Goal: Use online tool/utility

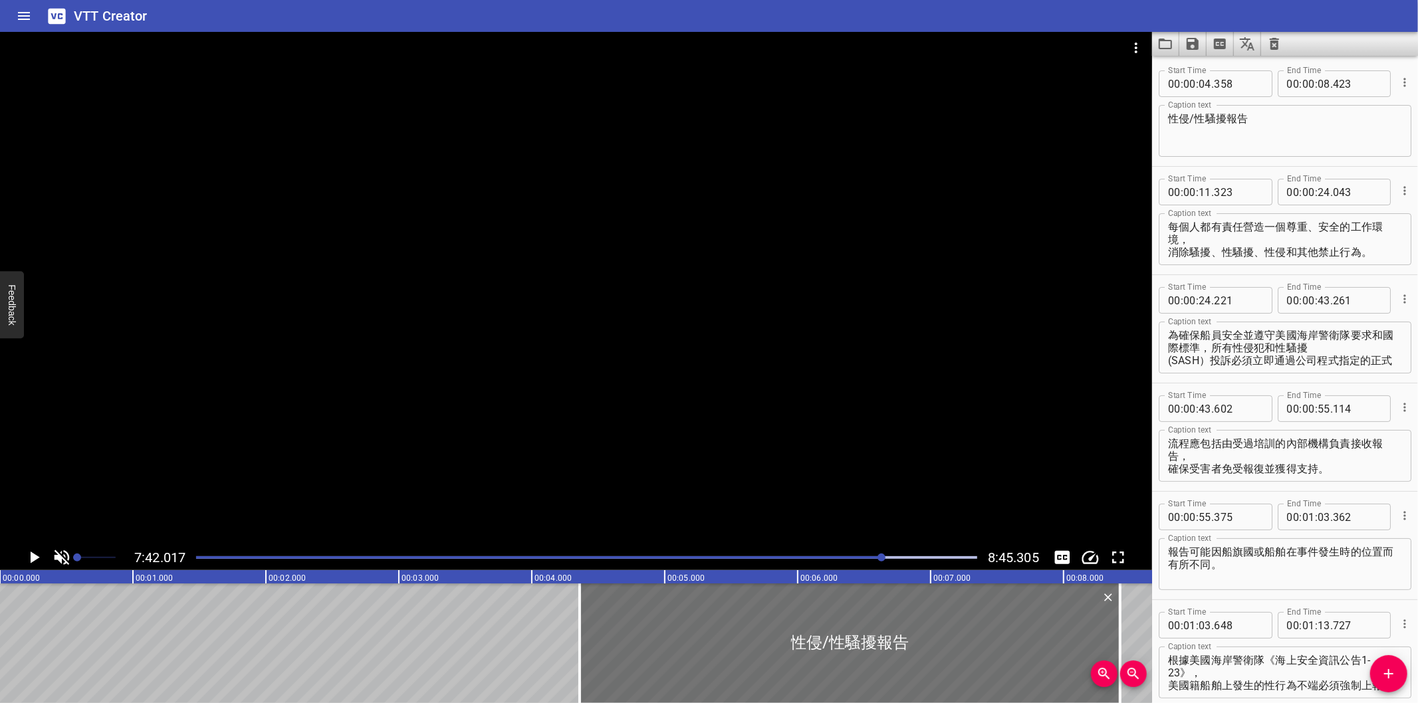
scroll to position [8229, 0]
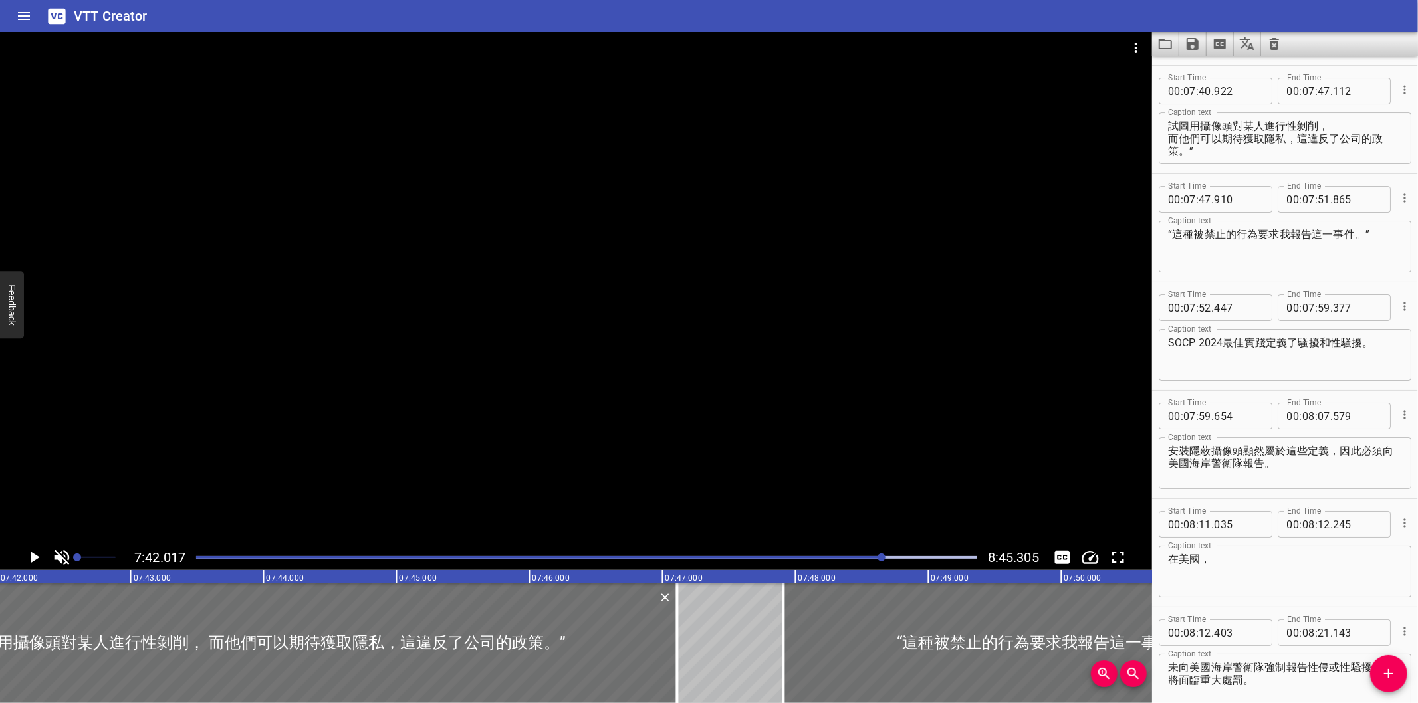
click at [1314, 380] on div "Start Time 00 : 07 : 52 . 447 Start Time End Time 00 : 07 : 59 . 377 End Time C…" at bounding box center [1285, 337] width 266 height 108
click at [1260, 381] on div "Start Time 00 : 07 : 52 . 447 Start Time End Time 00 : 07 : 59 . 377 End Time C…" at bounding box center [1285, 337] width 266 height 108
click at [1239, 391] on div "Start Time 00 : 07 : 59 . Start Time End Time 00 : 08 : 07 . 579 End Time Capti…" at bounding box center [1285, 445] width 266 height 108
drag, startPoint x: 1271, startPoint y: 375, endPoint x: 1180, endPoint y: 414, distance: 98.3
click at [1271, 375] on div "Caption text SOCP 2024最佳實踐定義了騷擾和性騷擾。 Caption text" at bounding box center [1285, 354] width 253 height 60
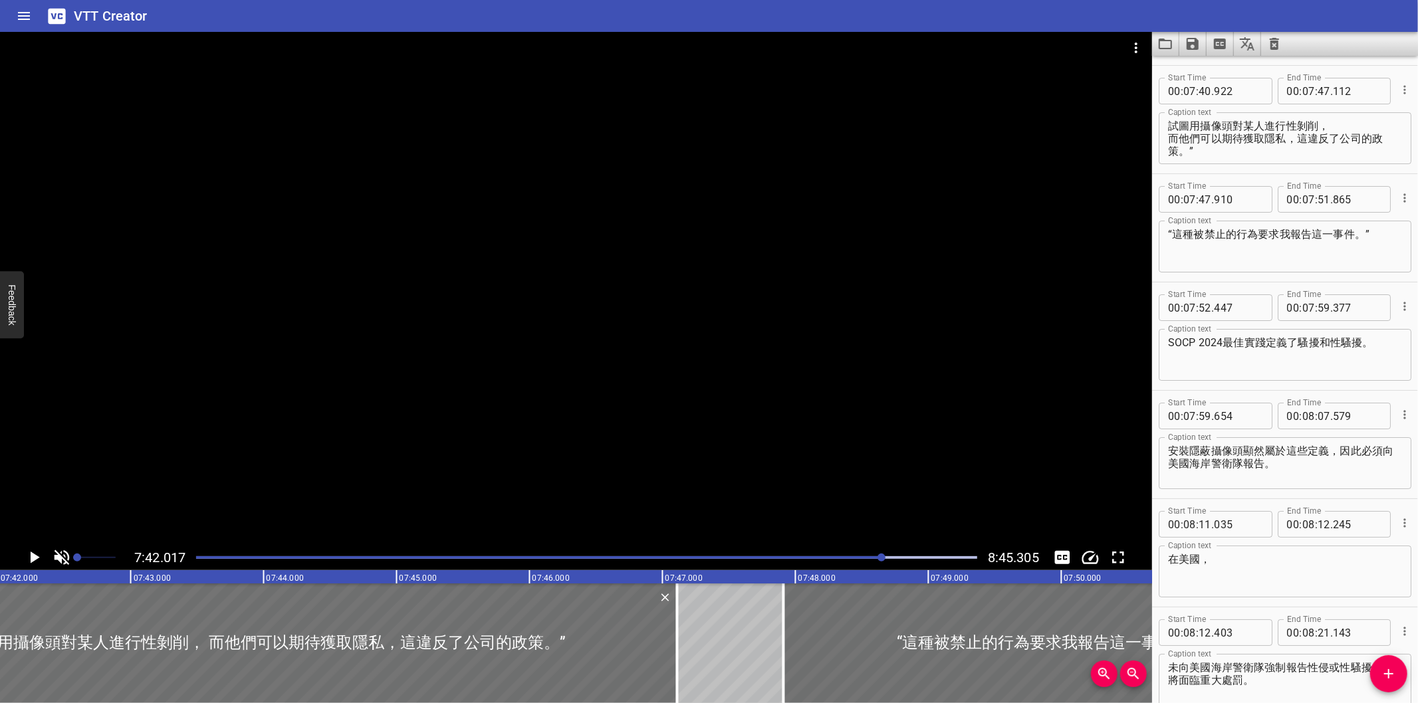
type input "654"
click at [1265, 391] on div "Start Time 00 : 07 : 59 . 654 Start Time End Time 00 : 08 : 07 . 579 End Time C…" at bounding box center [1285, 445] width 266 height 108
type input "654"
click at [1290, 377] on div "Start Time 00 : 07 : 52 . 447 Start Time End Time 00 : 07 : 59 . 377 End Time C…" at bounding box center [1285, 337] width 266 height 108
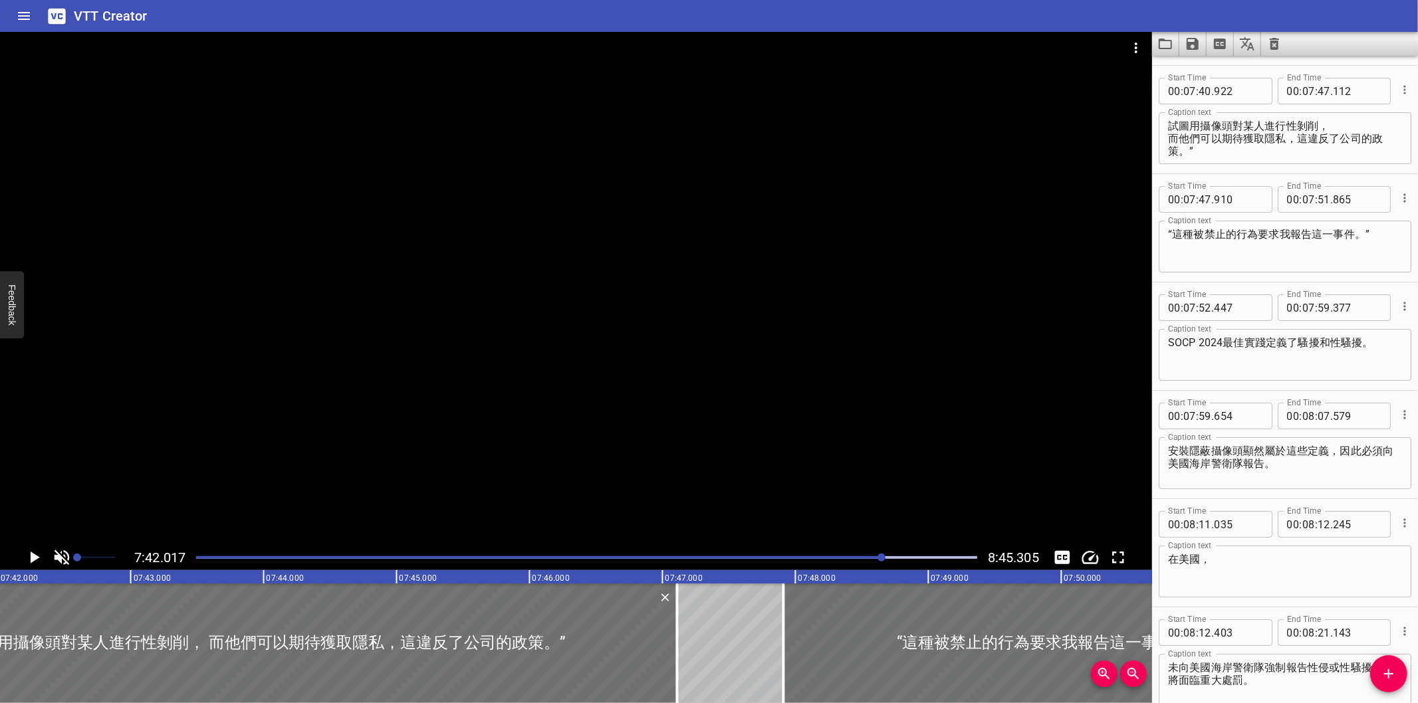
click at [1235, 377] on div "Start Time 00 : 07 : 52 . 447 Start Time End Time 00 : 07 : 59 . 377 End Time C…" at bounding box center [1285, 337] width 266 height 108
click at [1277, 499] on div "Start Time 00 : 08 : 11 . 035 Start Time End Time 00 : 08 : 12 . 245 End Time C…" at bounding box center [1285, 553] width 266 height 108
drag, startPoint x: 198, startPoint y: 554, endPoint x: 202, endPoint y: 548, distance: 7.2
click at [197, 554] on div at bounding box center [586, 558] width 797 height 19
drag, startPoint x: 381, startPoint y: 453, endPoint x: 390, endPoint y: 451, distance: 9.5
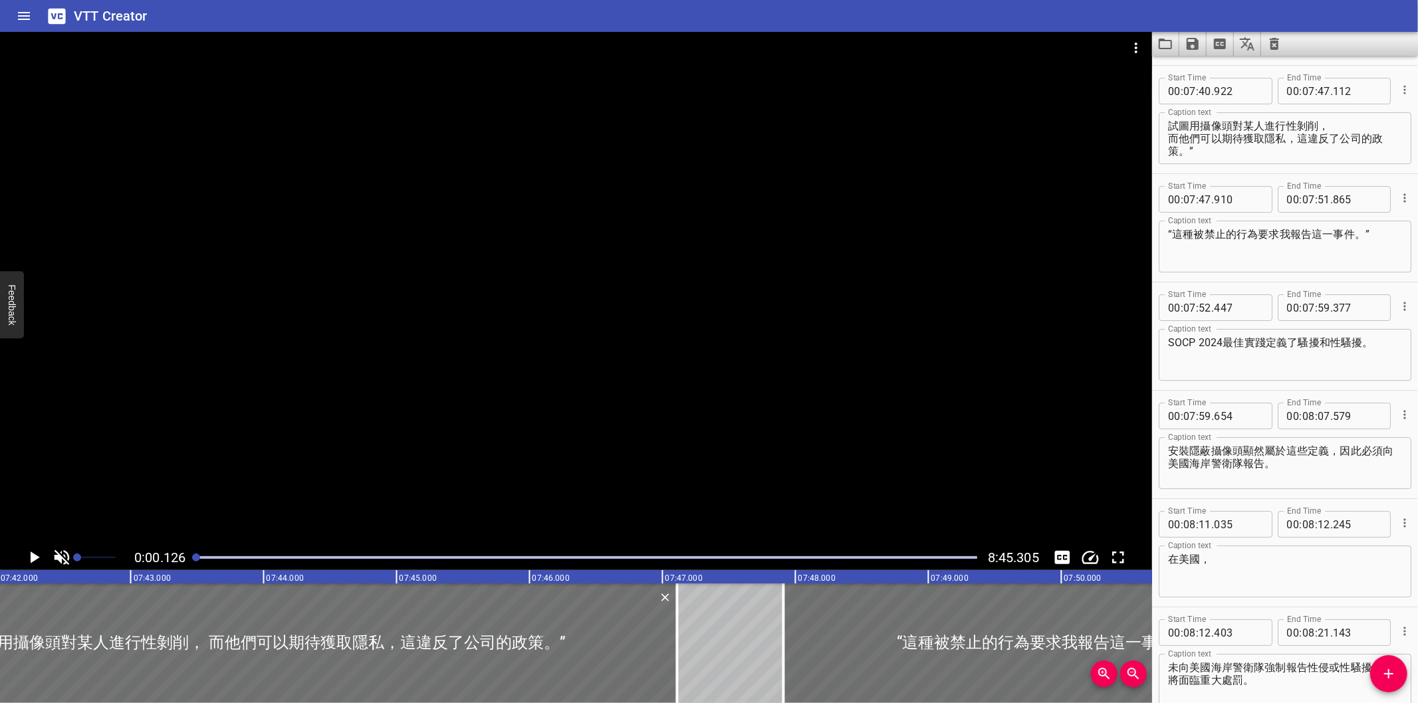
click at [381, 452] on div at bounding box center [576, 288] width 1152 height 513
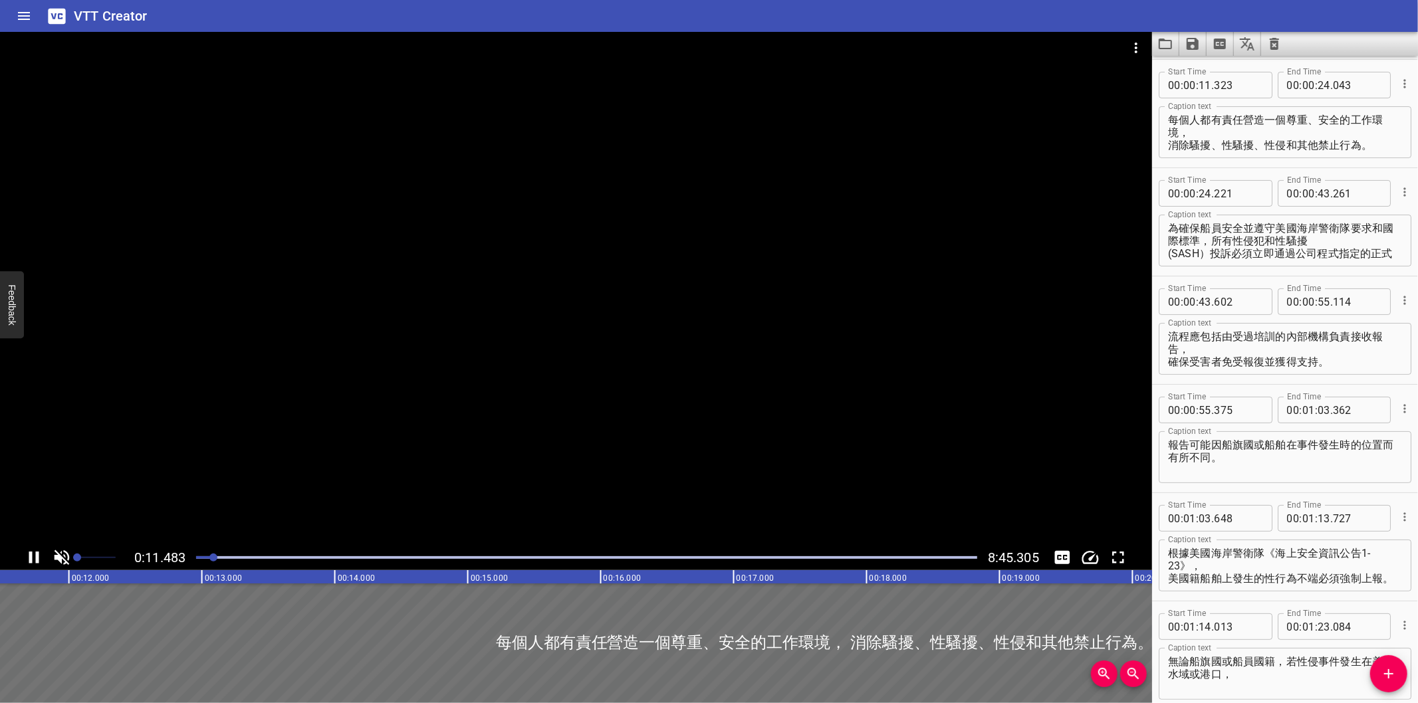
scroll to position [108, 0]
click at [898, 430] on div at bounding box center [576, 288] width 1152 height 513
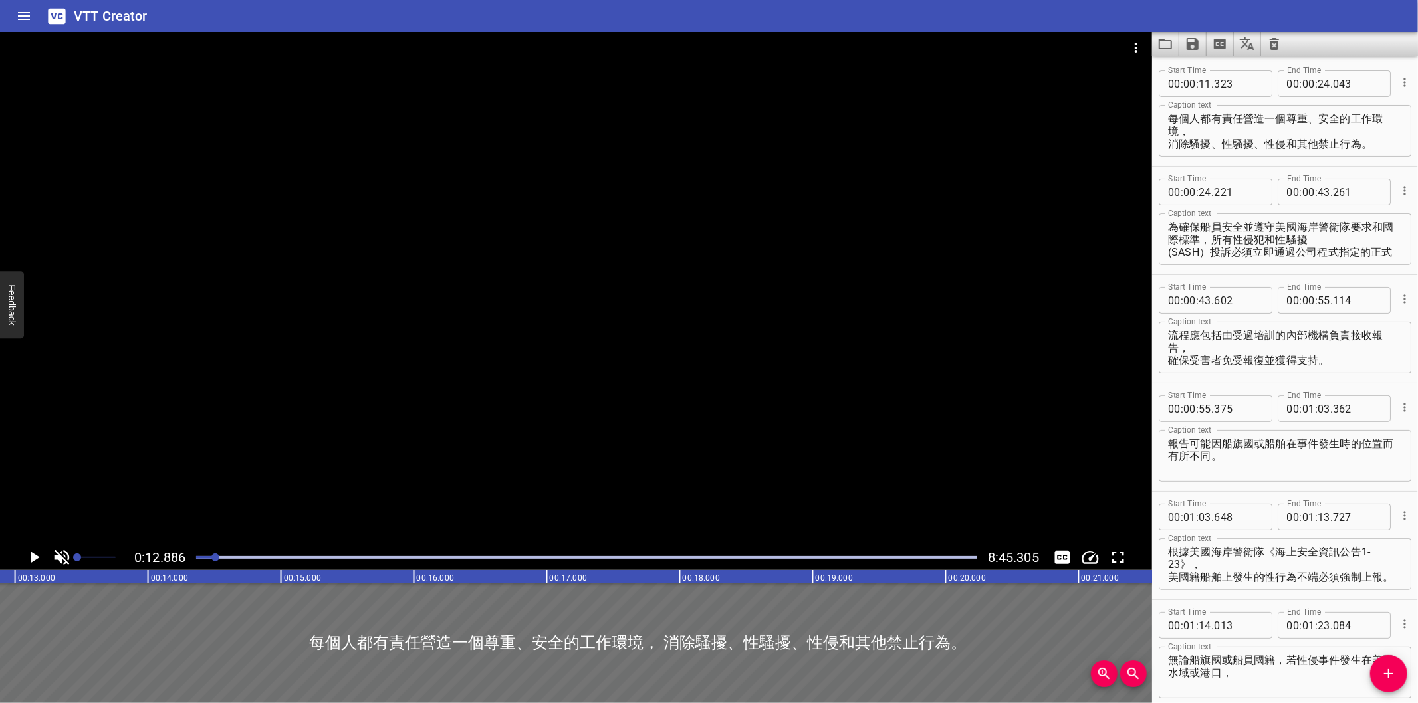
click at [905, 424] on div at bounding box center [576, 288] width 1152 height 513
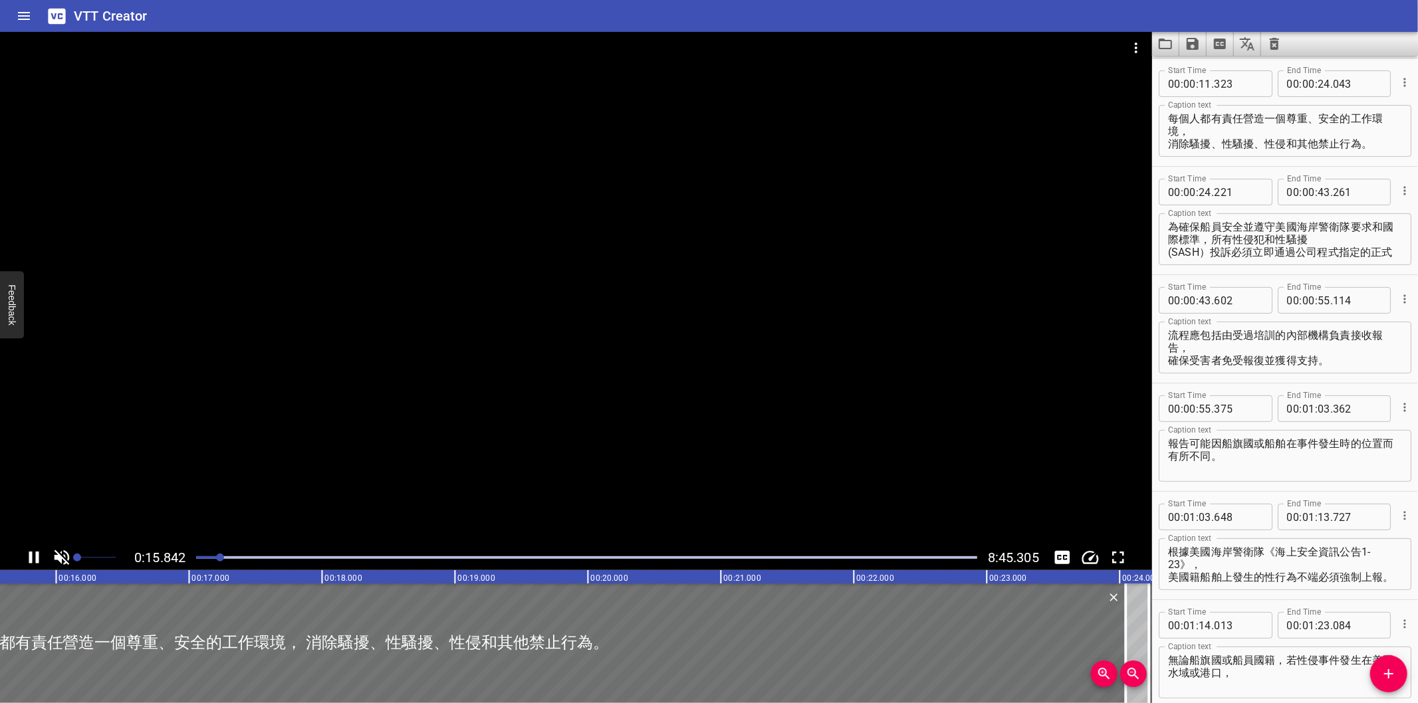
click at [967, 400] on div at bounding box center [576, 288] width 1152 height 513
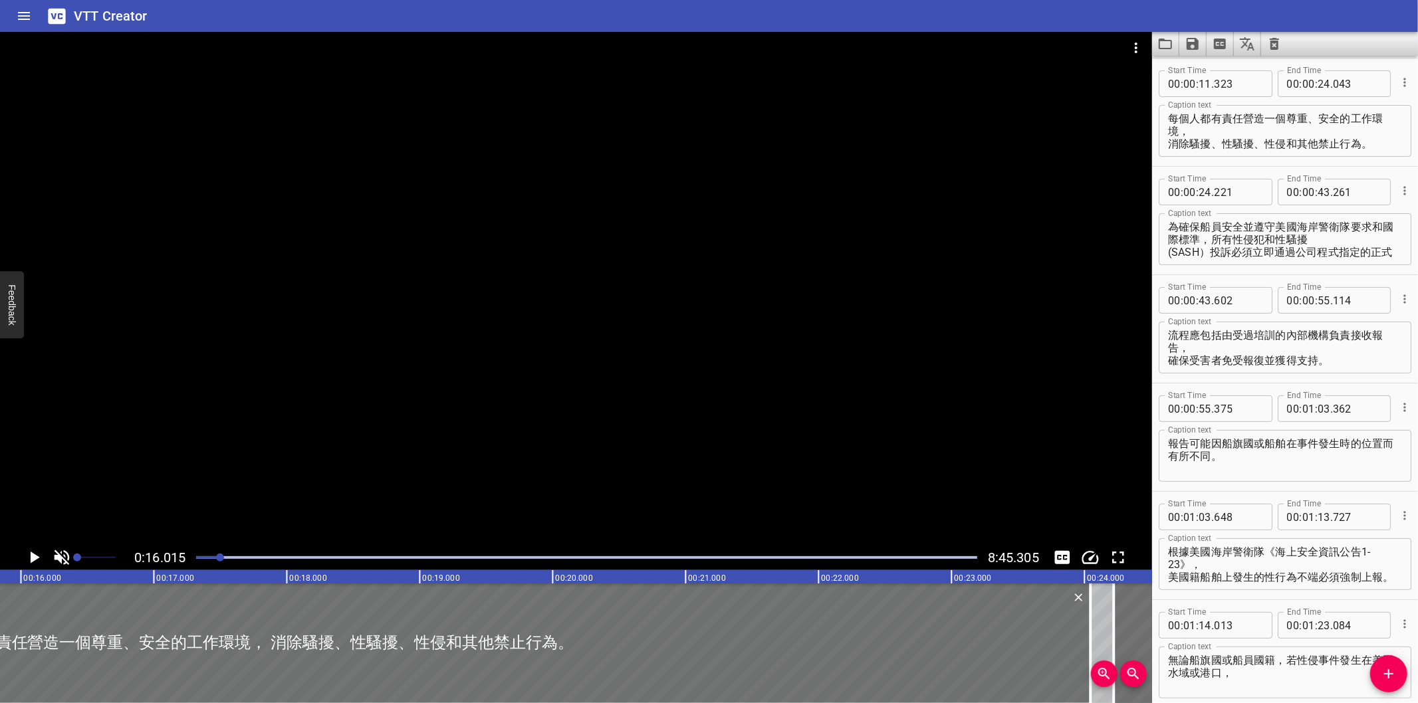
scroll to position [0, 2130]
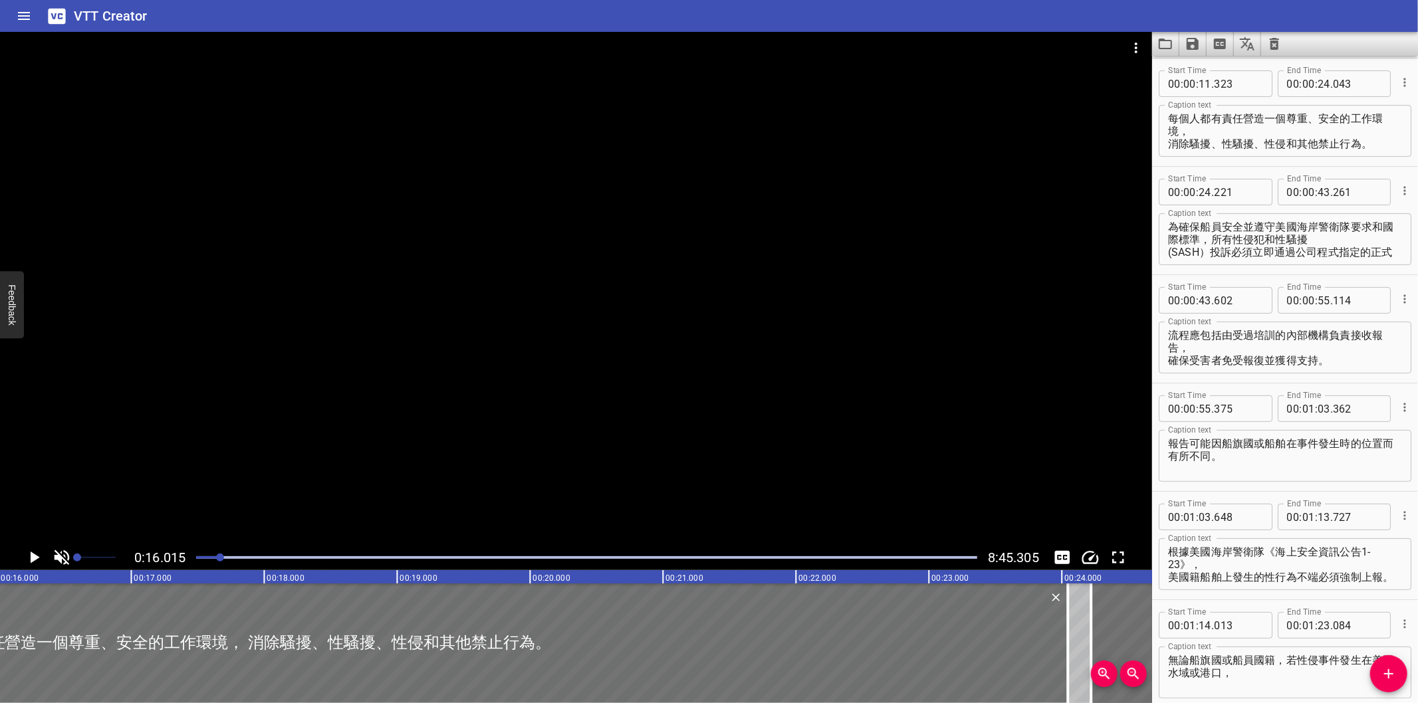
click at [732, 445] on div at bounding box center [576, 288] width 1152 height 513
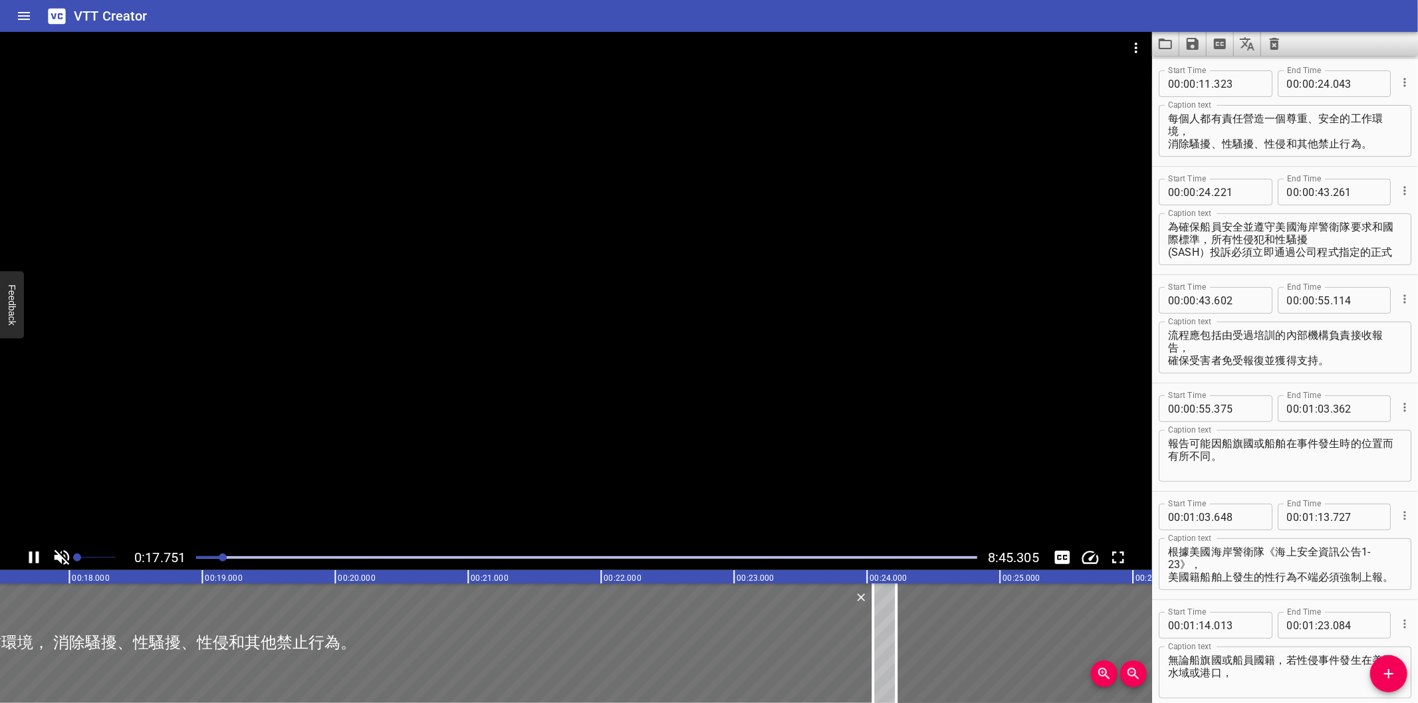
click at [756, 416] on div at bounding box center [576, 288] width 1152 height 513
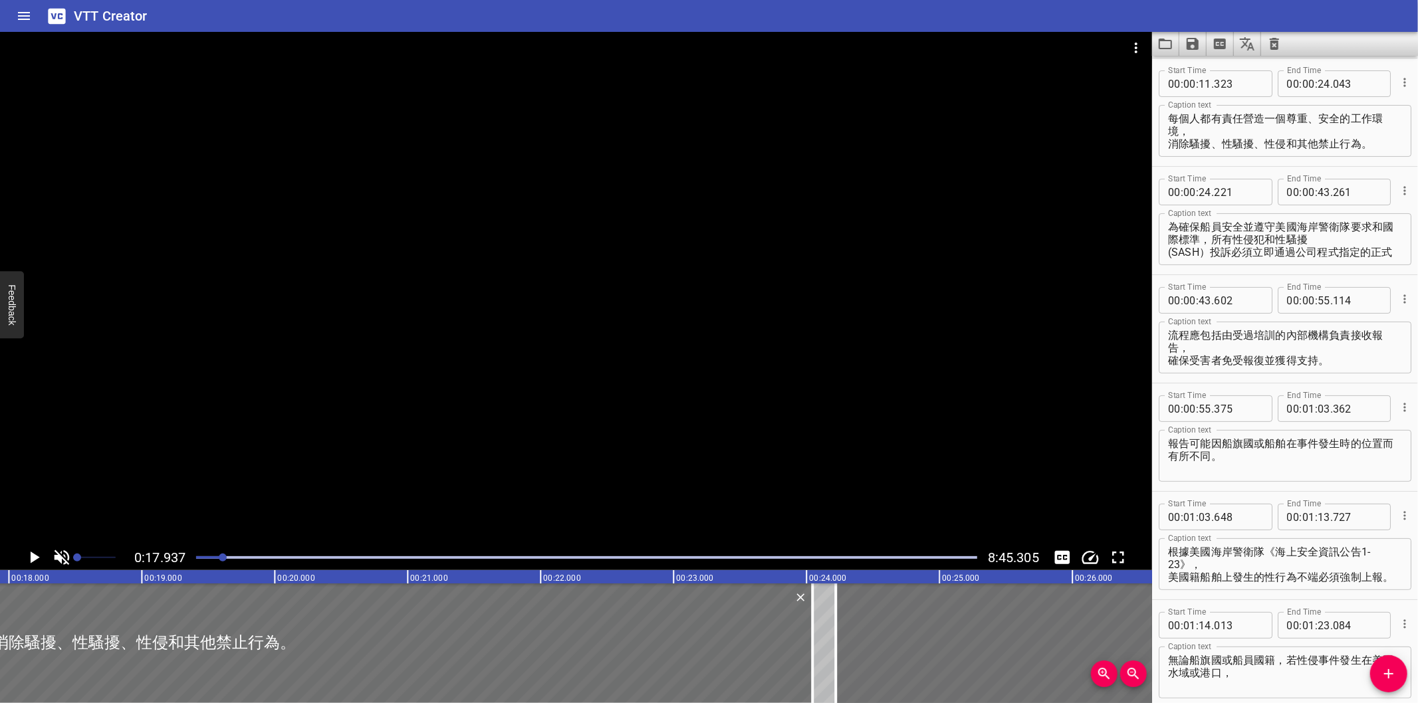
click at [754, 416] on div at bounding box center [576, 288] width 1152 height 513
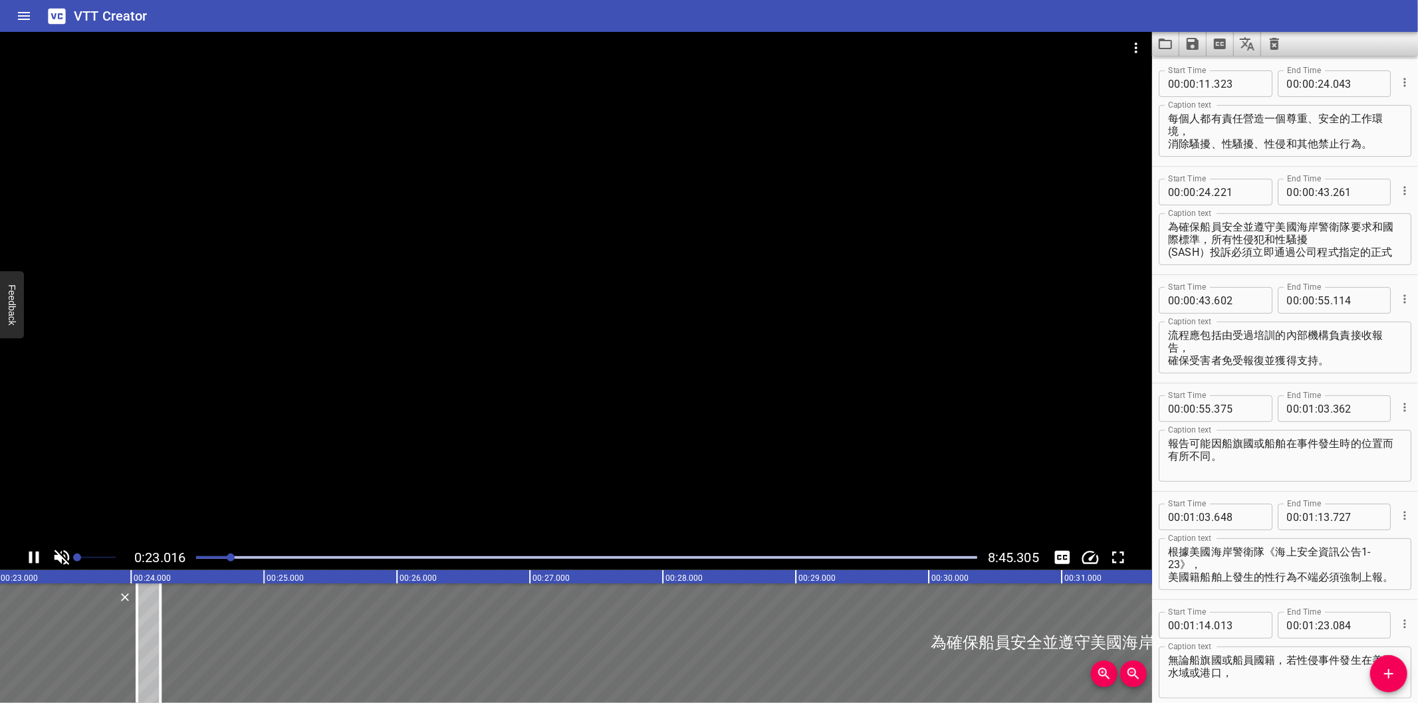
drag, startPoint x: 745, startPoint y: 417, endPoint x: 658, endPoint y: 424, distance: 87.4
click at [658, 424] on div at bounding box center [576, 288] width 1152 height 513
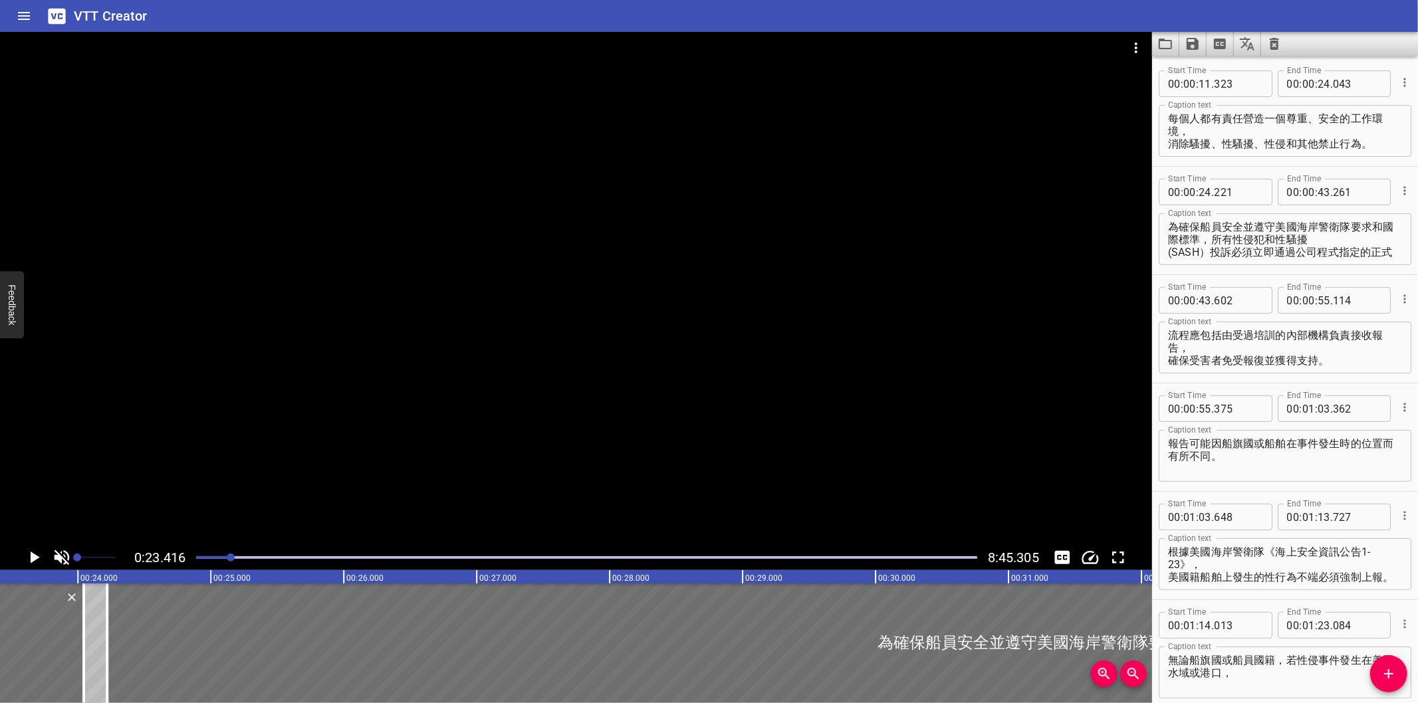
click at [786, 394] on div at bounding box center [576, 288] width 1152 height 513
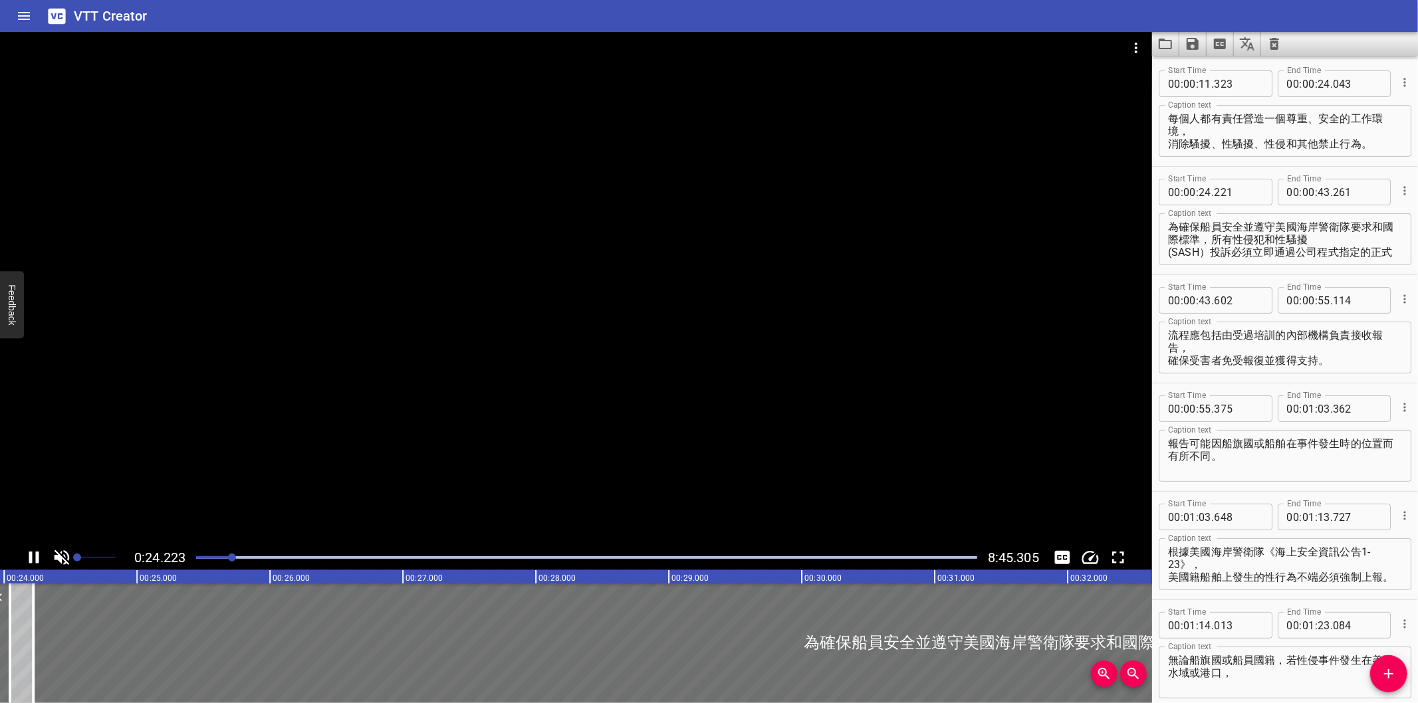
scroll to position [216, 0]
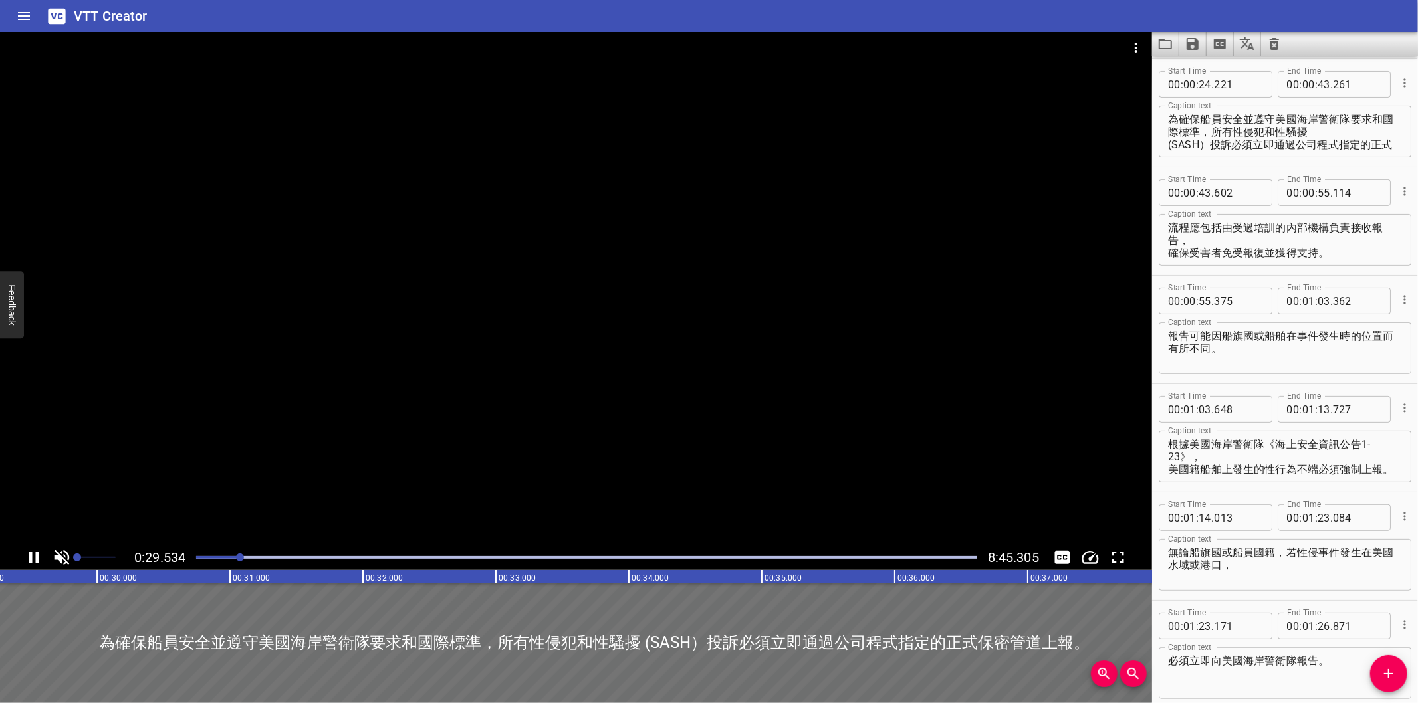
drag, startPoint x: 795, startPoint y: 384, endPoint x: 1158, endPoint y: 380, distance: 363.7
click at [1158, 380] on div "Start Time 00 : 00 : 55 . 375 Start Time End Time 00 : 01 : 03 . 362 End Time C…" at bounding box center [1285, 330] width 266 height 108
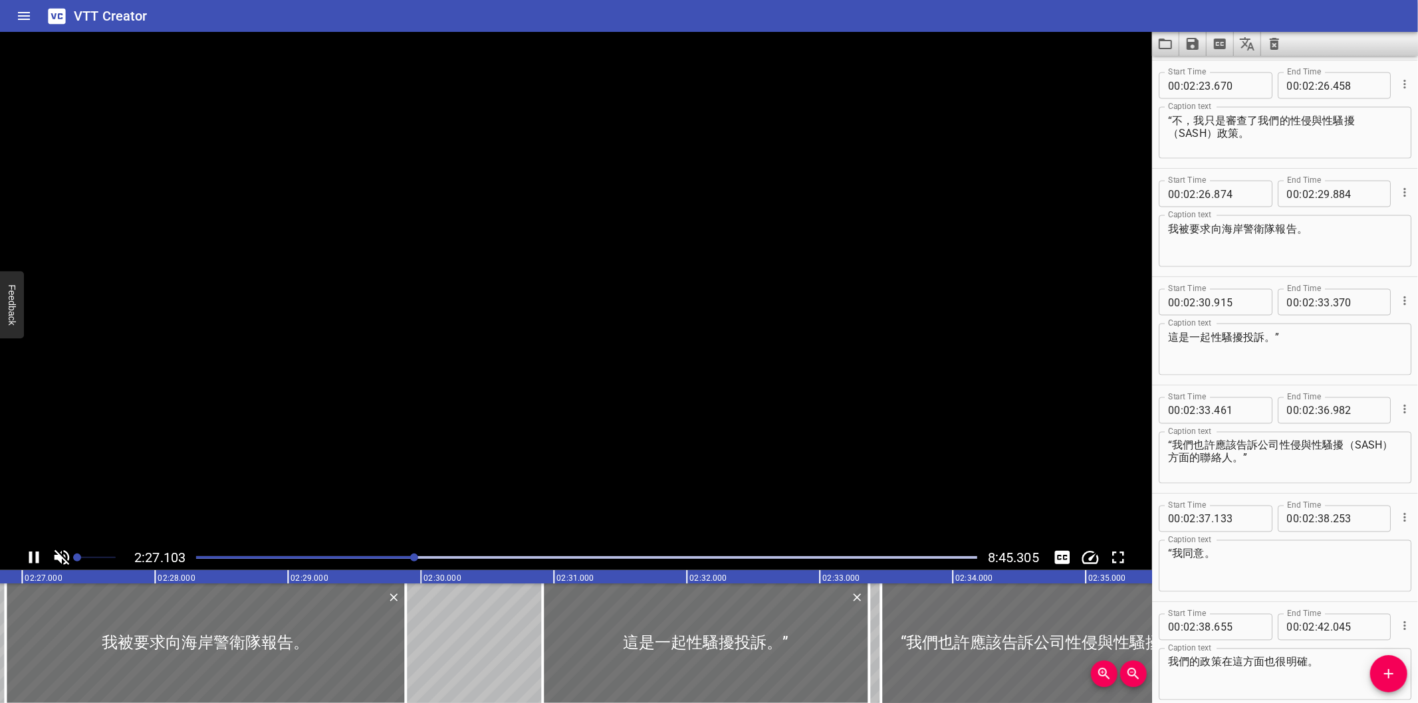
scroll to position [1949, 0]
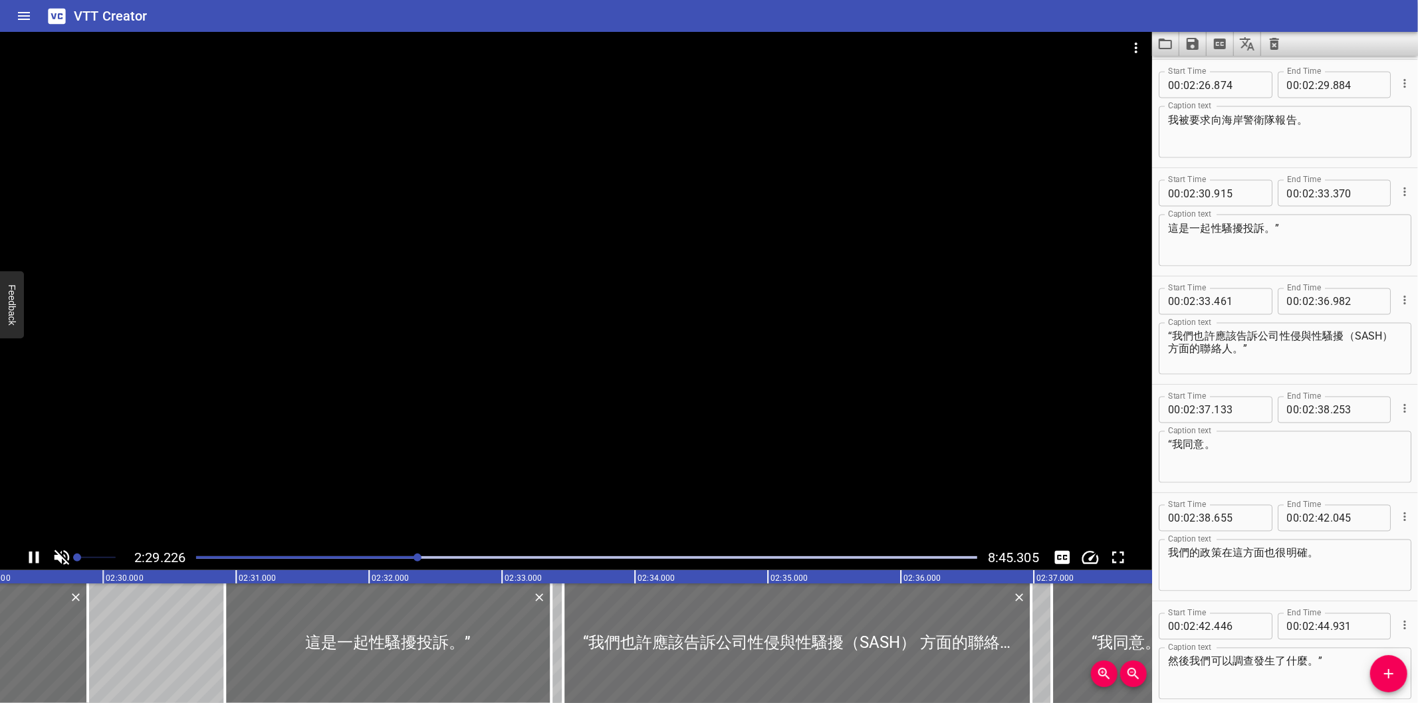
click at [790, 360] on div at bounding box center [576, 288] width 1152 height 513
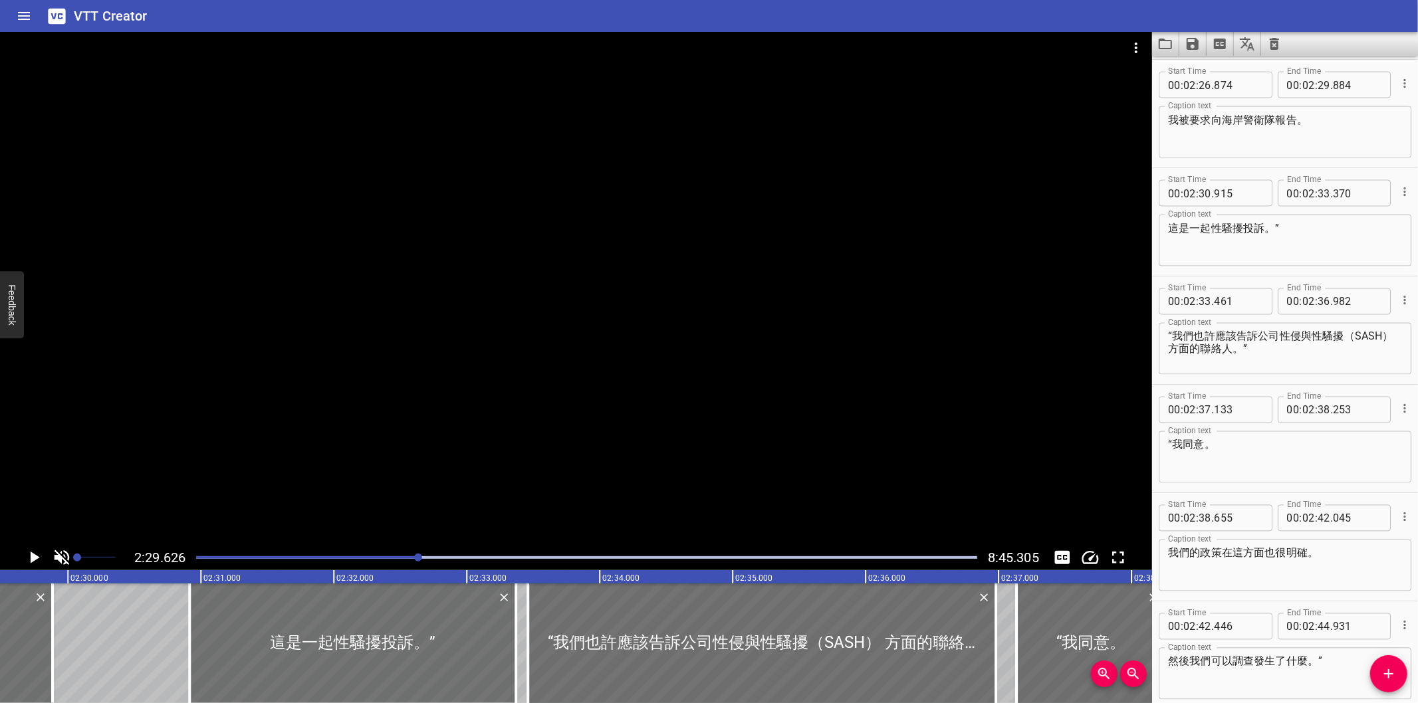
scroll to position [0, 19896]
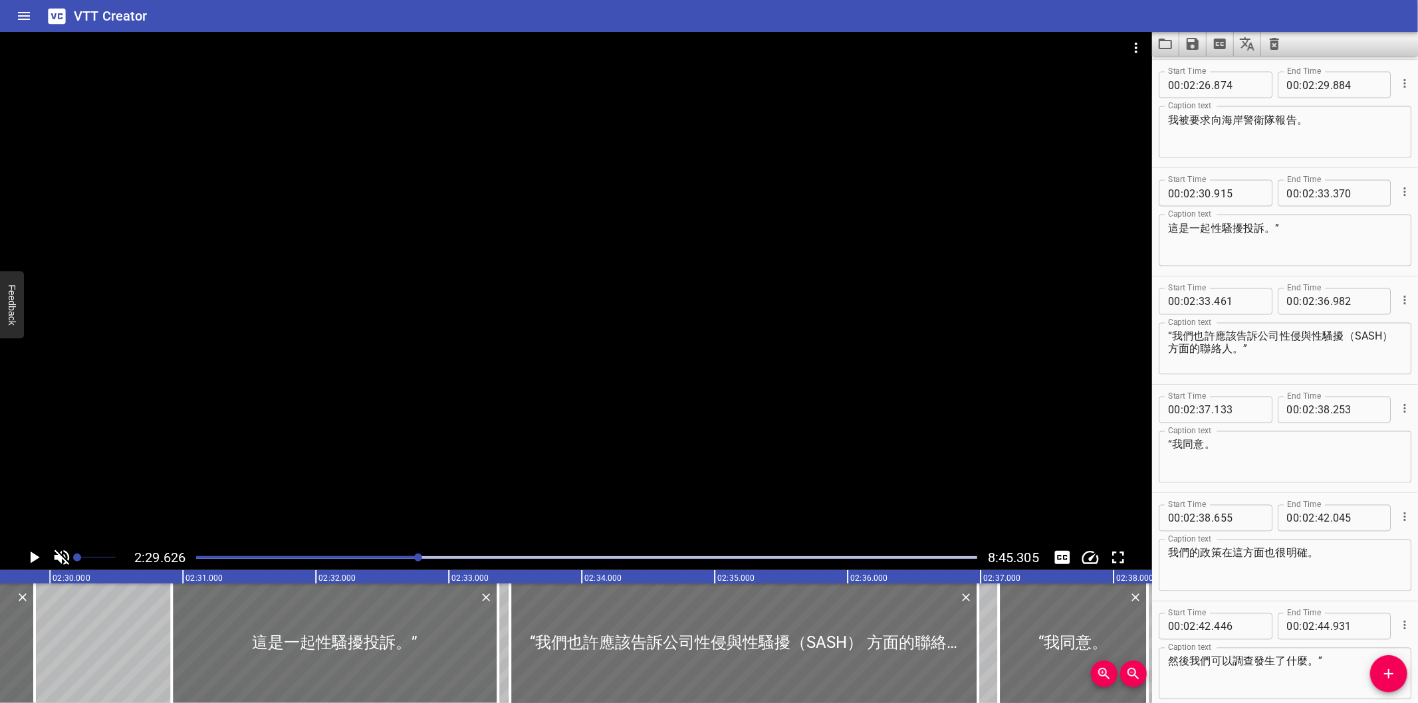
click at [753, 443] on div at bounding box center [576, 288] width 1152 height 513
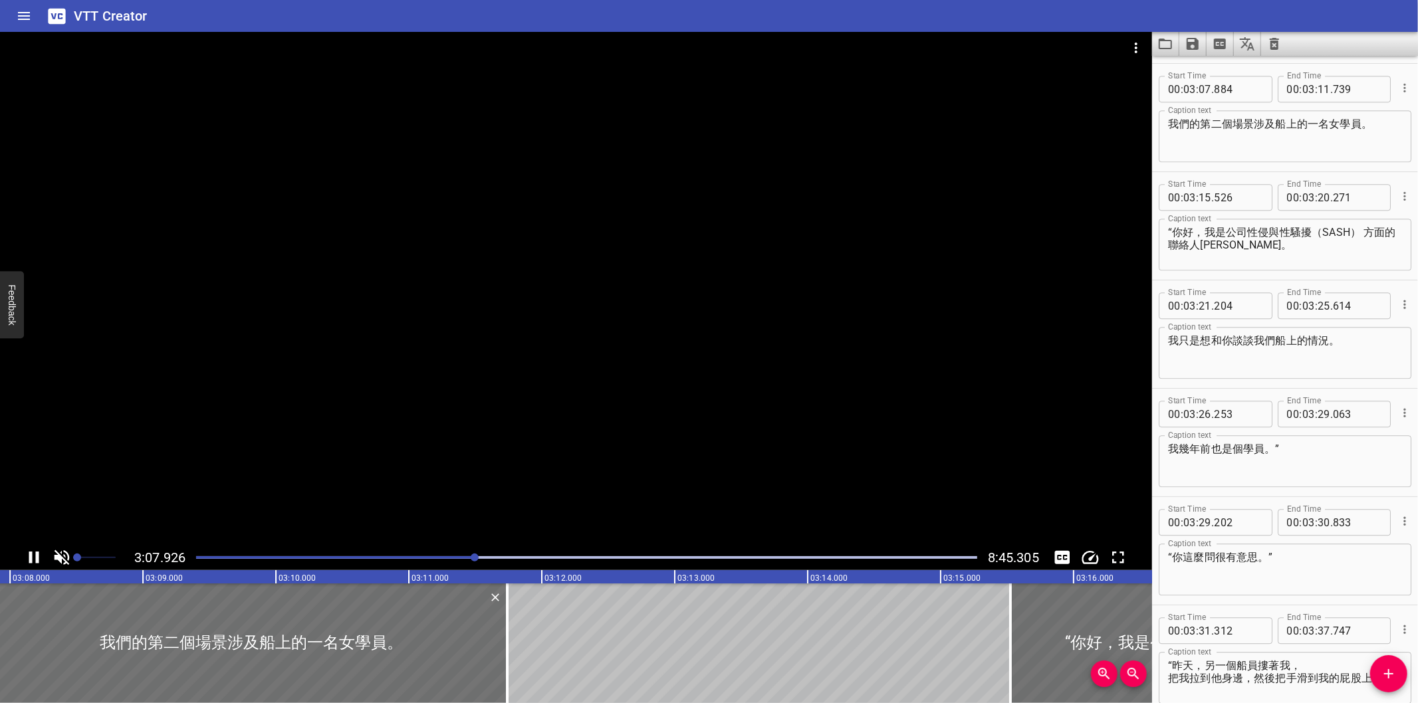
scroll to position [2815, 0]
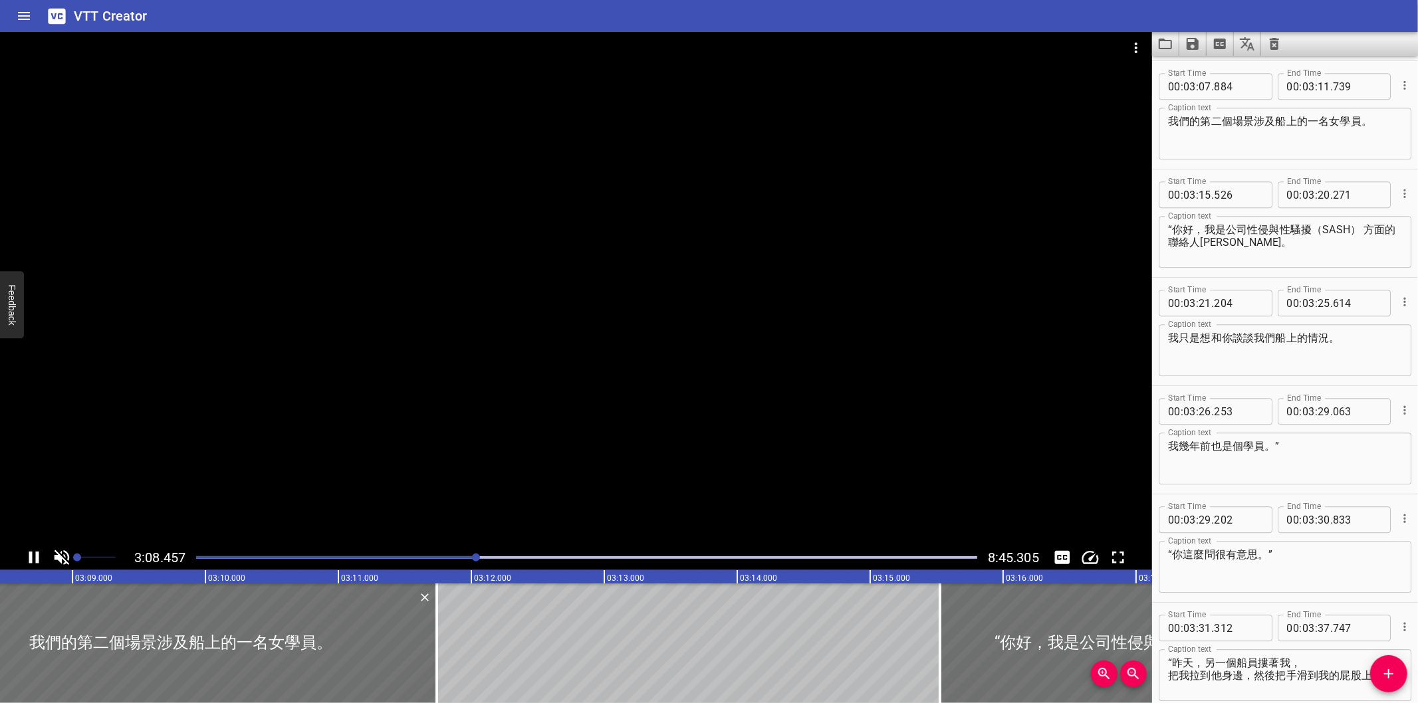
click at [707, 396] on div at bounding box center [576, 288] width 1152 height 513
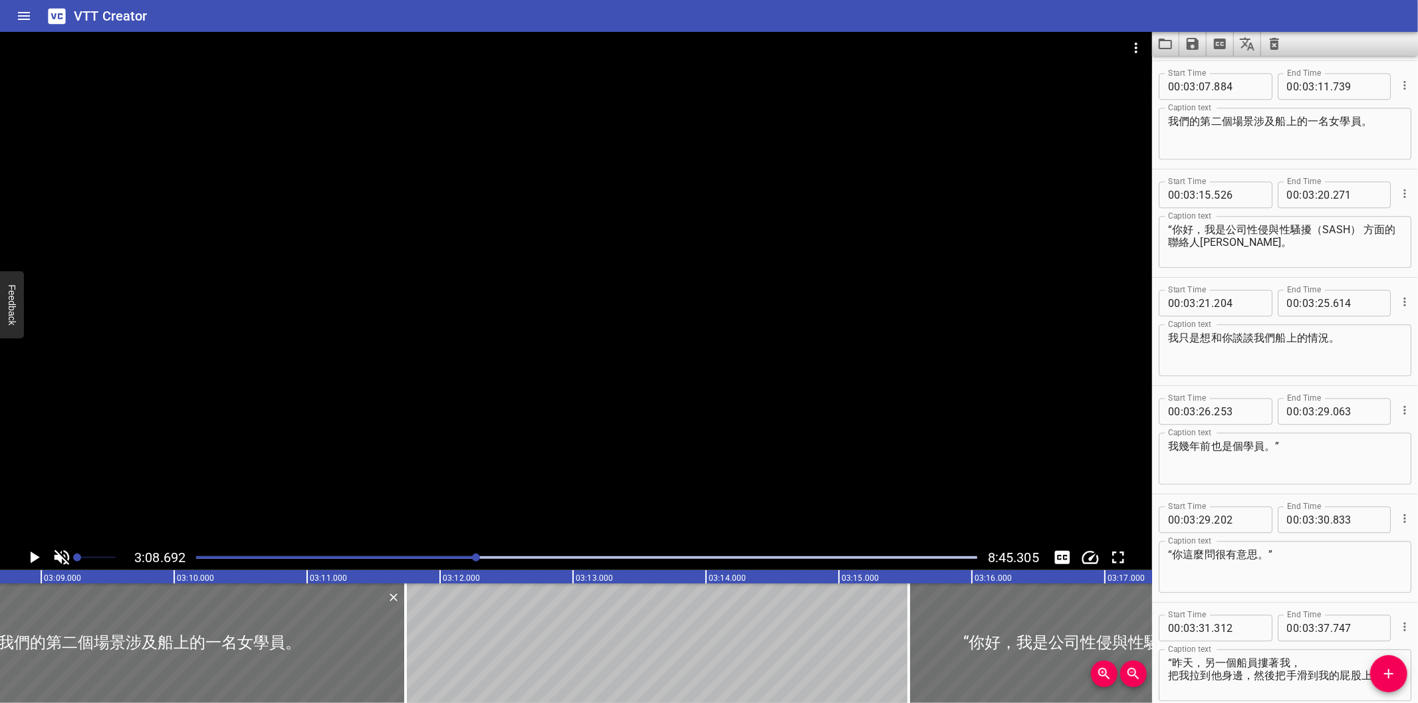
click at [672, 439] on div at bounding box center [576, 288] width 1152 height 513
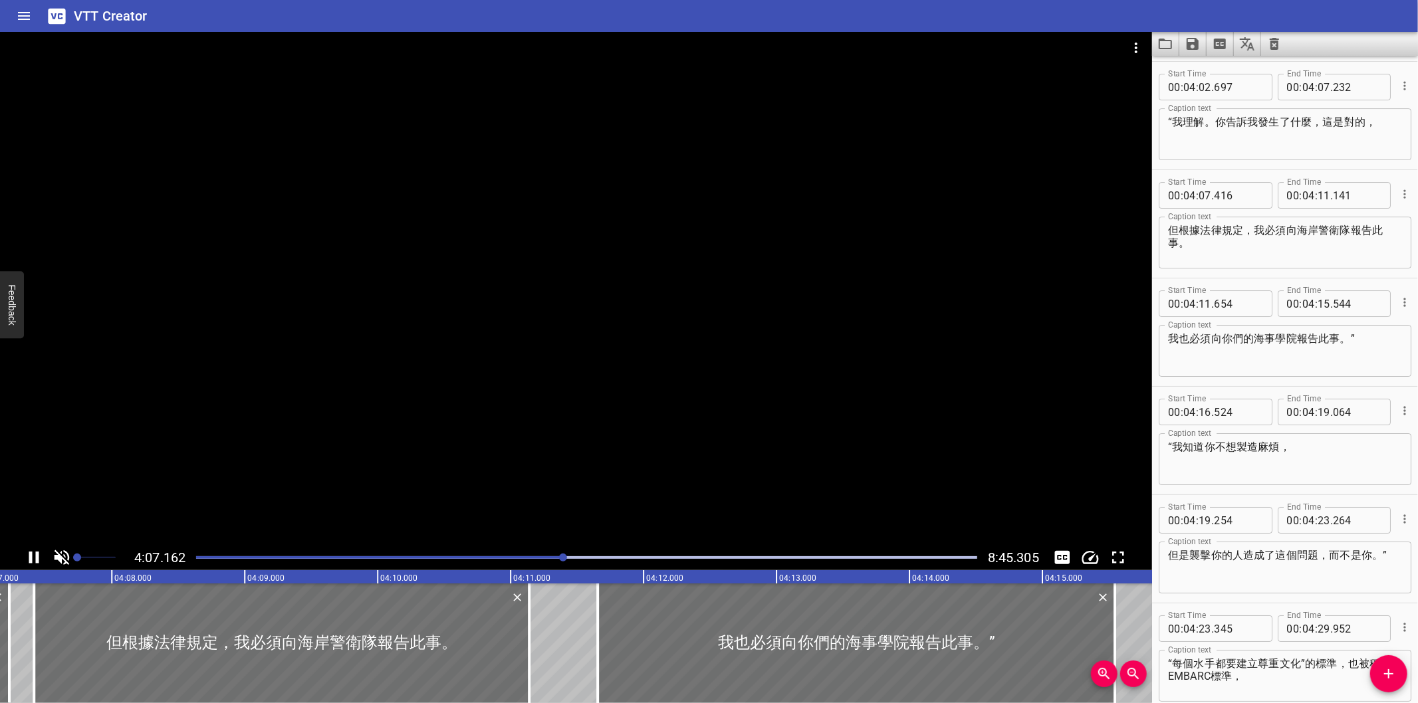
scroll to position [4005, 0]
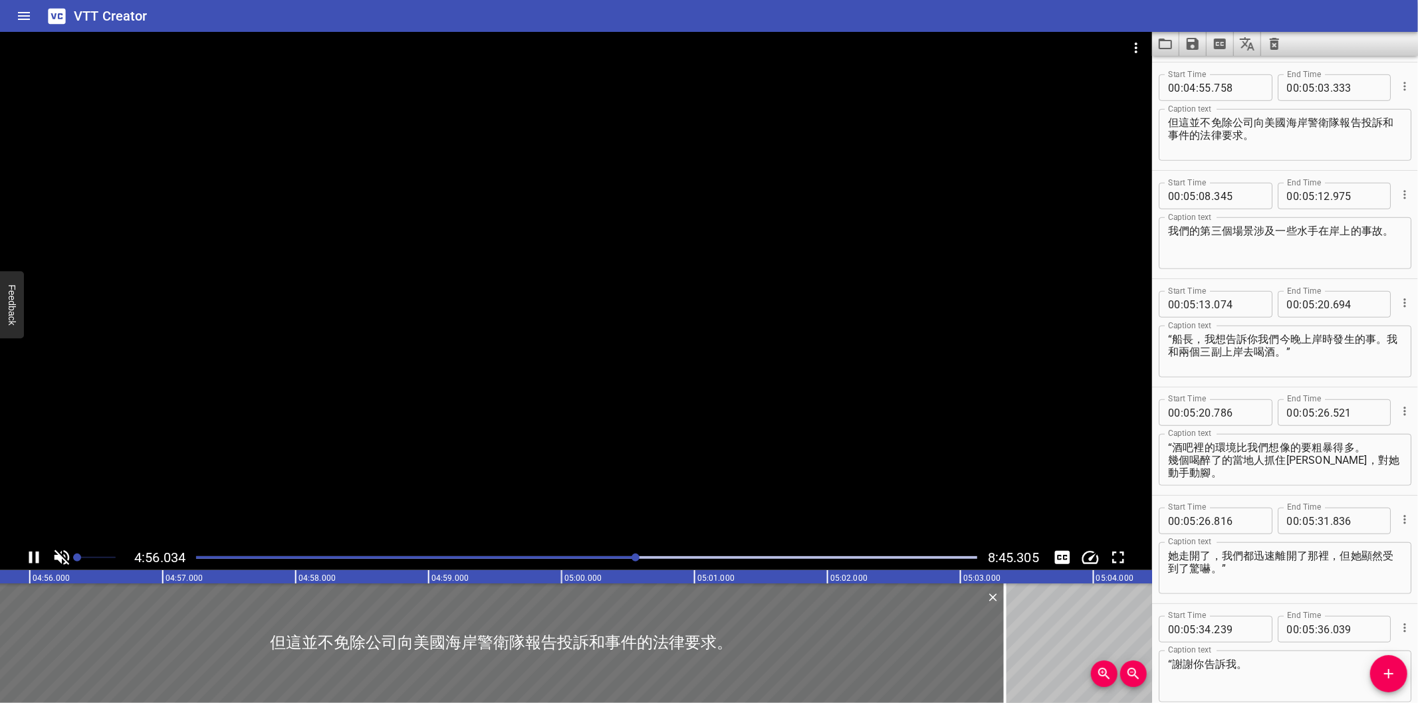
drag, startPoint x: 288, startPoint y: 411, endPoint x: 258, endPoint y: 415, distance: 30.2
click at [258, 415] on div at bounding box center [576, 288] width 1152 height 513
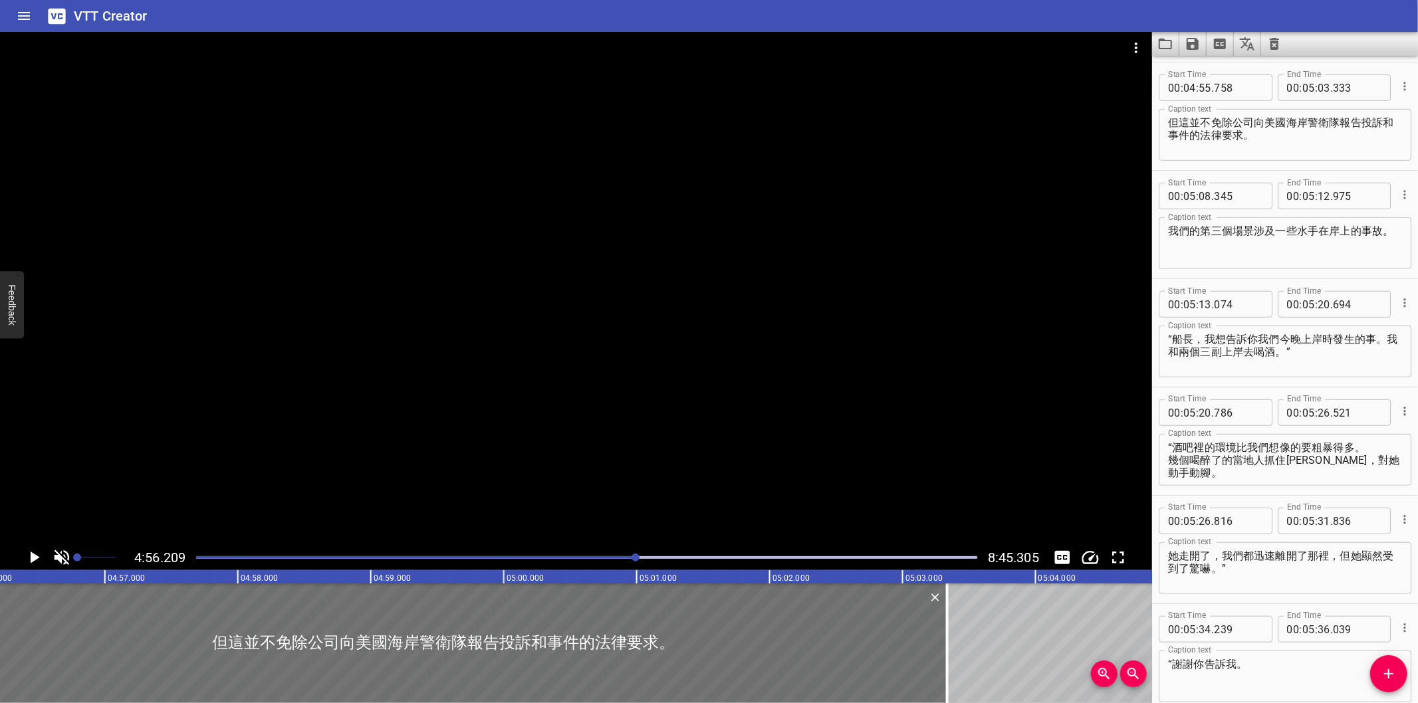
click at [258, 415] on div at bounding box center [576, 288] width 1152 height 513
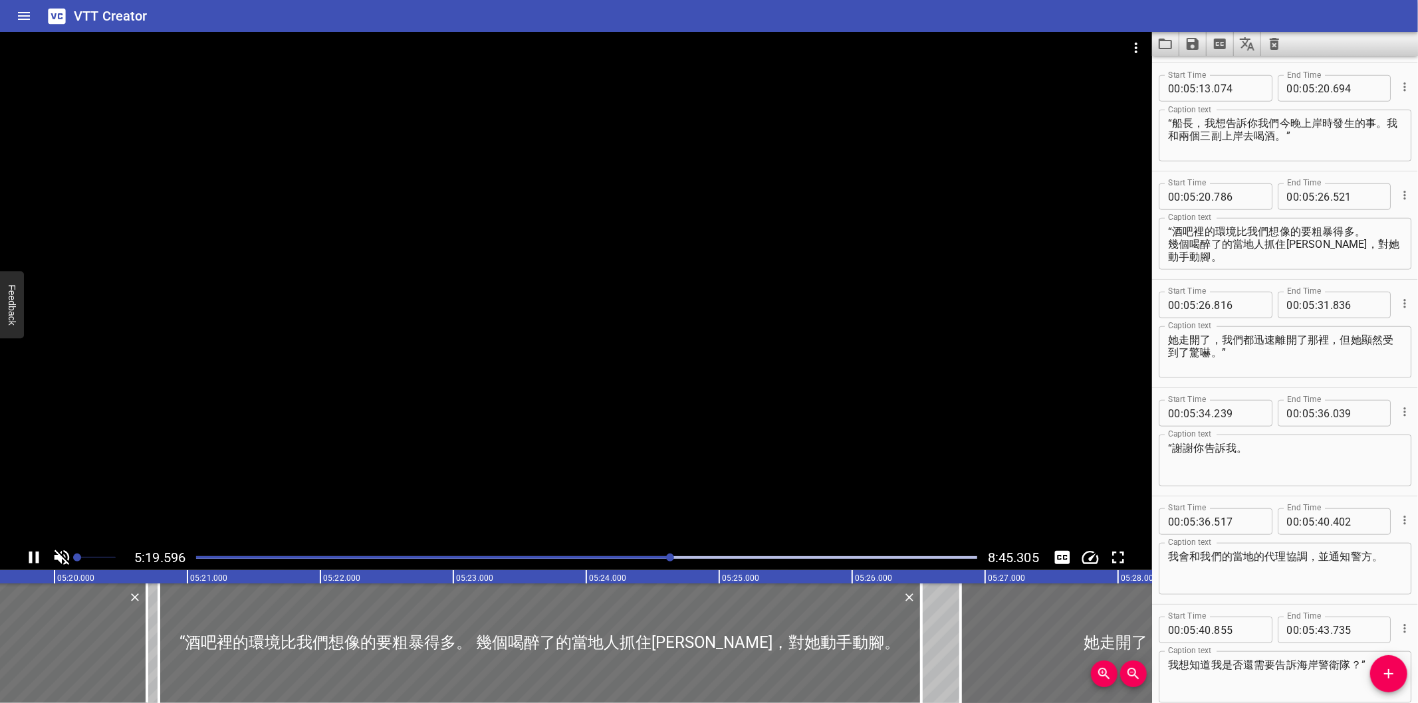
click at [309, 386] on div at bounding box center [576, 288] width 1152 height 513
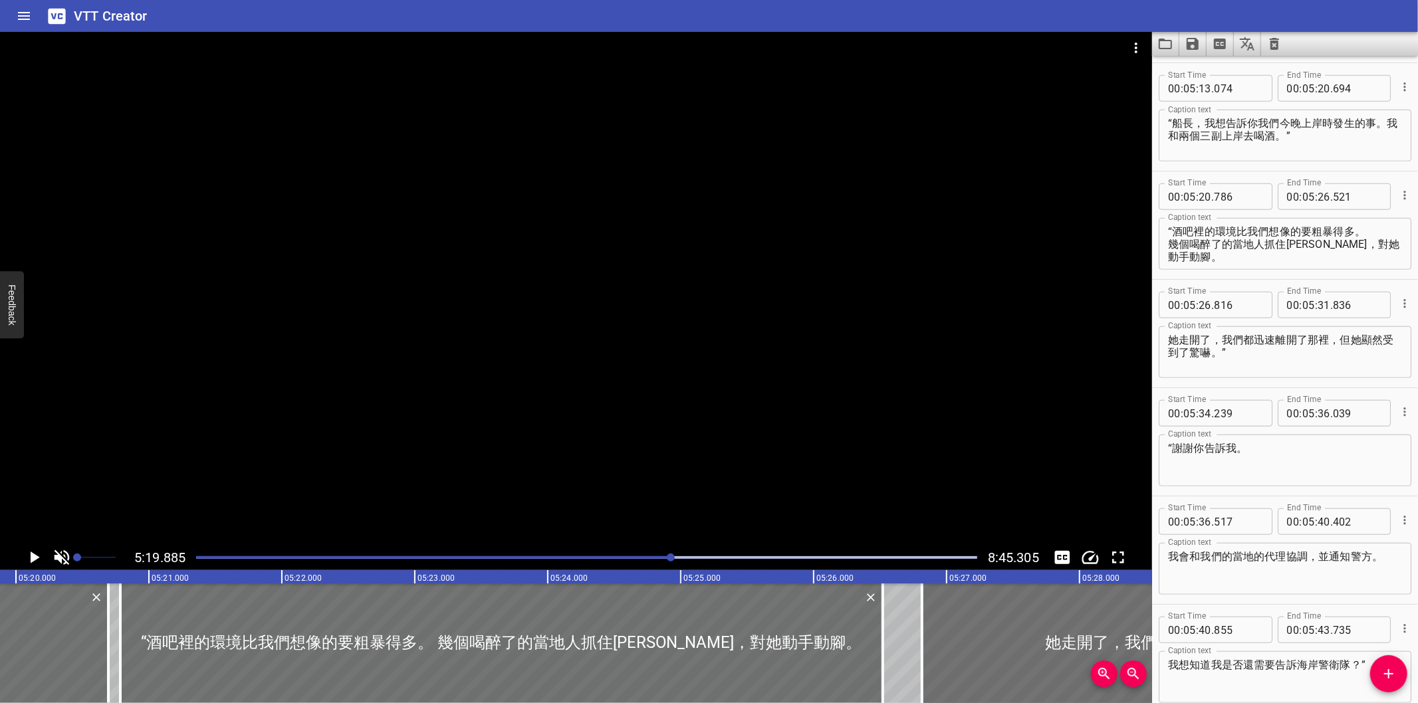
click at [308, 386] on div at bounding box center [576, 288] width 1152 height 513
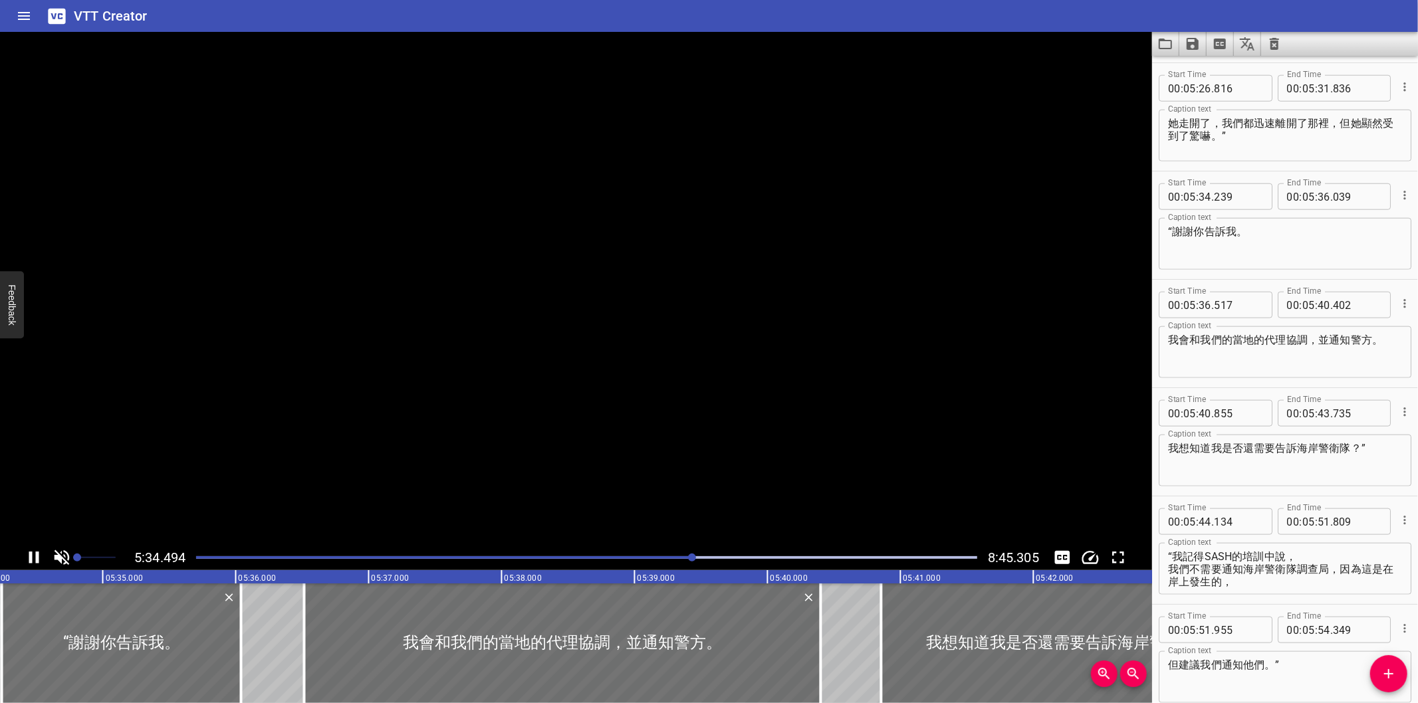
scroll to position [5522, 0]
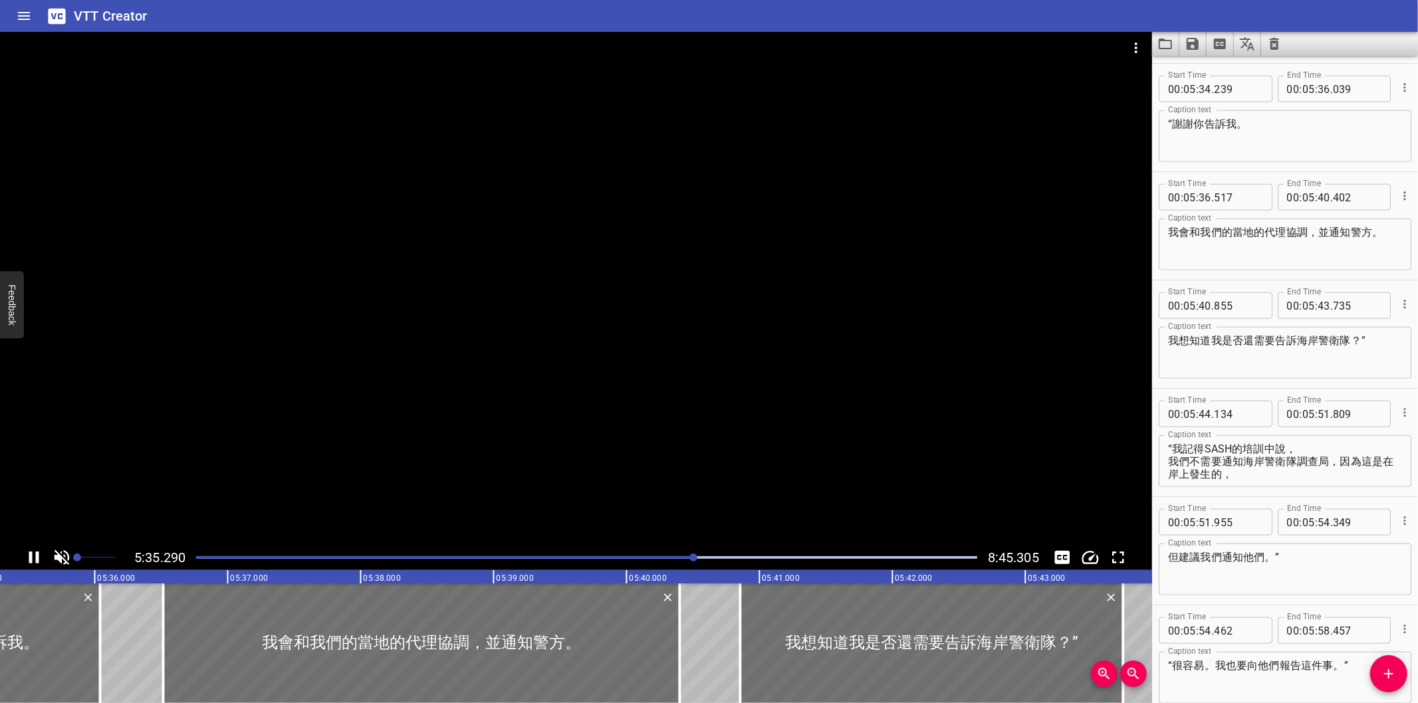
drag, startPoint x: 306, startPoint y: 386, endPoint x: 207, endPoint y: 379, distance: 98.6
click at [207, 379] on div at bounding box center [576, 288] width 1152 height 513
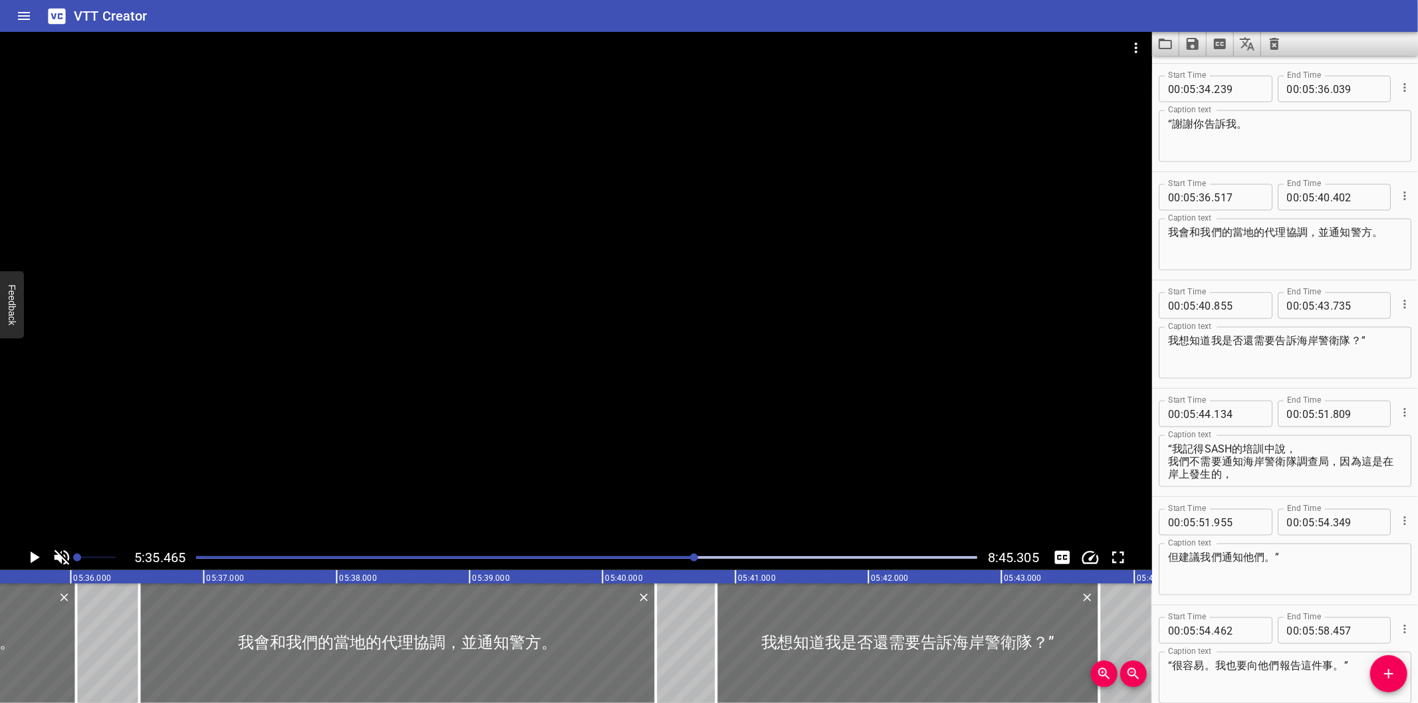
click at [293, 383] on div at bounding box center [576, 288] width 1152 height 513
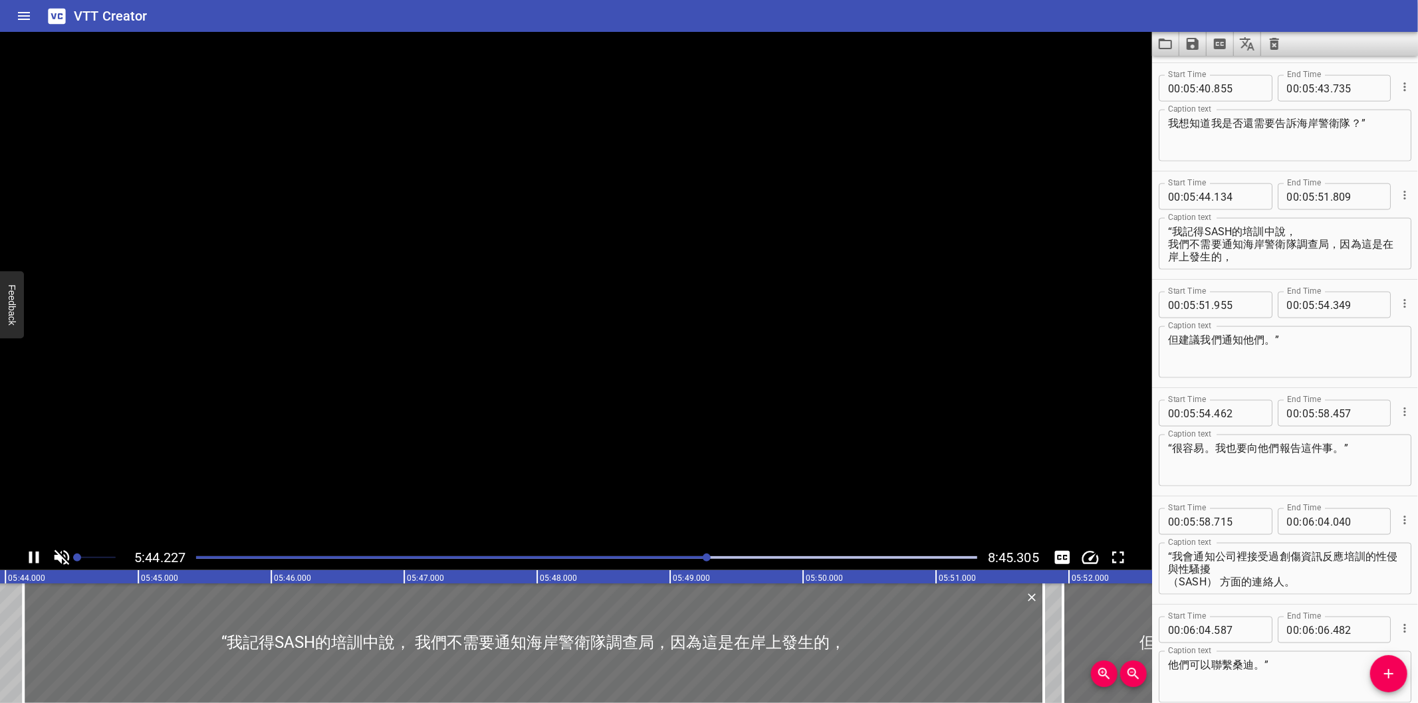
scroll to position [5848, 0]
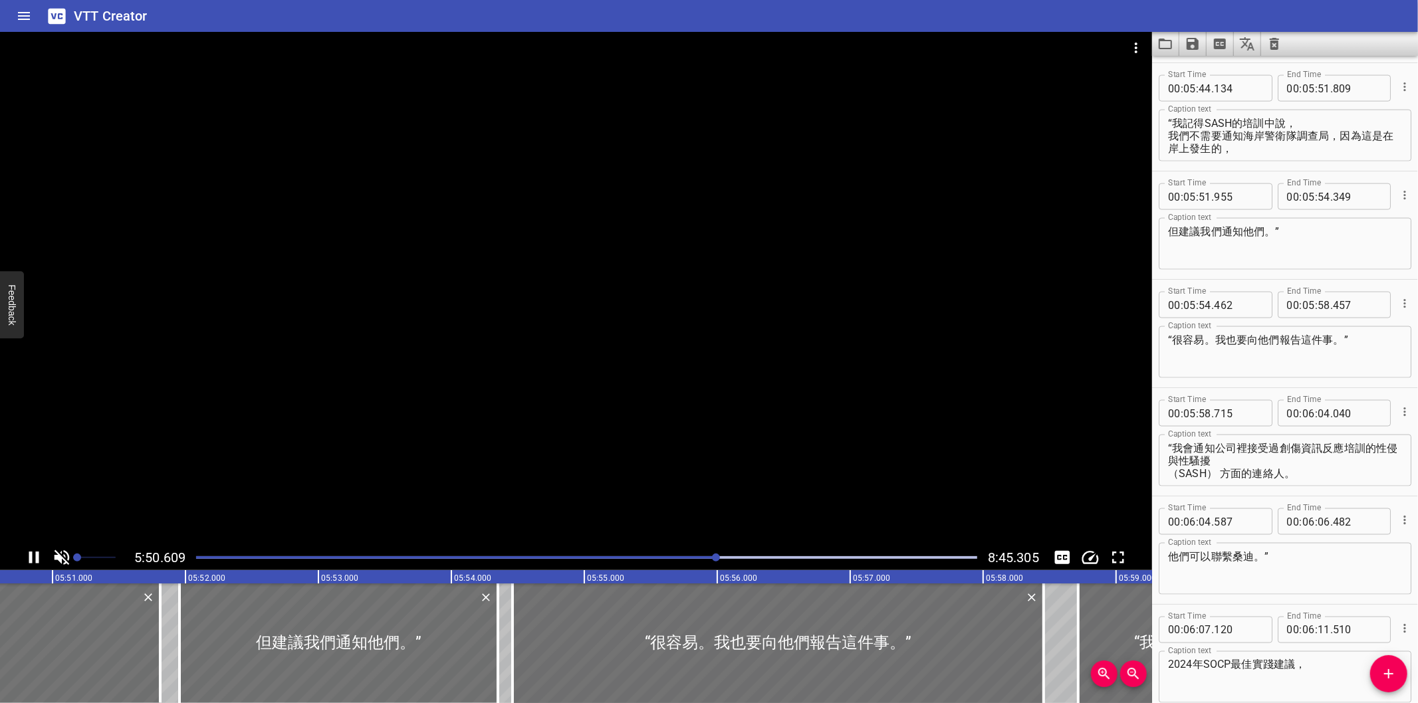
click at [536, 388] on div at bounding box center [576, 288] width 1152 height 513
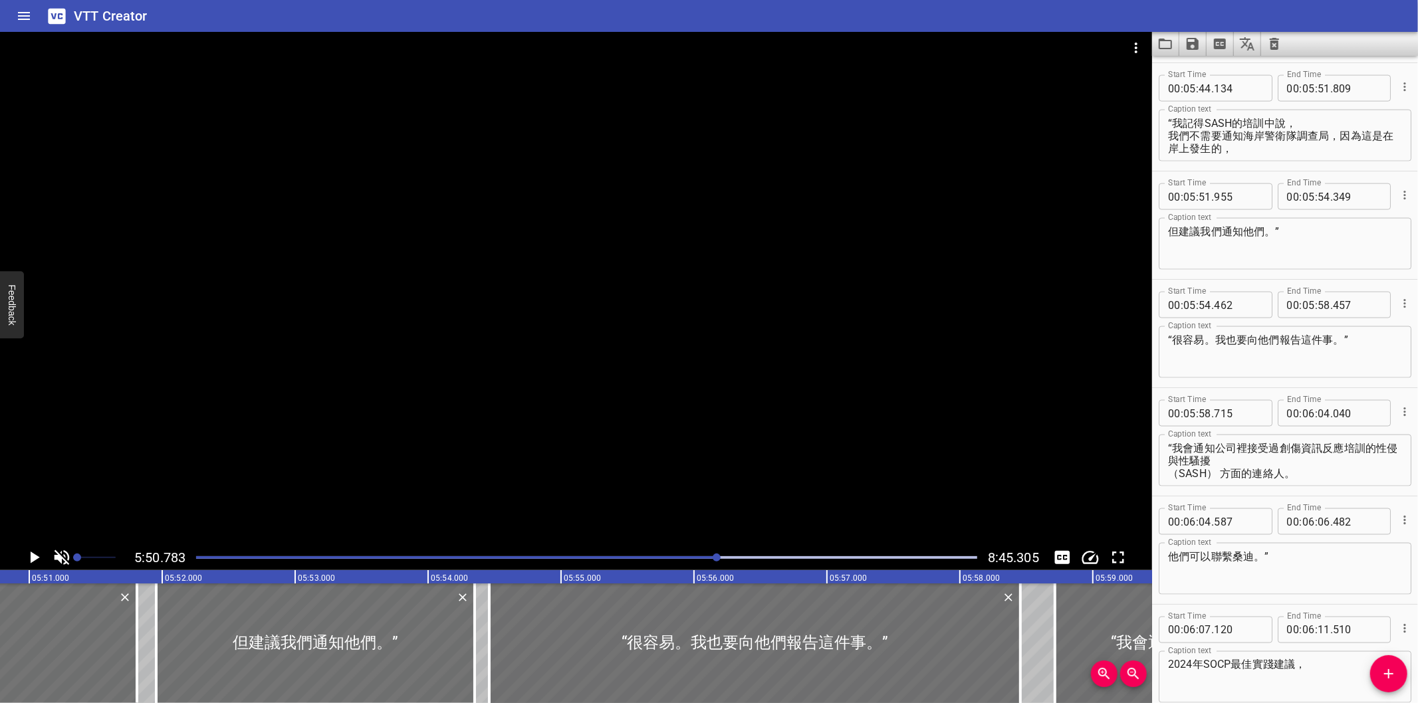
click at [910, 485] on div at bounding box center [576, 288] width 1152 height 513
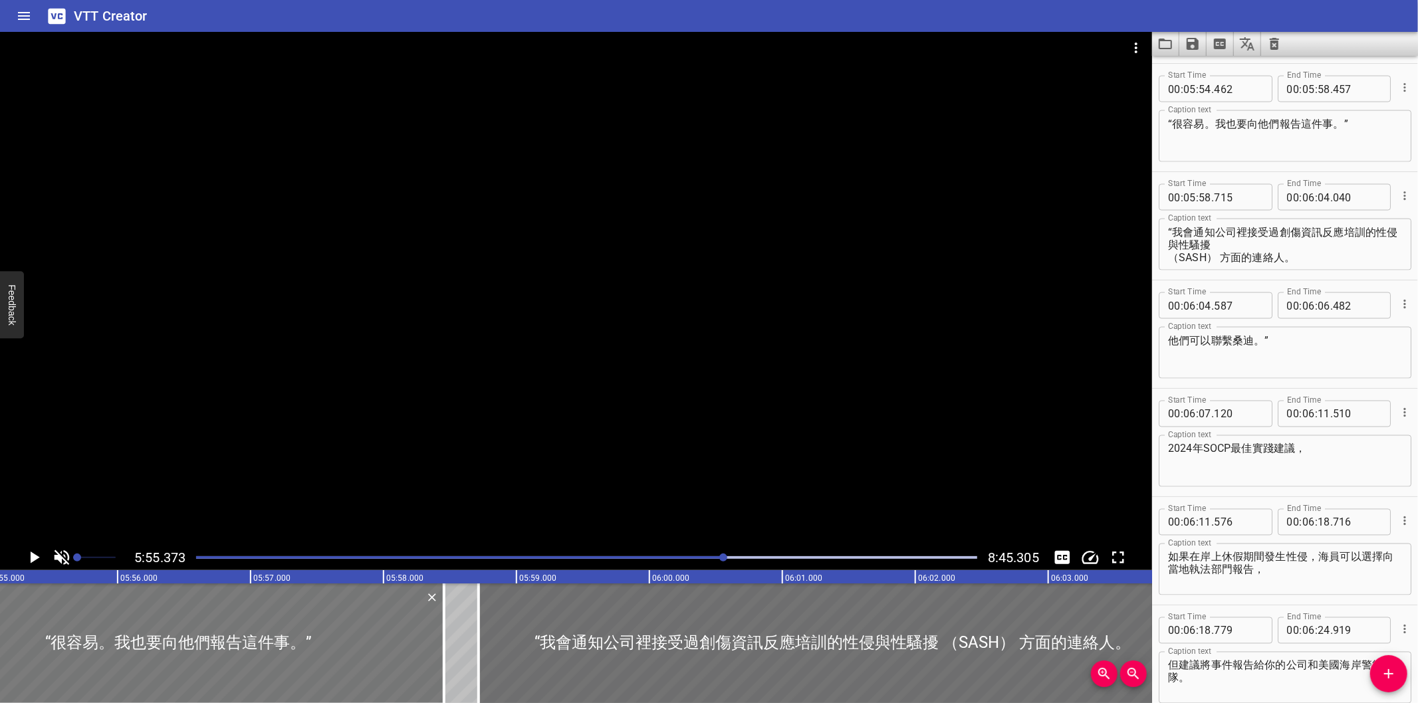
scroll to position [0, 47255]
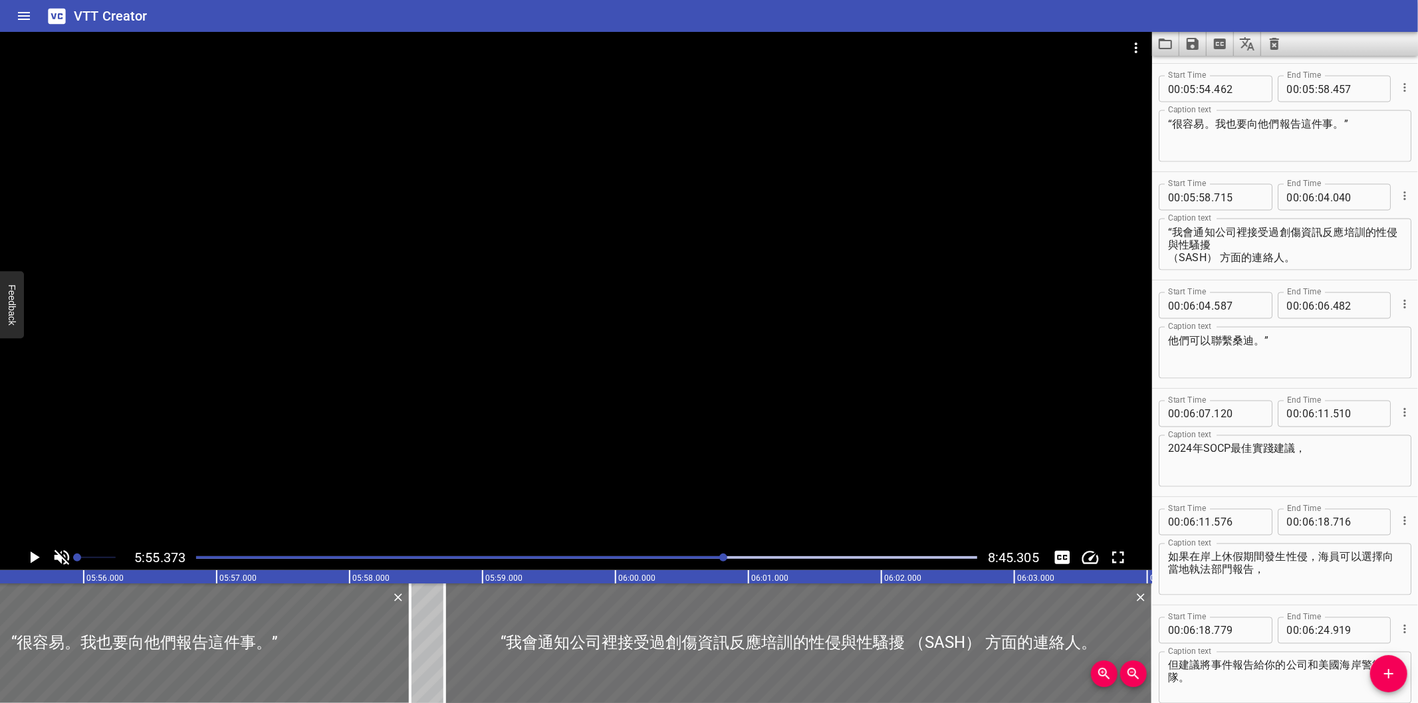
click at [573, 475] on div at bounding box center [576, 288] width 1152 height 513
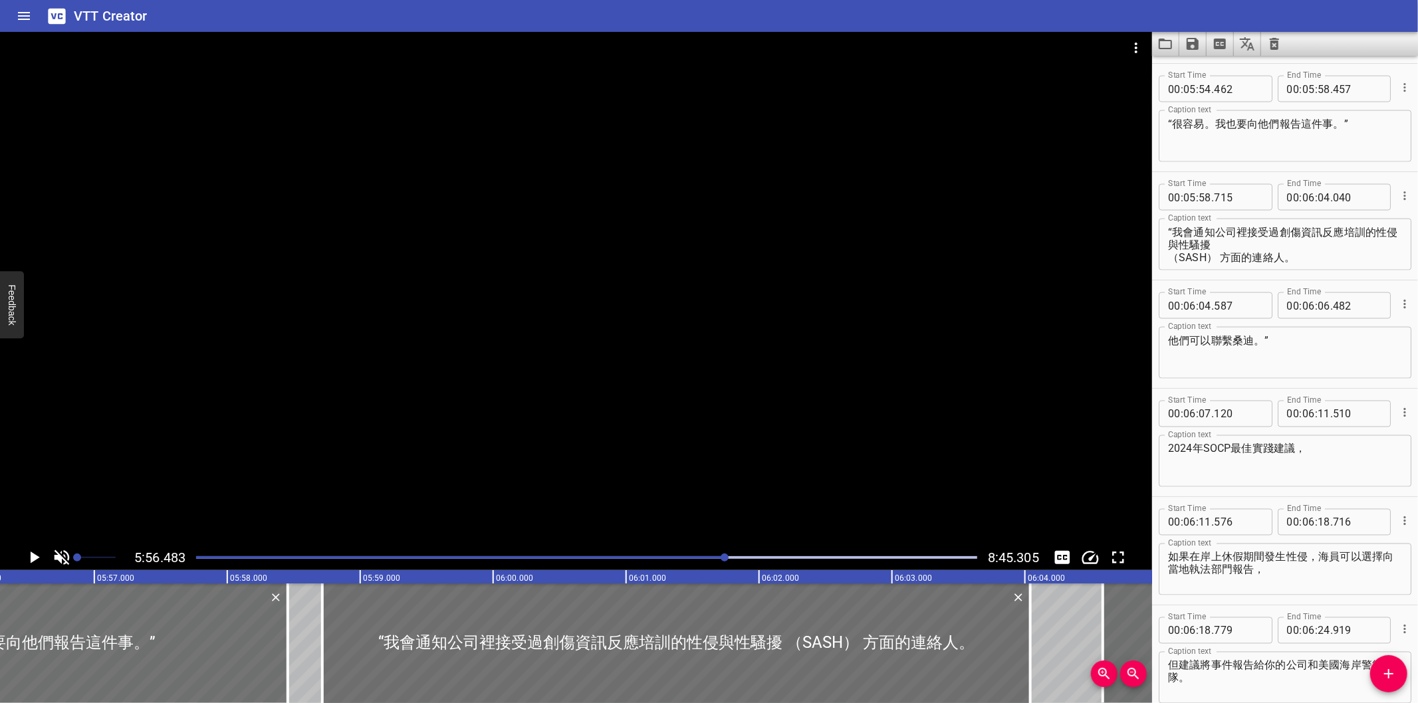
scroll to position [0, 47403]
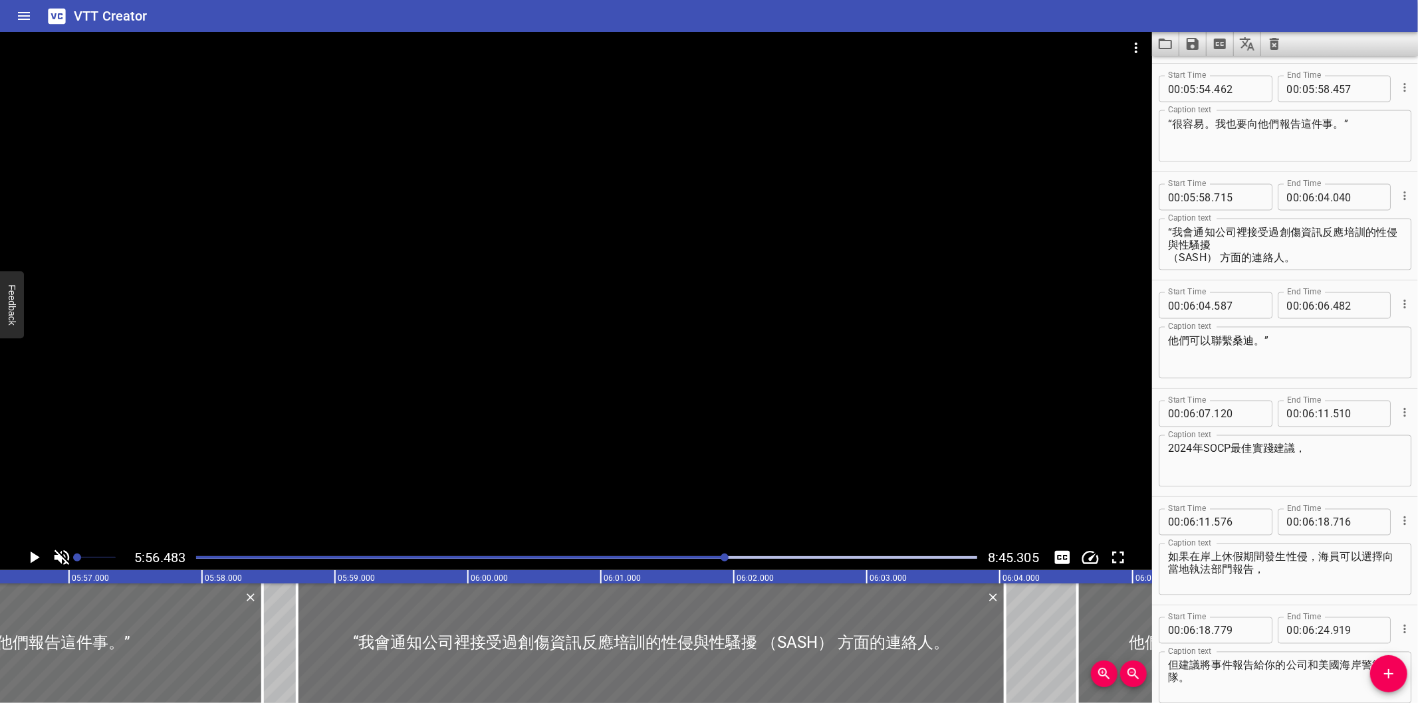
click at [414, 503] on div at bounding box center [576, 288] width 1152 height 513
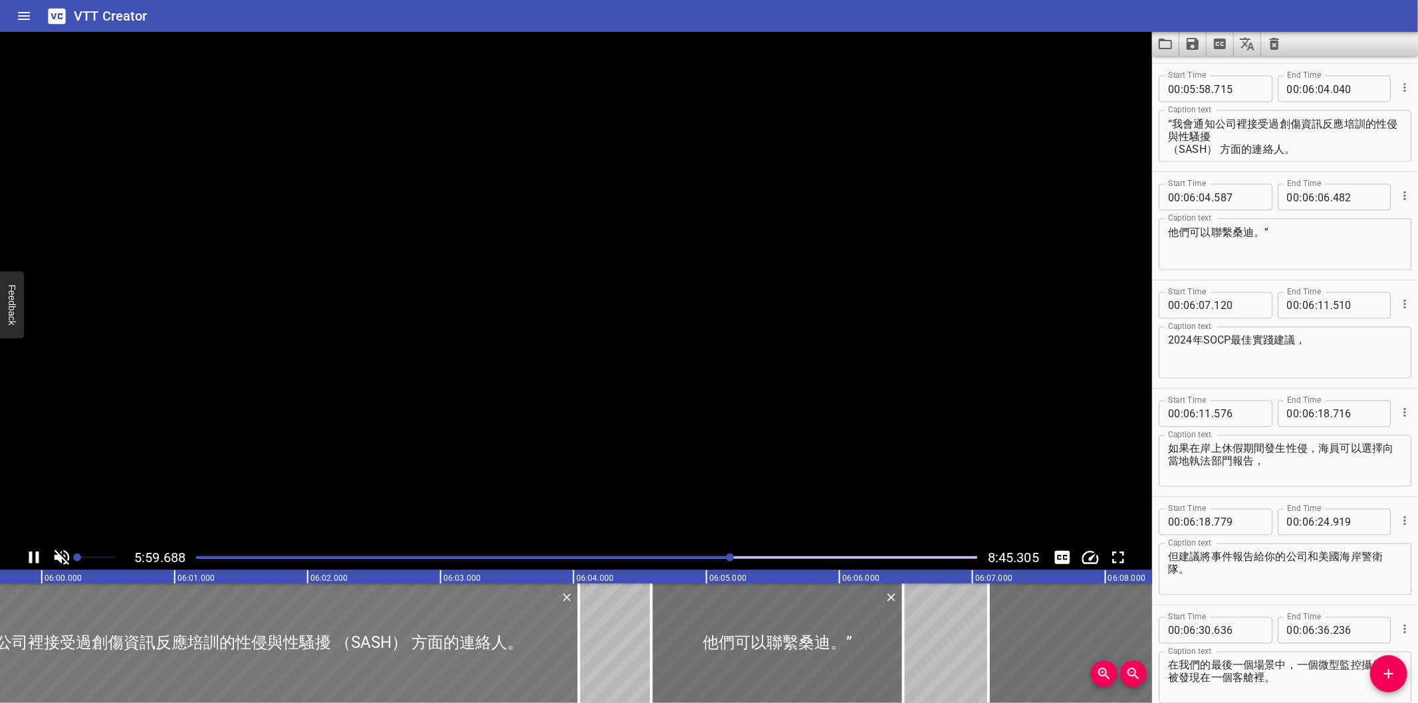
scroll to position [0, 47869]
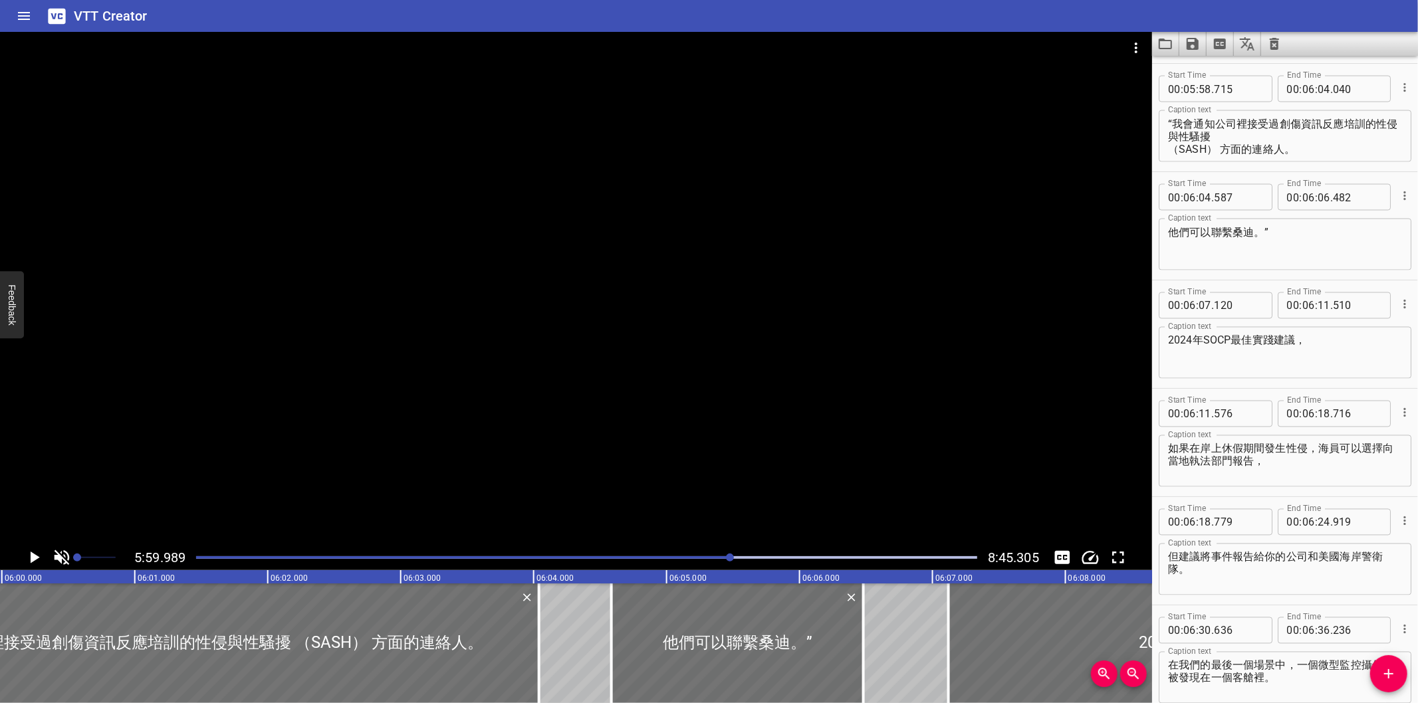
click at [330, 497] on div at bounding box center [576, 288] width 1152 height 513
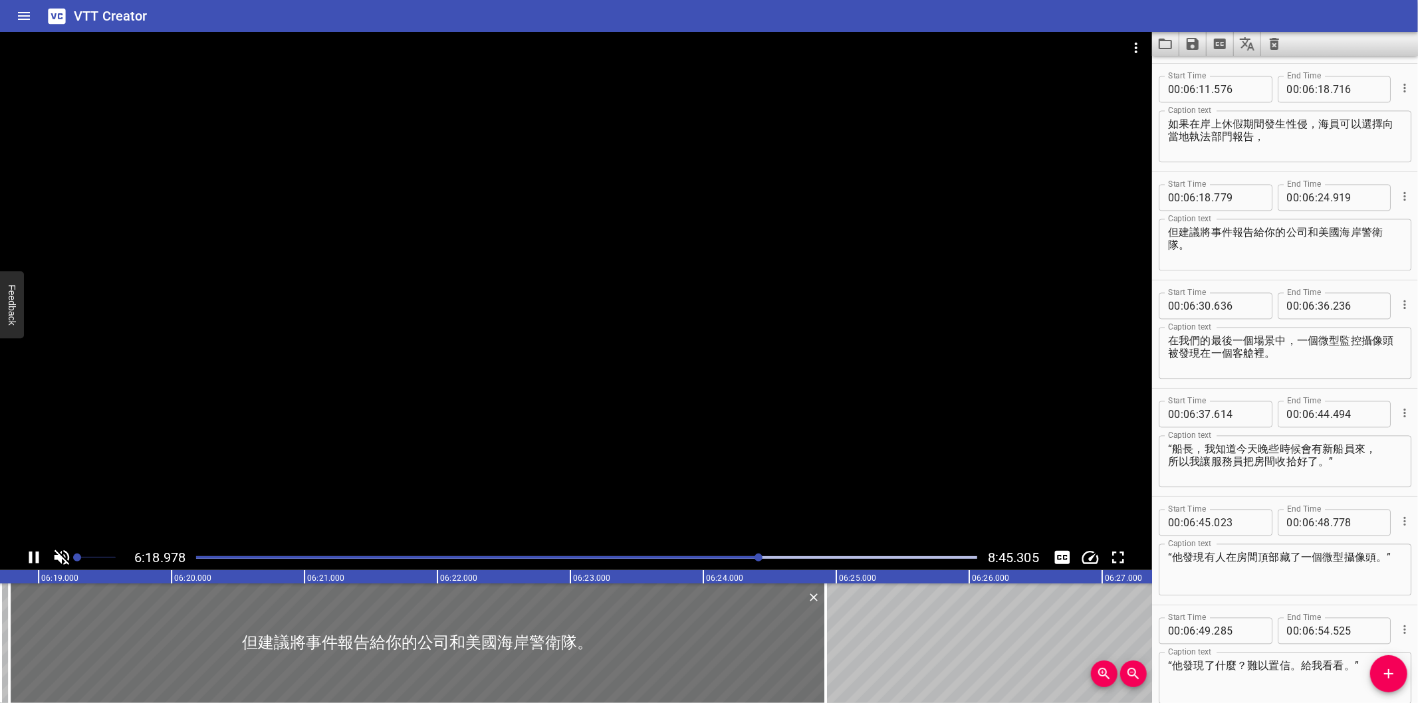
scroll to position [6606, 0]
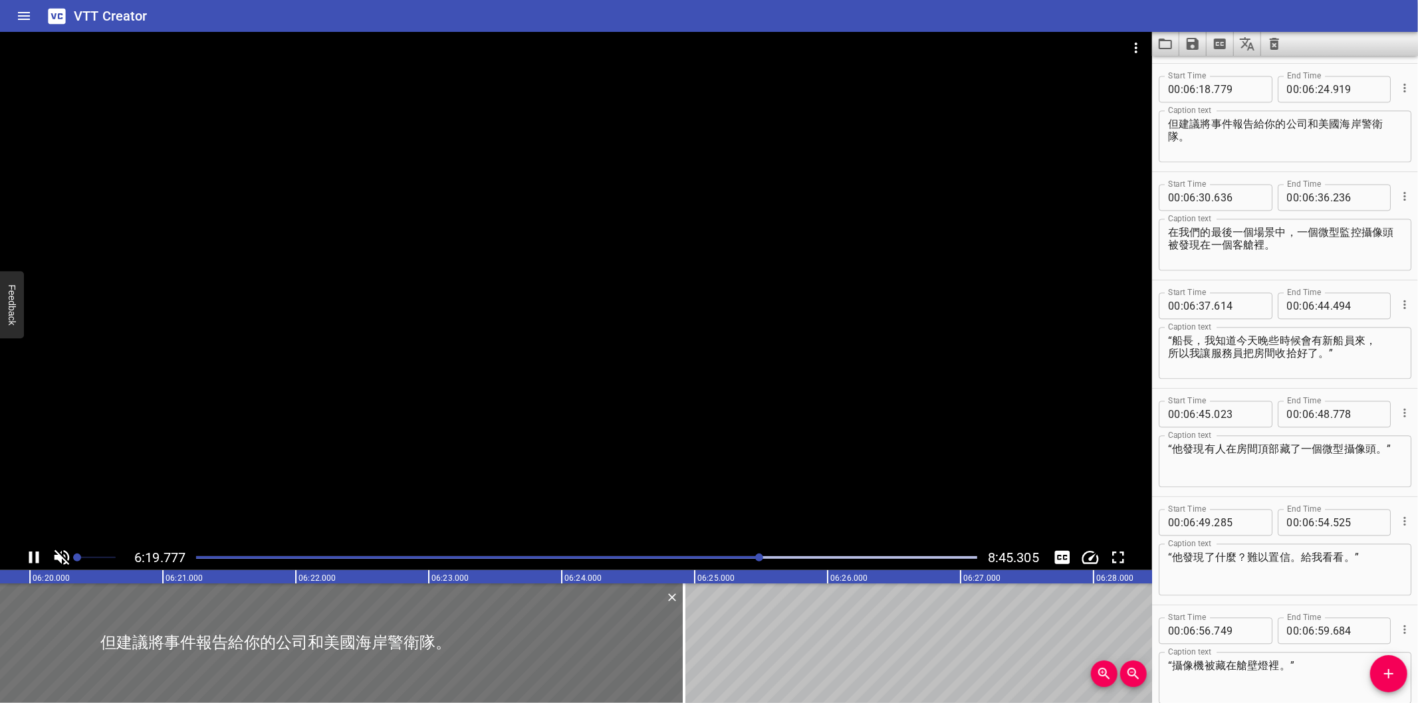
click at [398, 474] on div at bounding box center [576, 288] width 1152 height 513
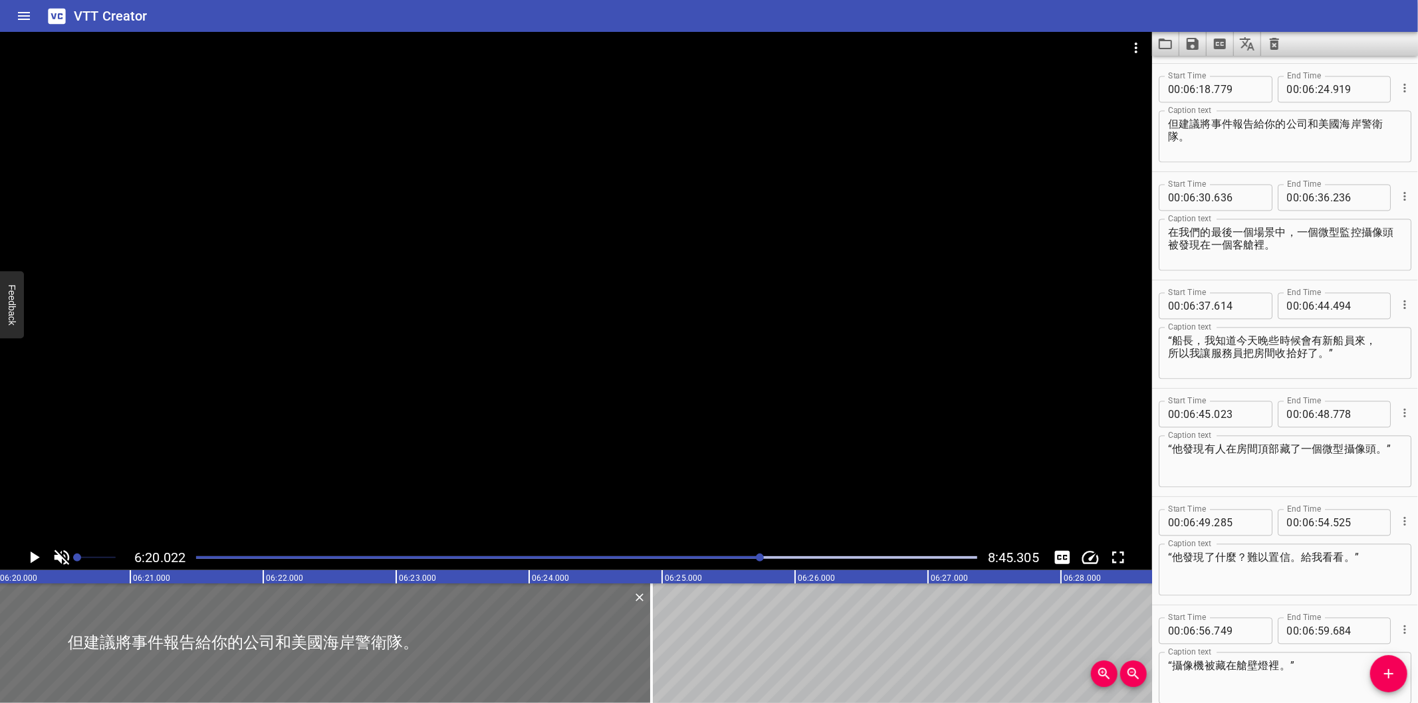
click at [396, 475] on div at bounding box center [576, 288] width 1152 height 513
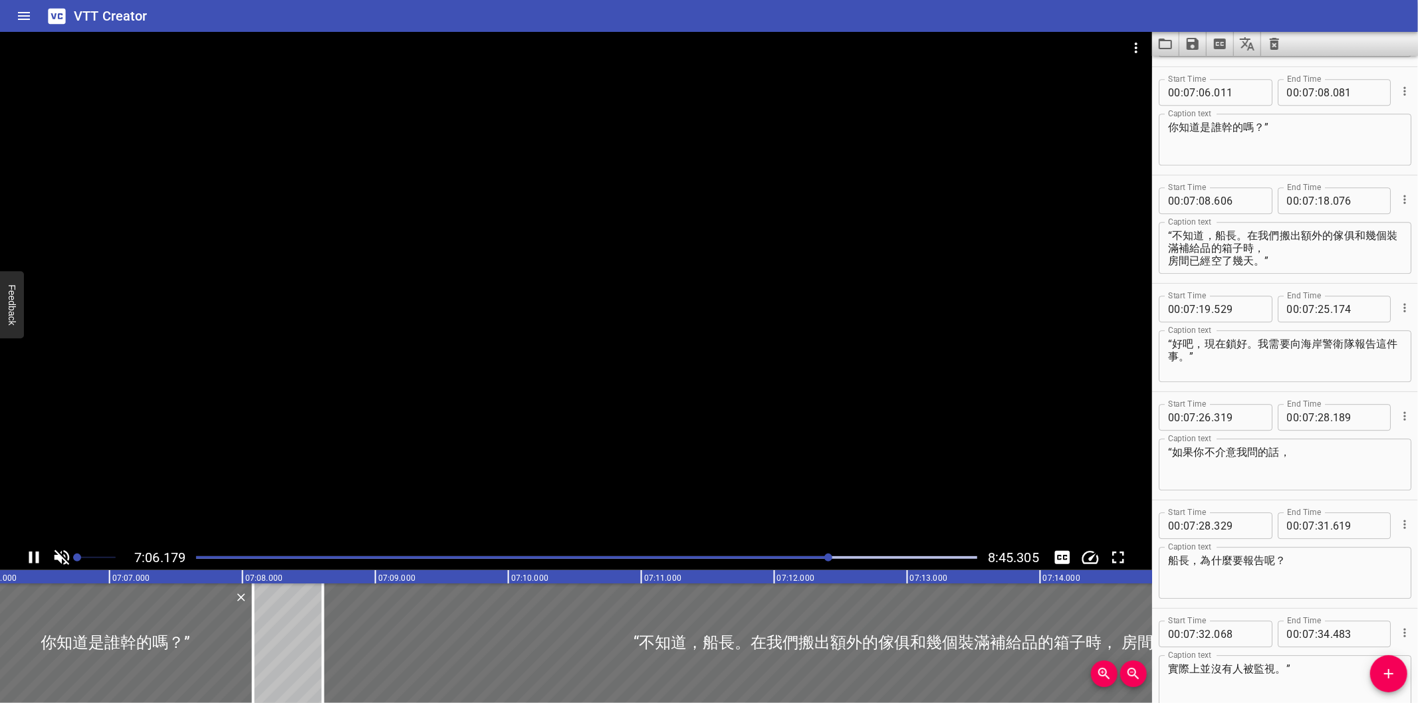
scroll to position [7363, 0]
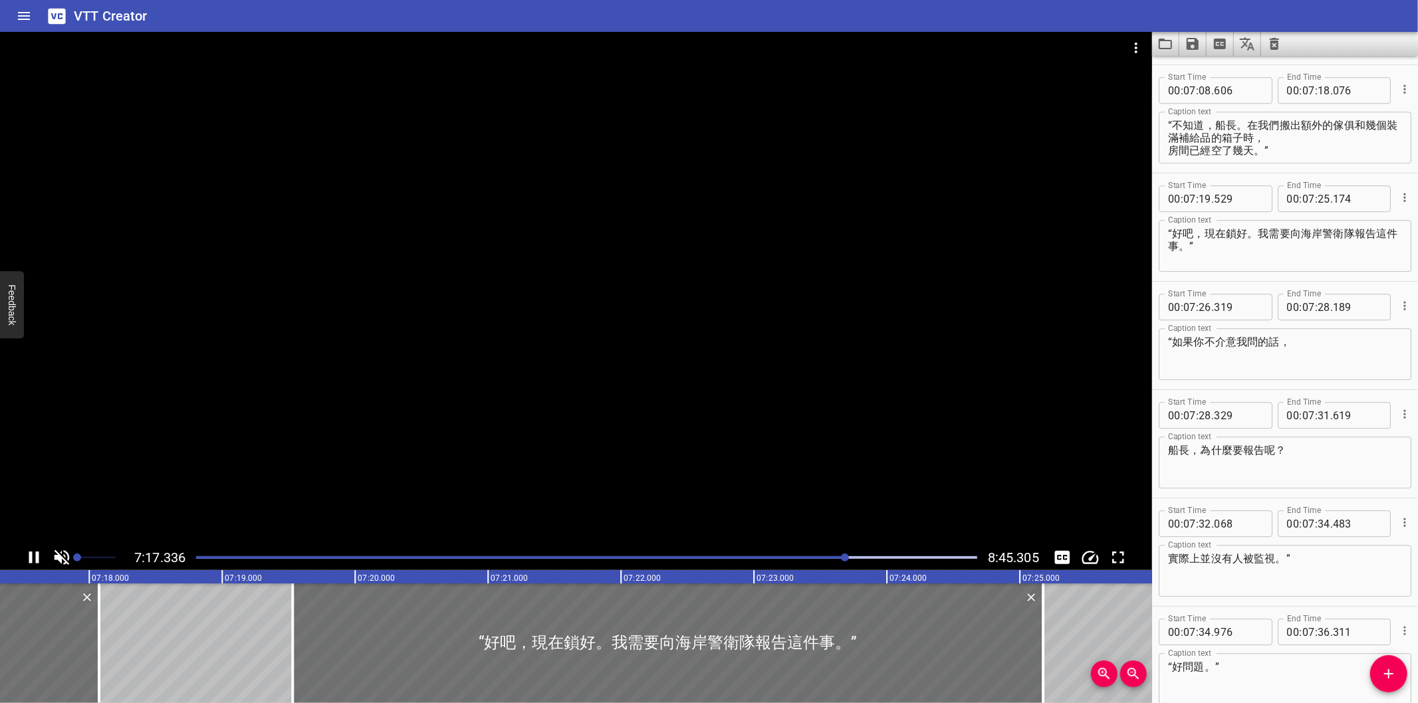
click at [402, 421] on div at bounding box center [576, 288] width 1152 height 513
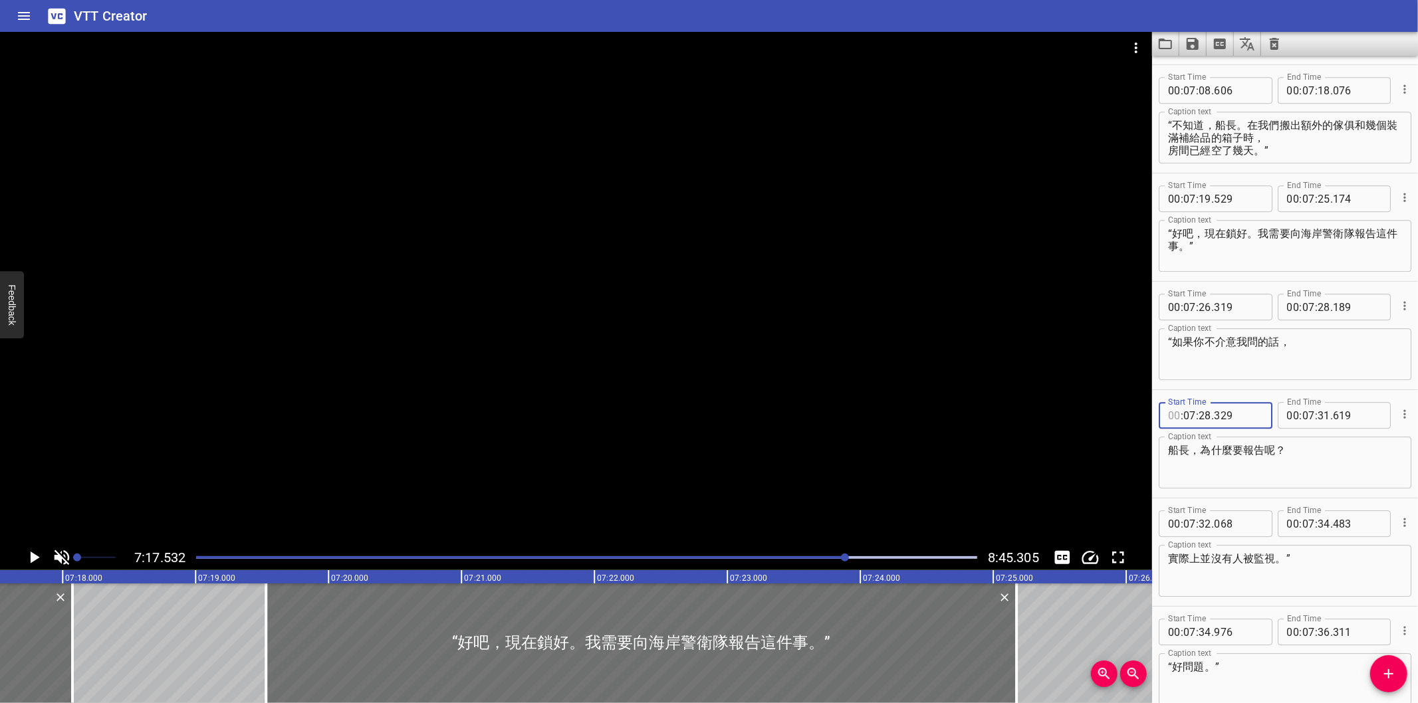
click at [1175, 390] on div "Start Time : 07 : 28 . 329 Start Time End Time 00 : 07 : 31 . 619 End Time Capt…" at bounding box center [1285, 444] width 266 height 108
type input "00"
click at [1207, 482] on div "Caption text 船長，為什麼要報告呢？ Caption text" at bounding box center [1285, 462] width 253 height 60
type input "00"
click at [515, 420] on div at bounding box center [576, 288] width 1152 height 513
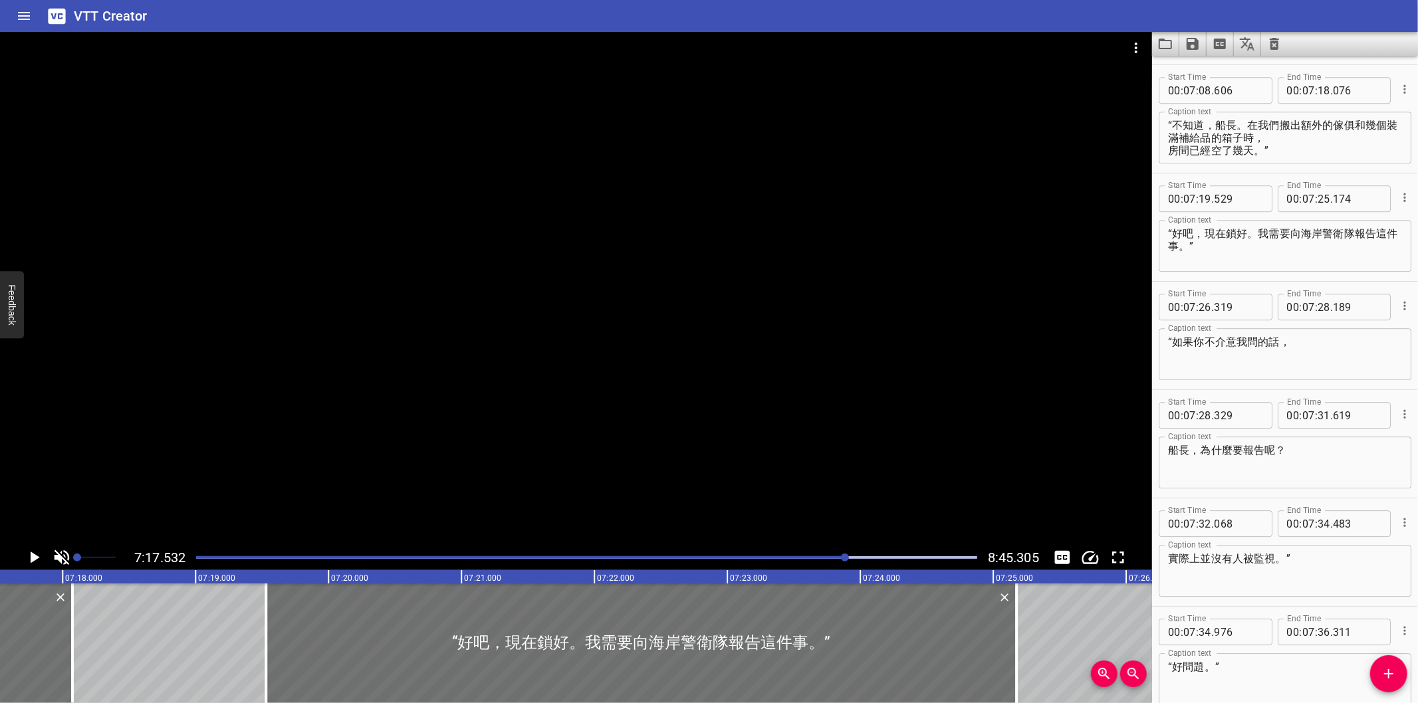
click at [466, 457] on div at bounding box center [576, 288] width 1152 height 513
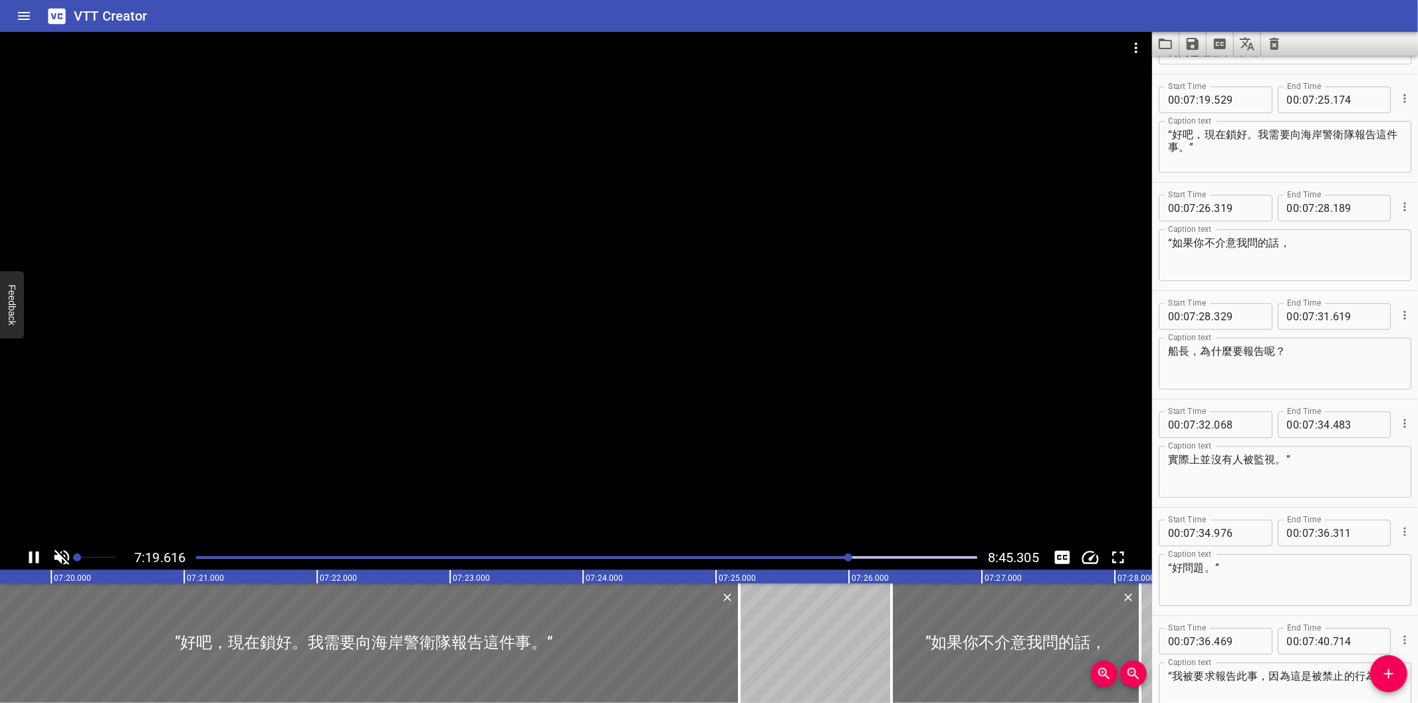
scroll to position [7580, 0]
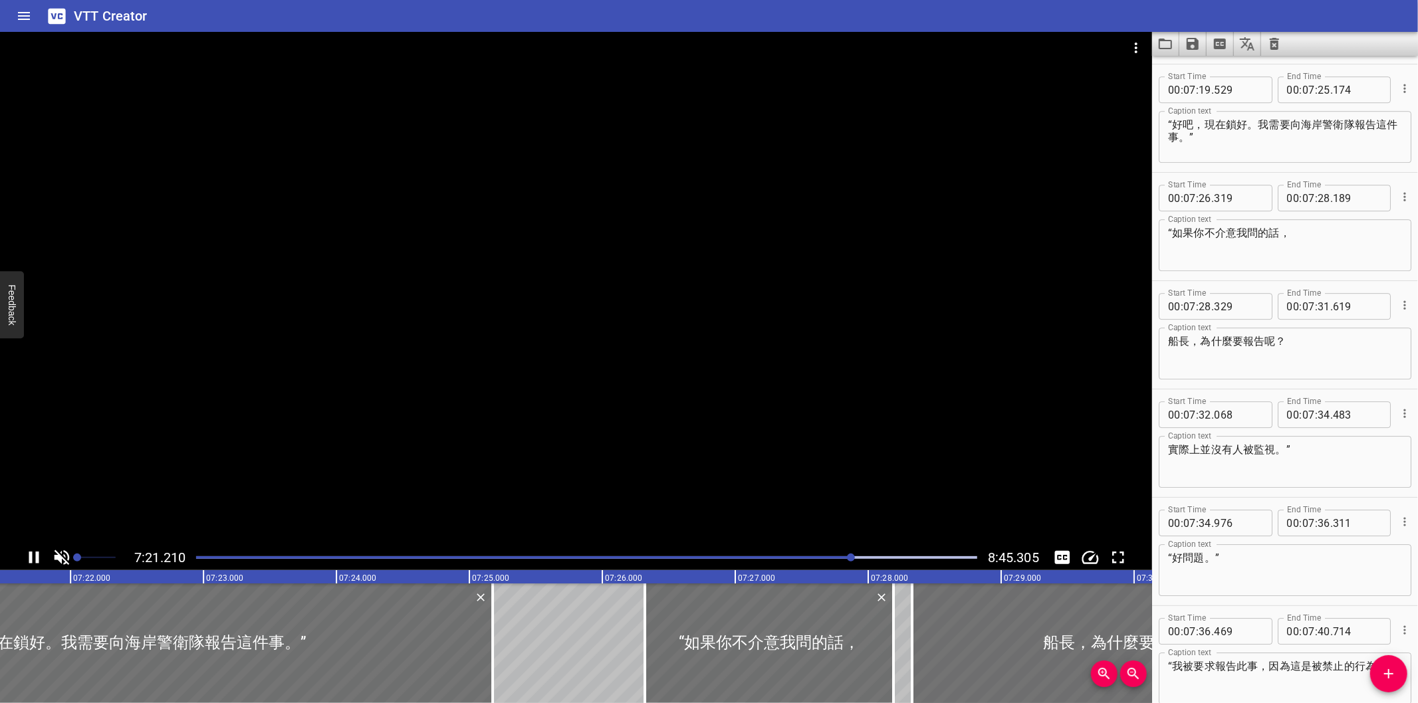
click at [383, 370] on div at bounding box center [576, 288] width 1152 height 513
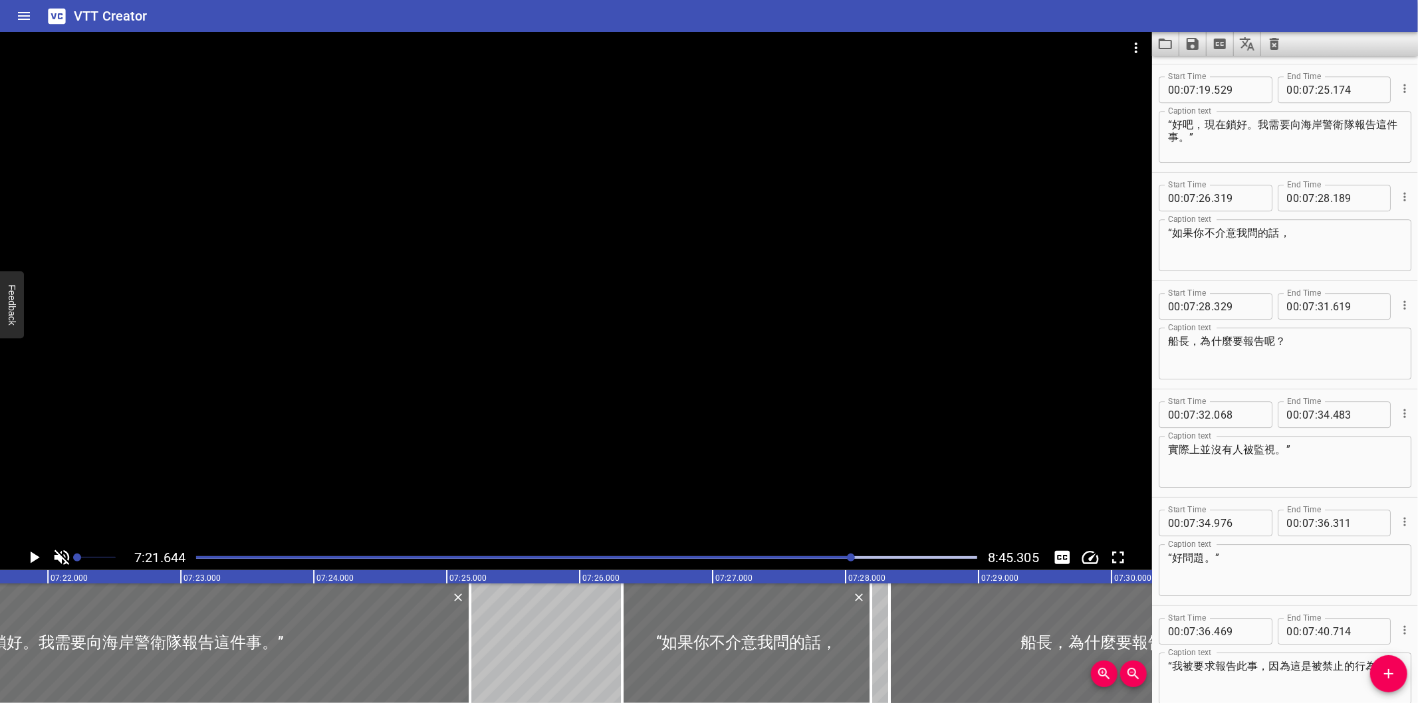
click at [948, 490] on div at bounding box center [576, 288] width 1152 height 513
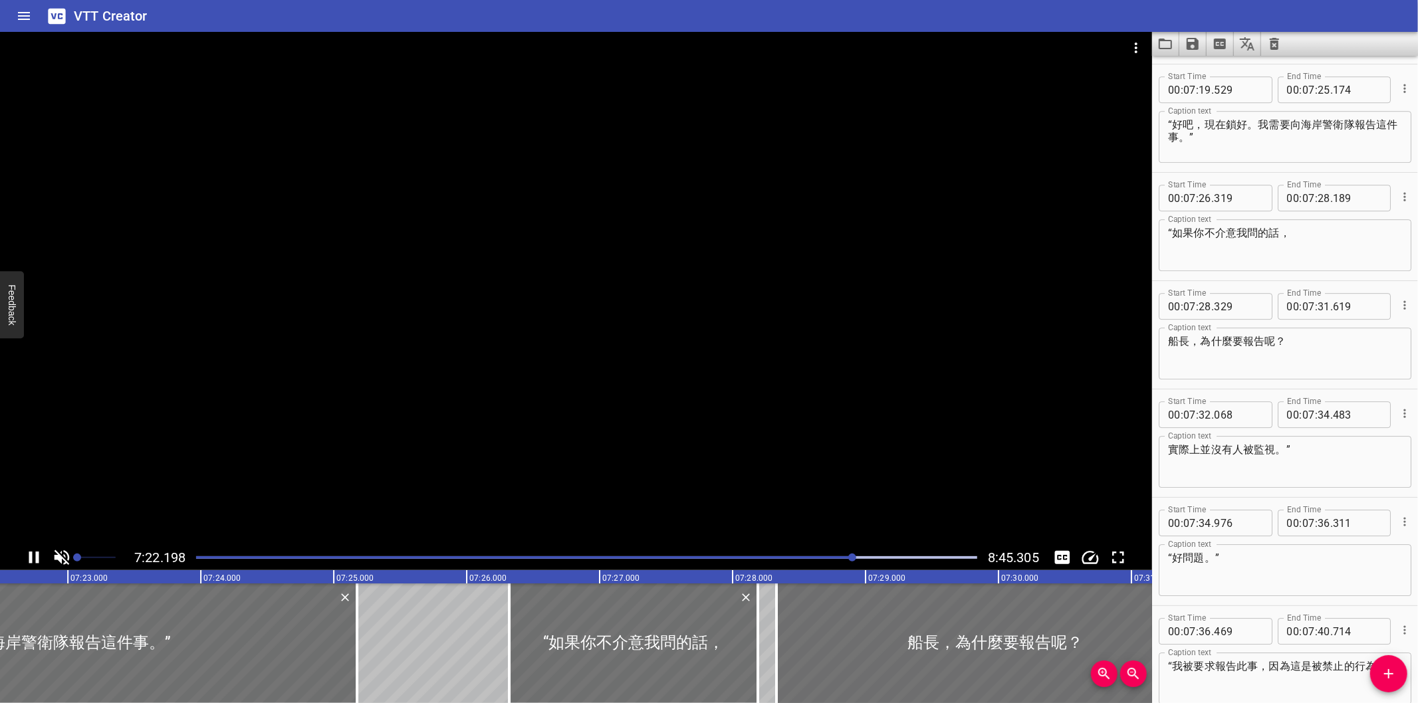
click at [933, 470] on div at bounding box center [576, 288] width 1152 height 513
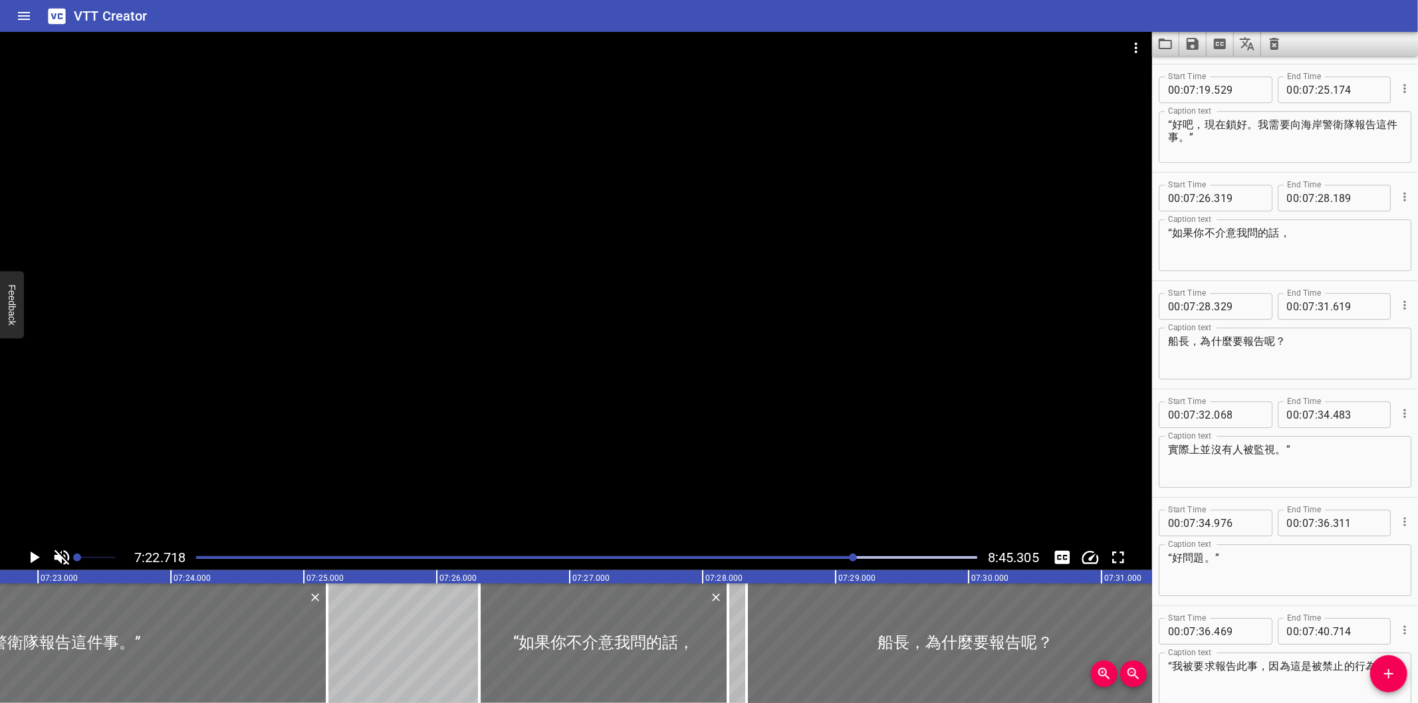
click at [931, 471] on div at bounding box center [576, 288] width 1152 height 513
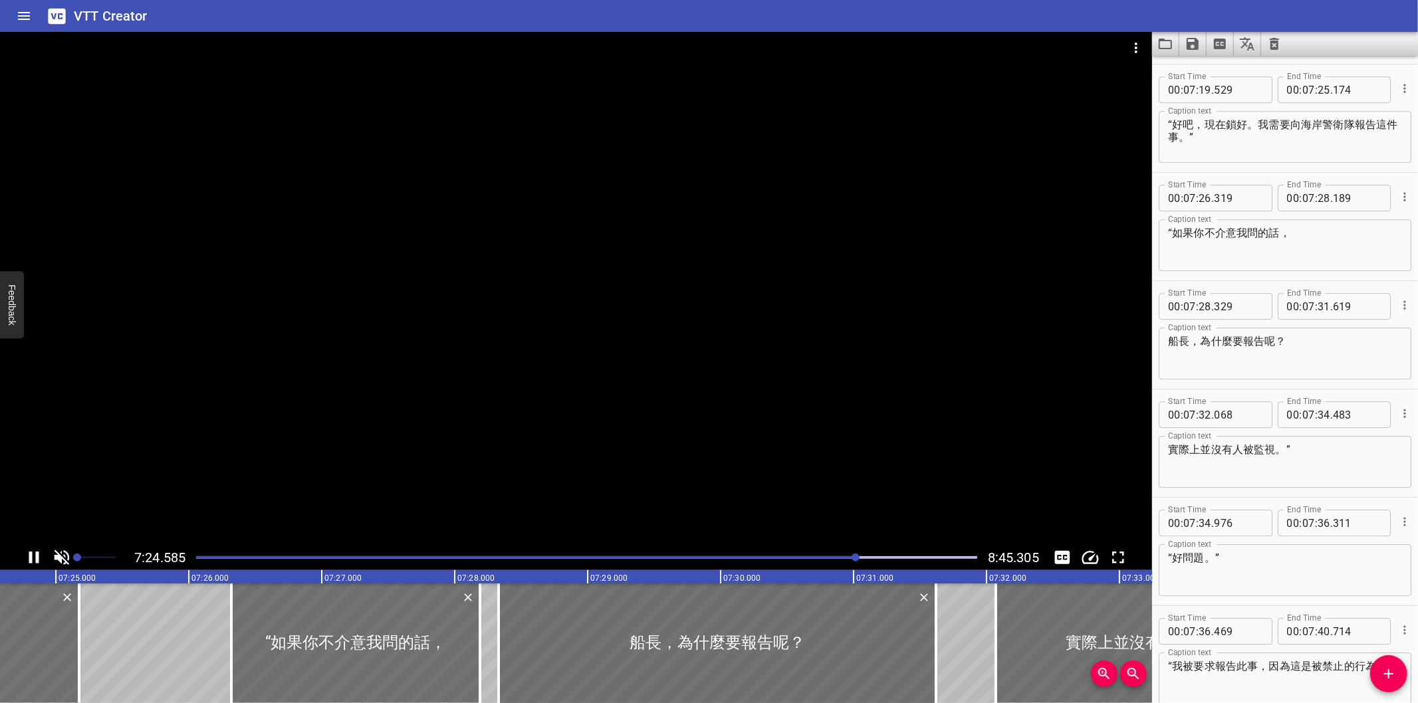
click at [920, 471] on div at bounding box center [576, 288] width 1152 height 513
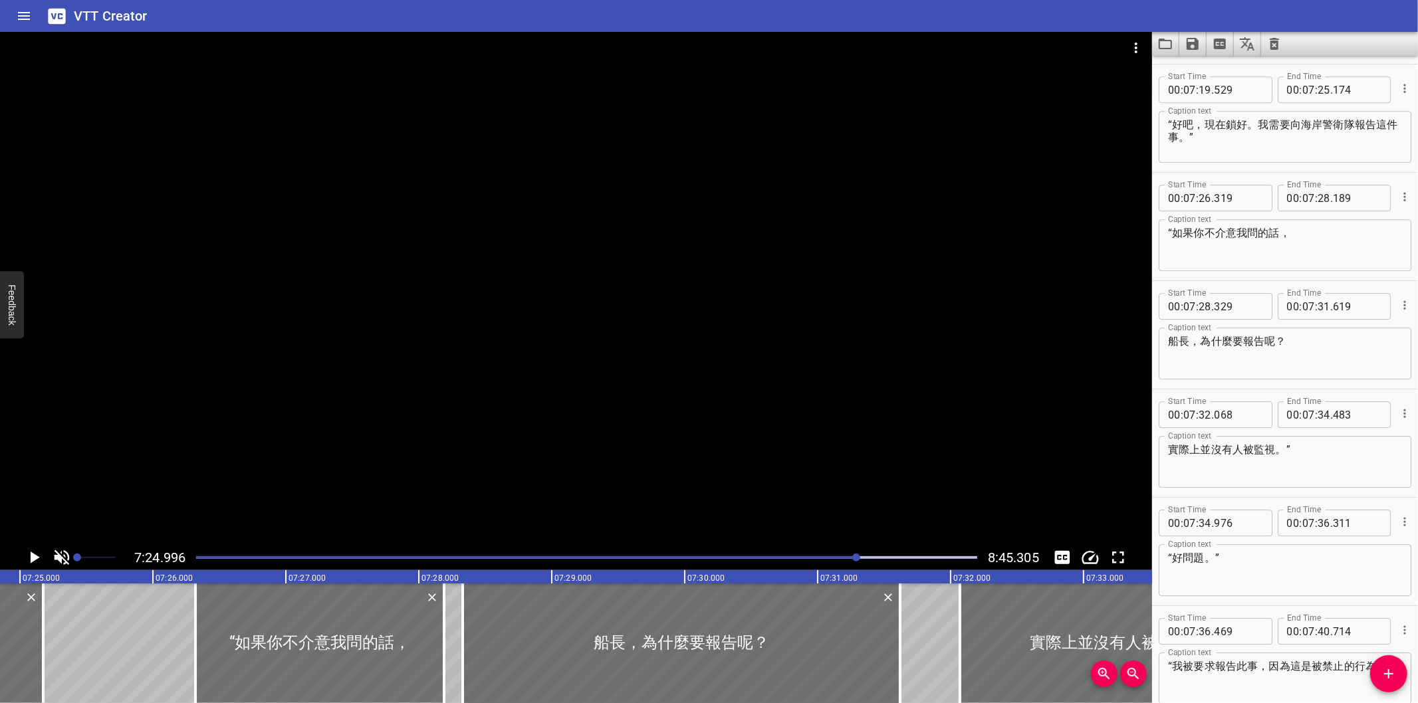
scroll to position [0, 59172]
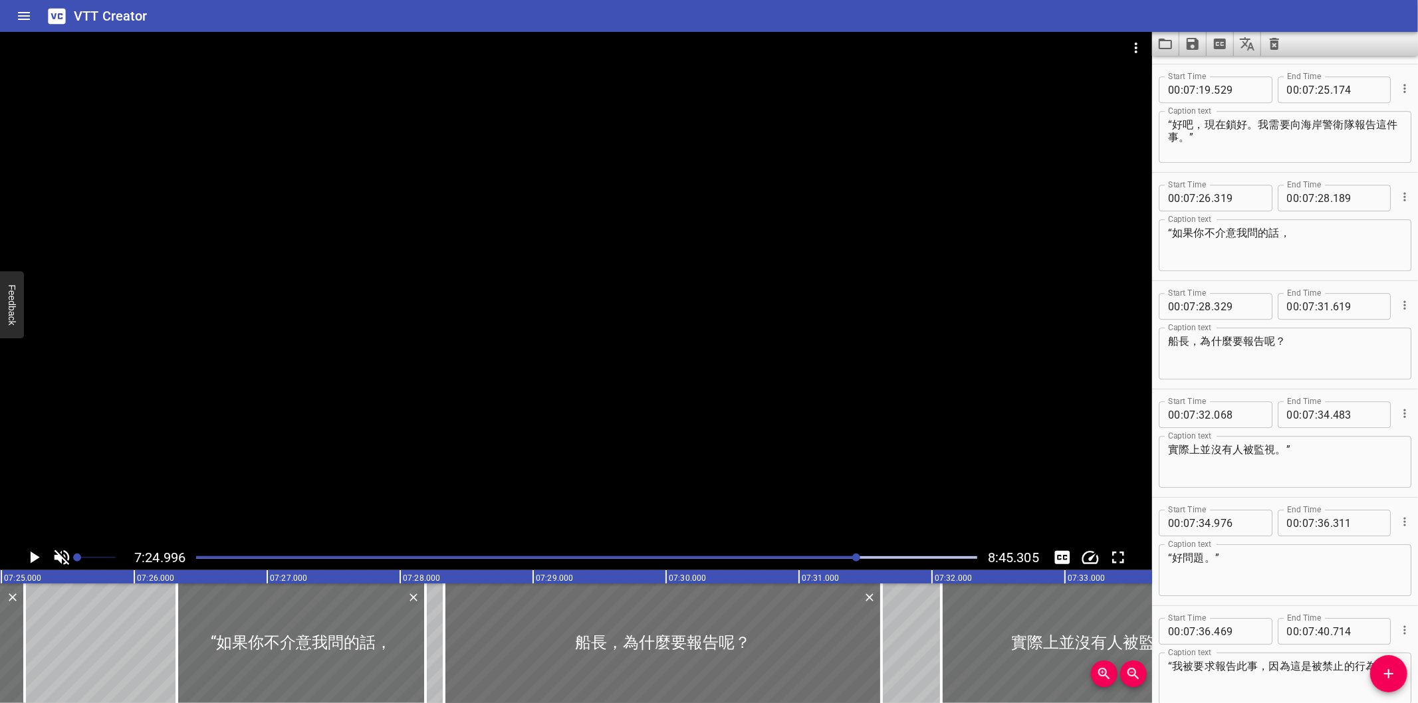
click at [703, 459] on div at bounding box center [576, 288] width 1152 height 513
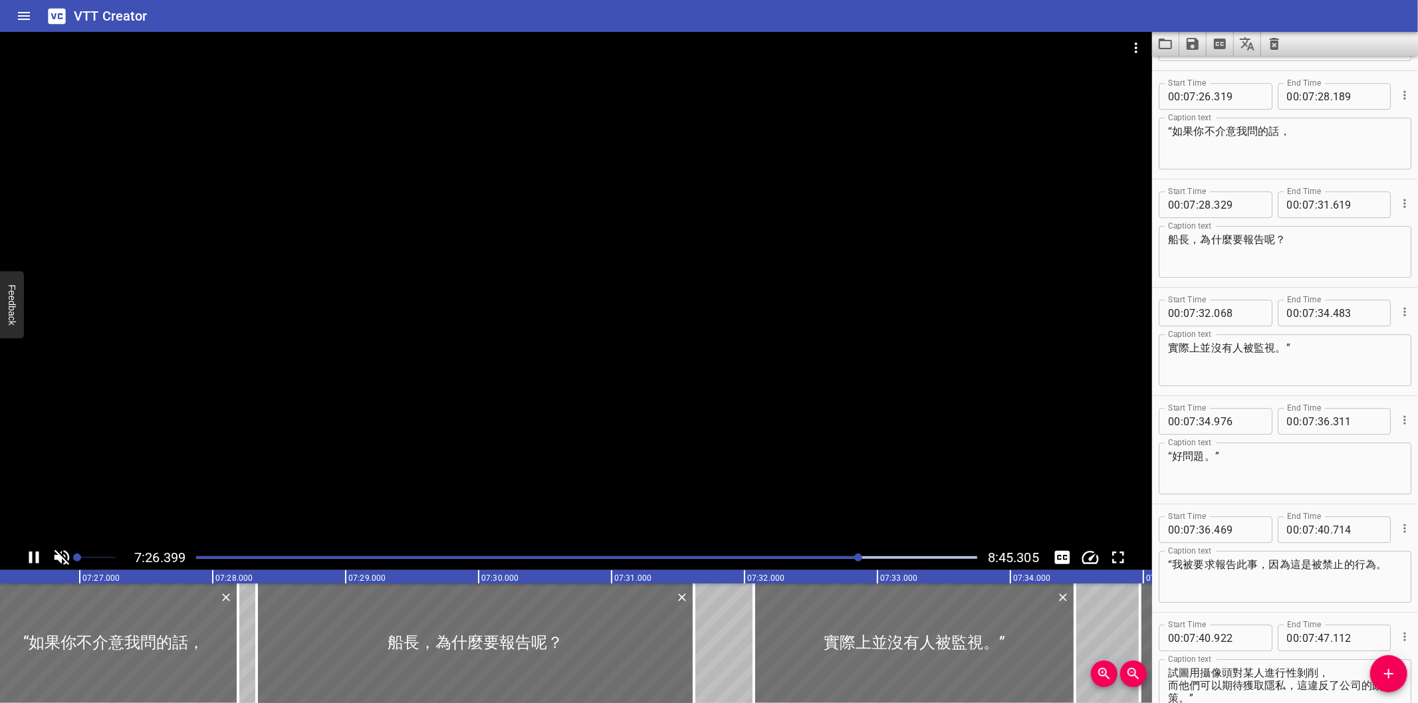
scroll to position [7688, 0]
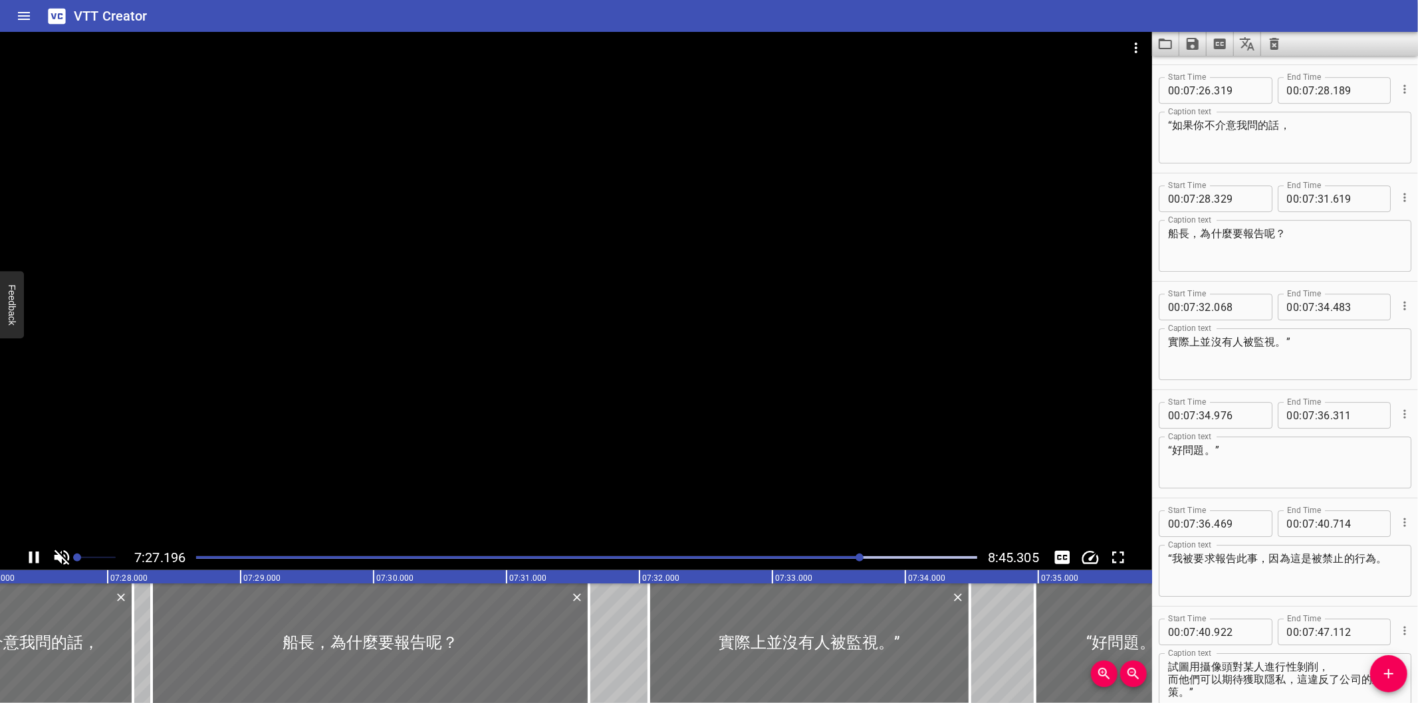
click at [658, 456] on div at bounding box center [576, 288] width 1152 height 513
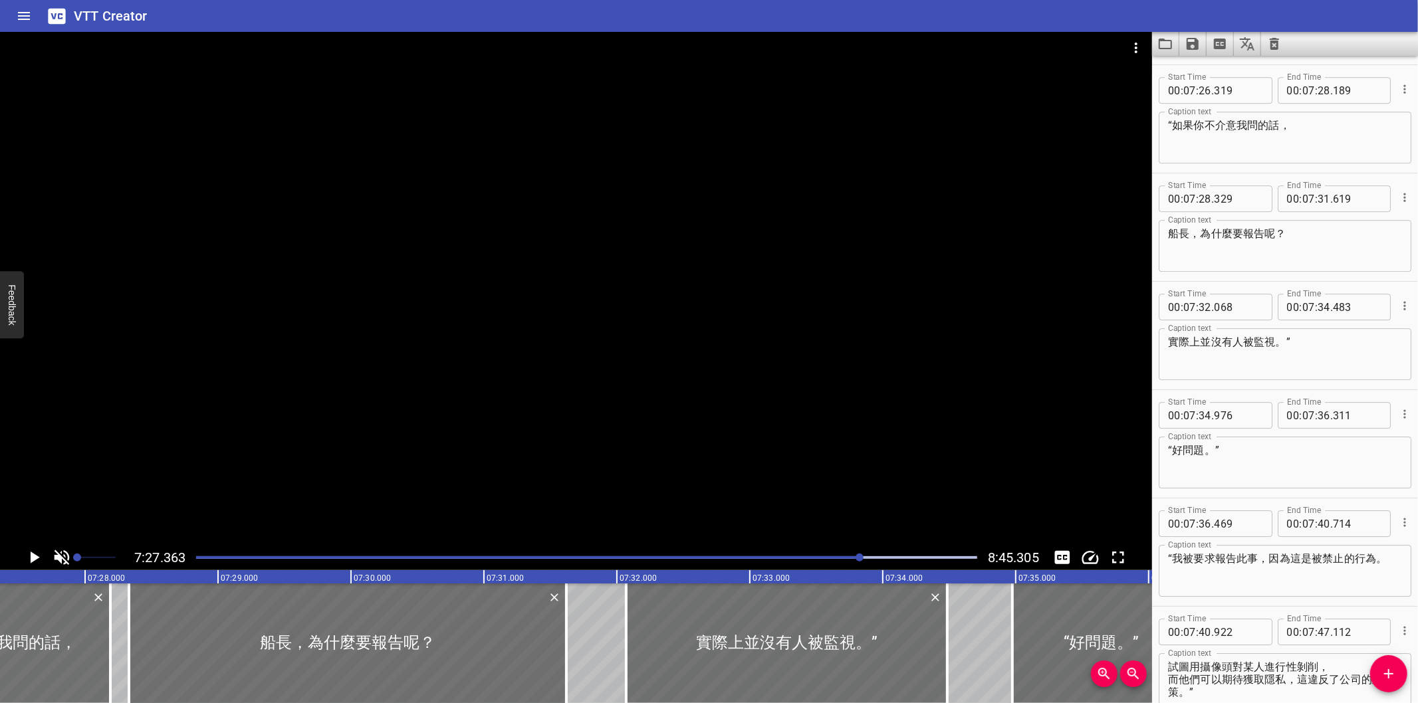
click at [660, 439] on div at bounding box center [576, 288] width 1152 height 513
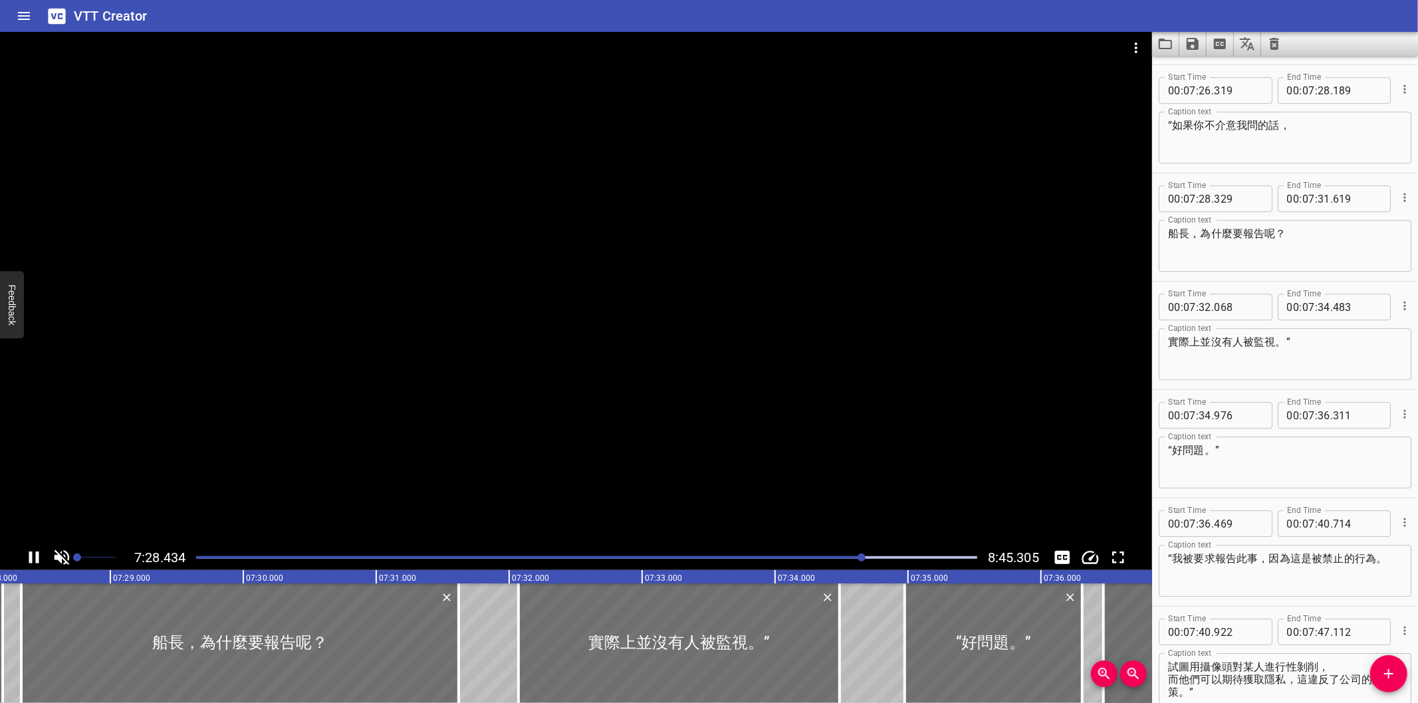
scroll to position [7796, 0]
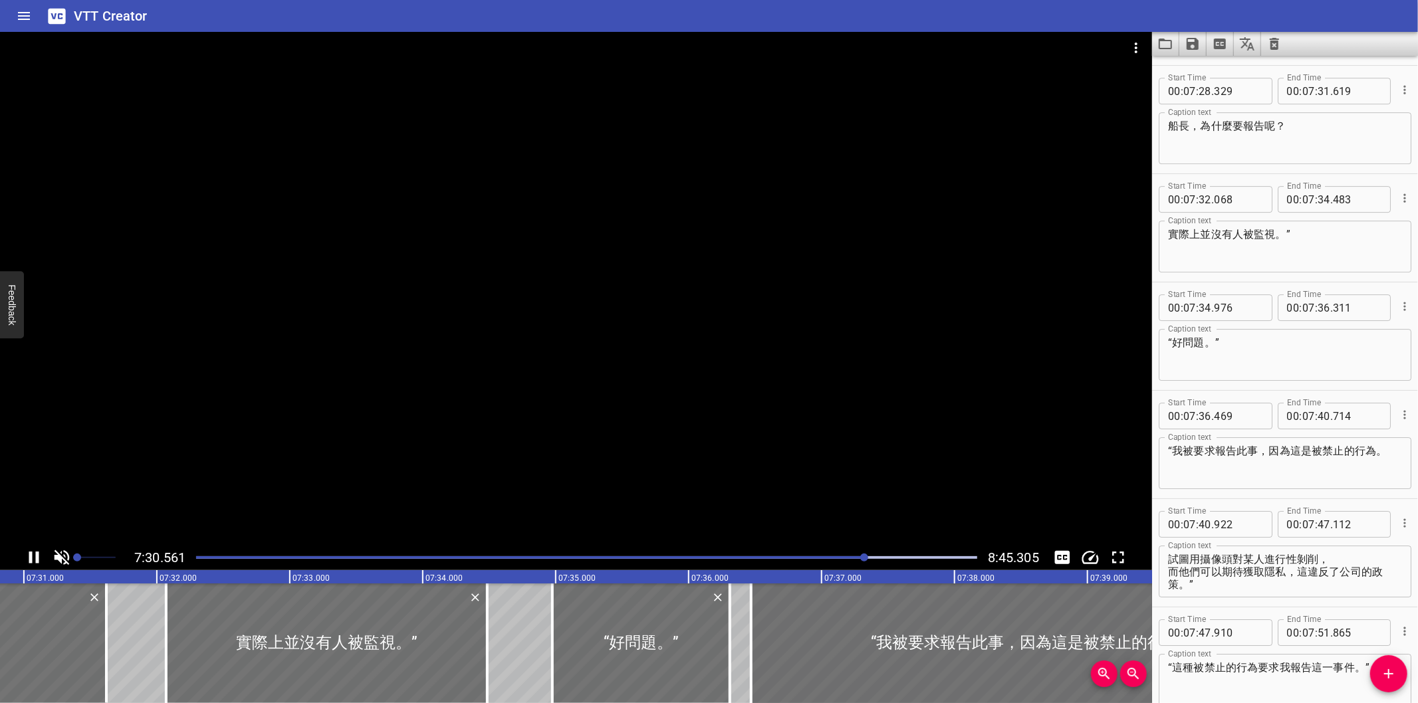
click at [670, 439] on div at bounding box center [576, 288] width 1152 height 513
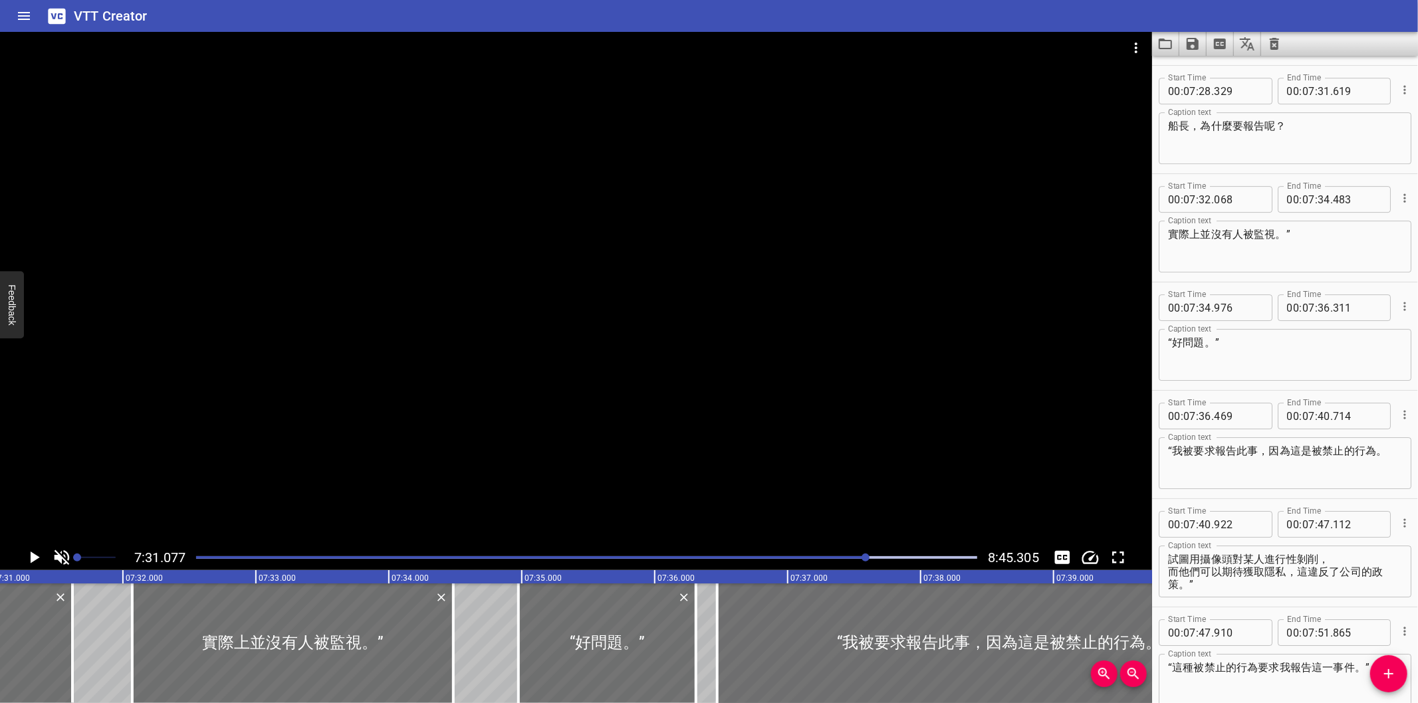
click at [965, 437] on div at bounding box center [576, 288] width 1152 height 513
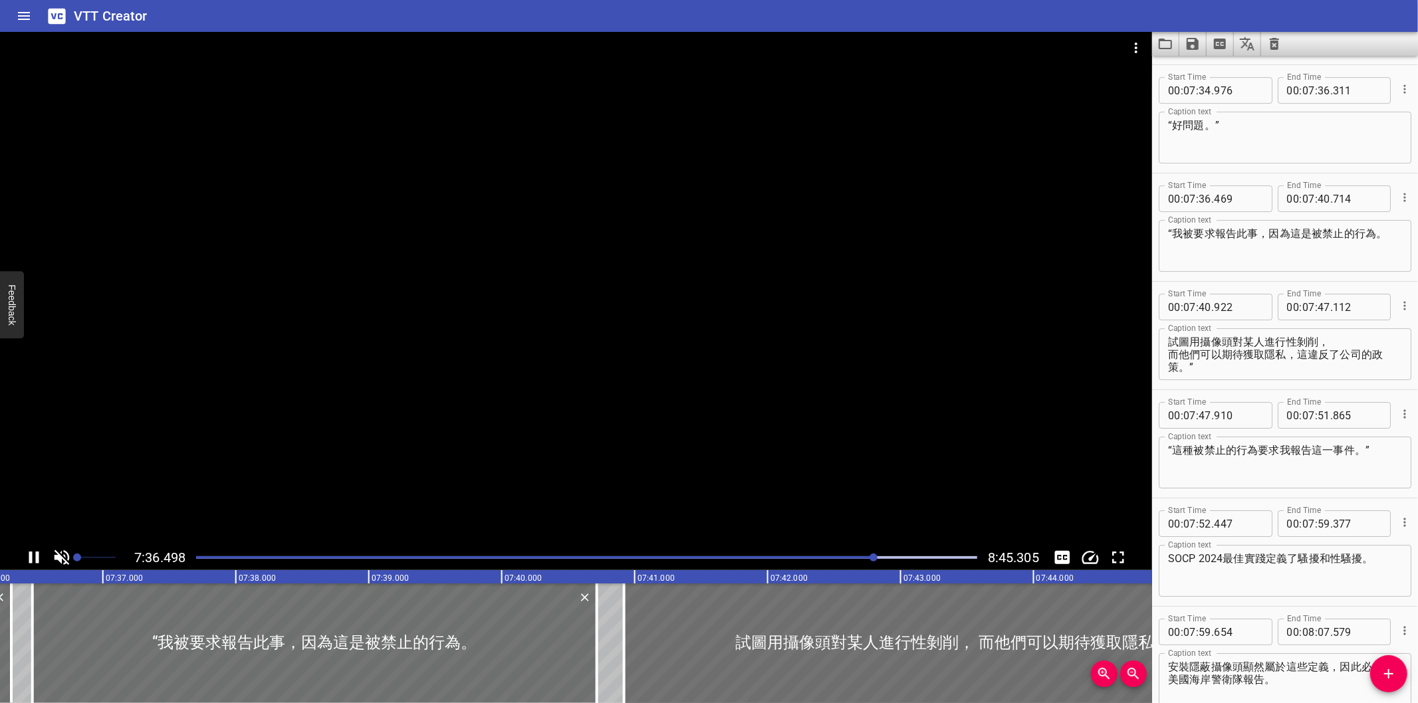
scroll to position [8121, 0]
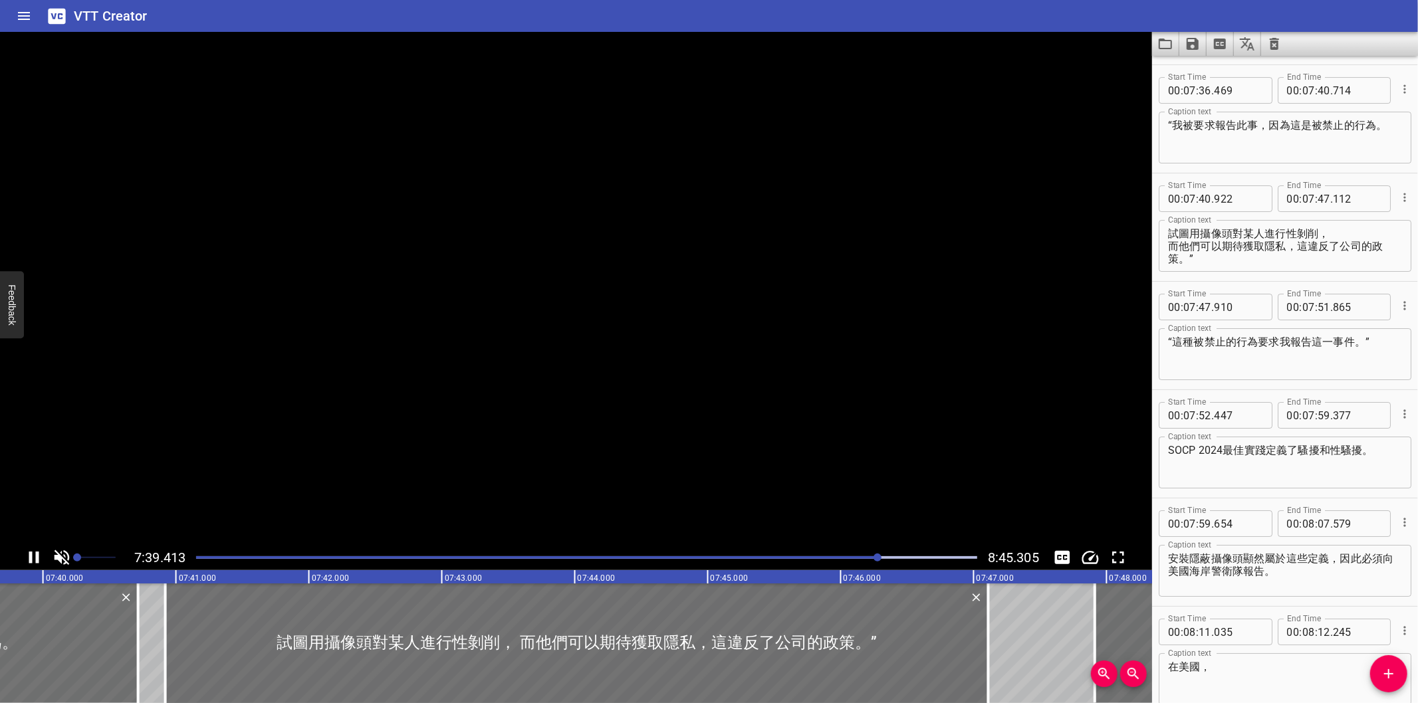
click at [914, 390] on video at bounding box center [576, 288] width 1152 height 513
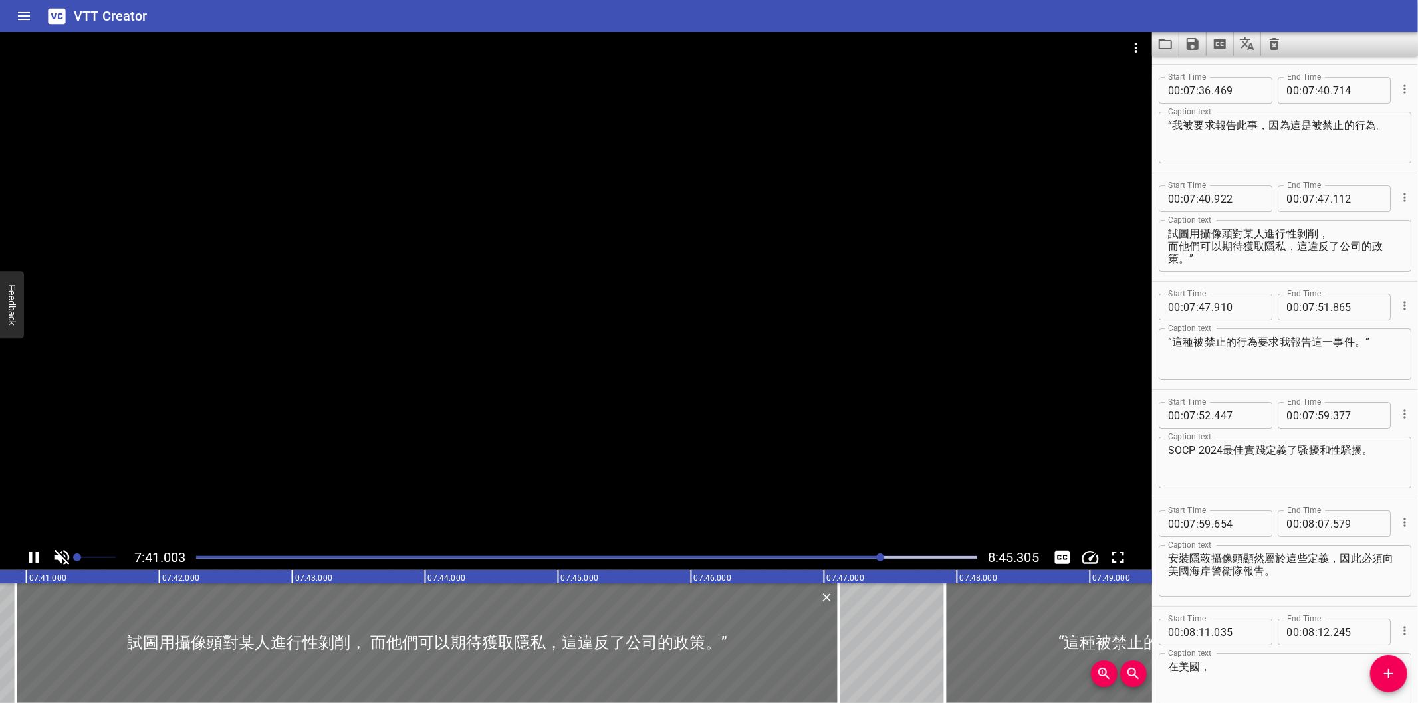
scroll to position [8229, 0]
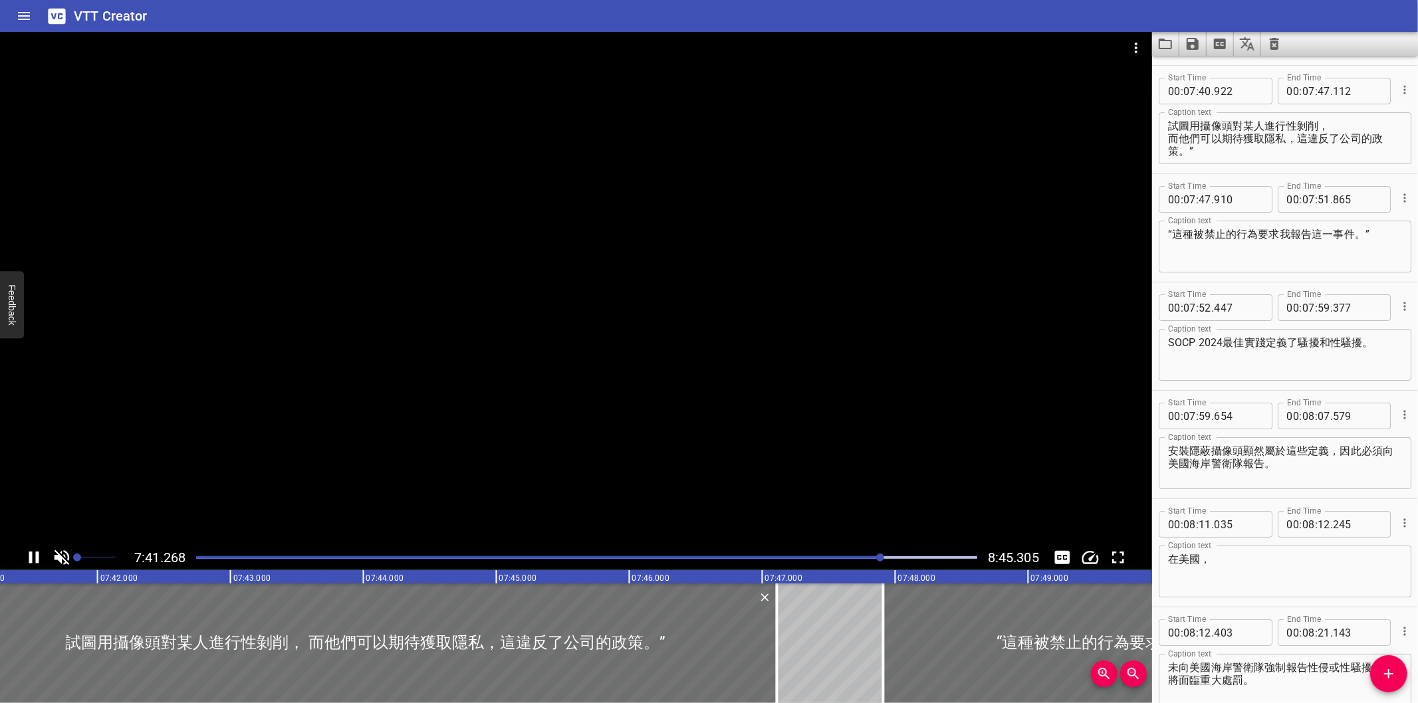
click at [878, 560] on div at bounding box center [880, 558] width 8 height 8
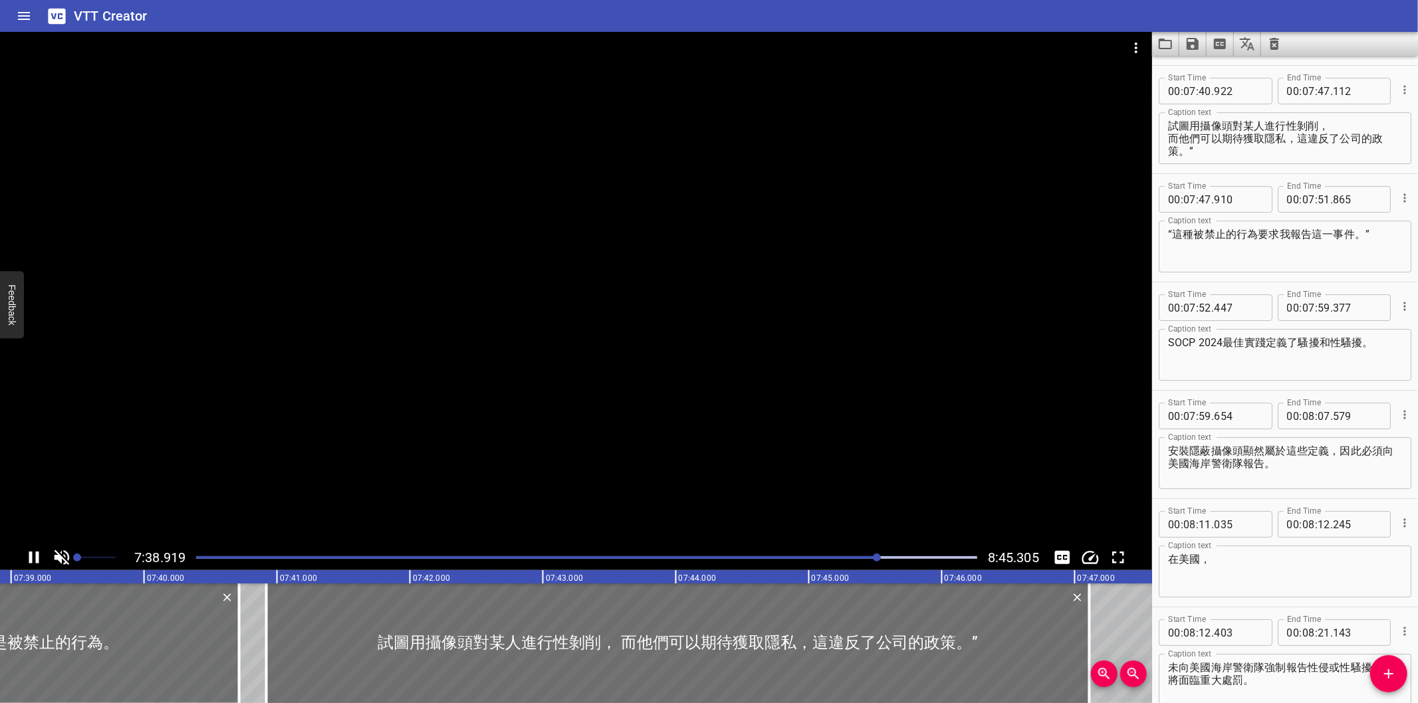
click at [875, 560] on div at bounding box center [877, 558] width 8 height 8
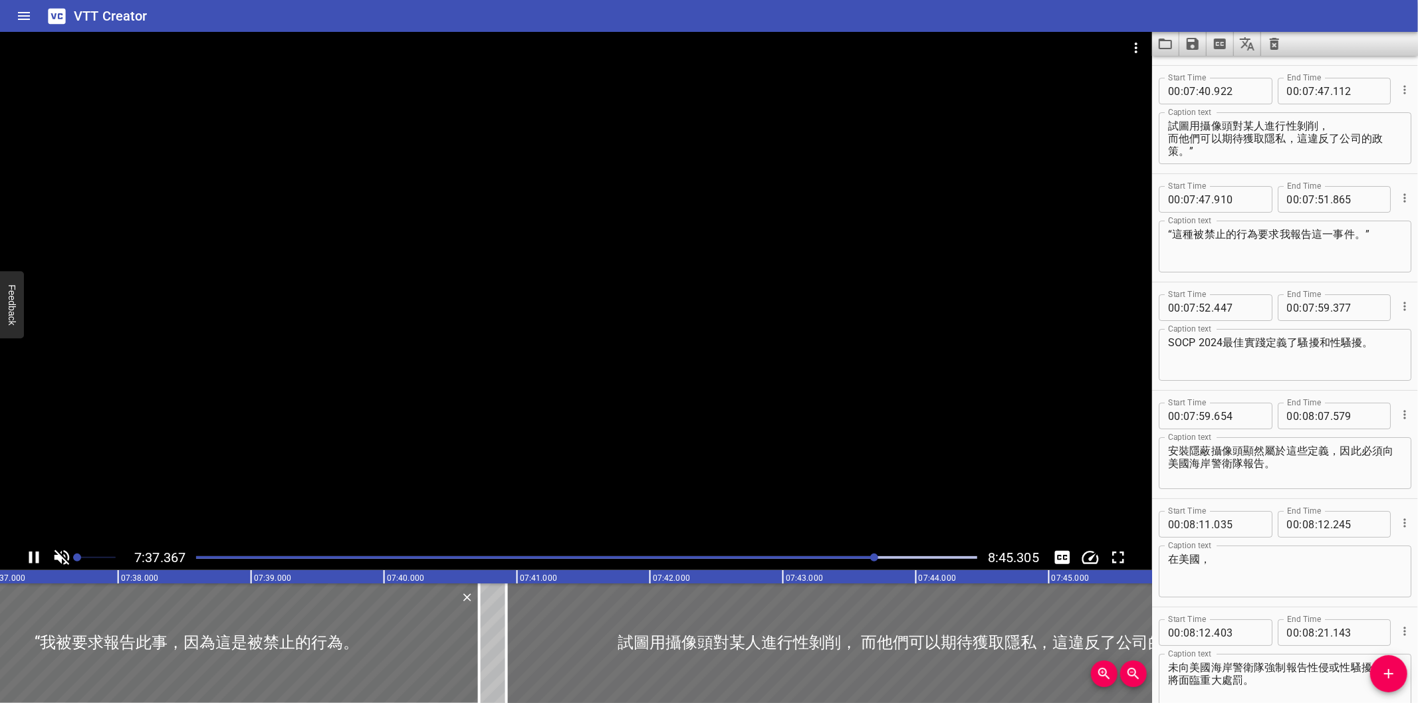
click at [874, 560] on div at bounding box center [874, 558] width 8 height 8
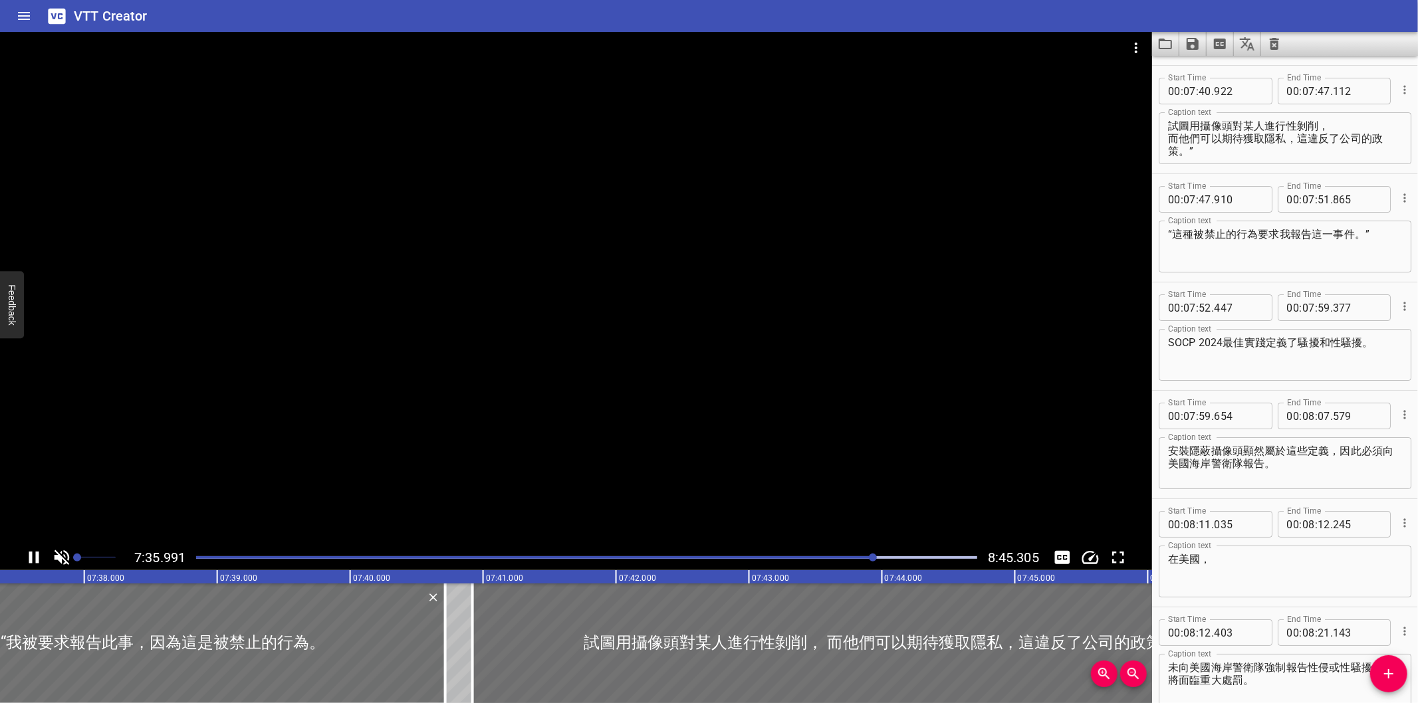
scroll to position [8121, 0]
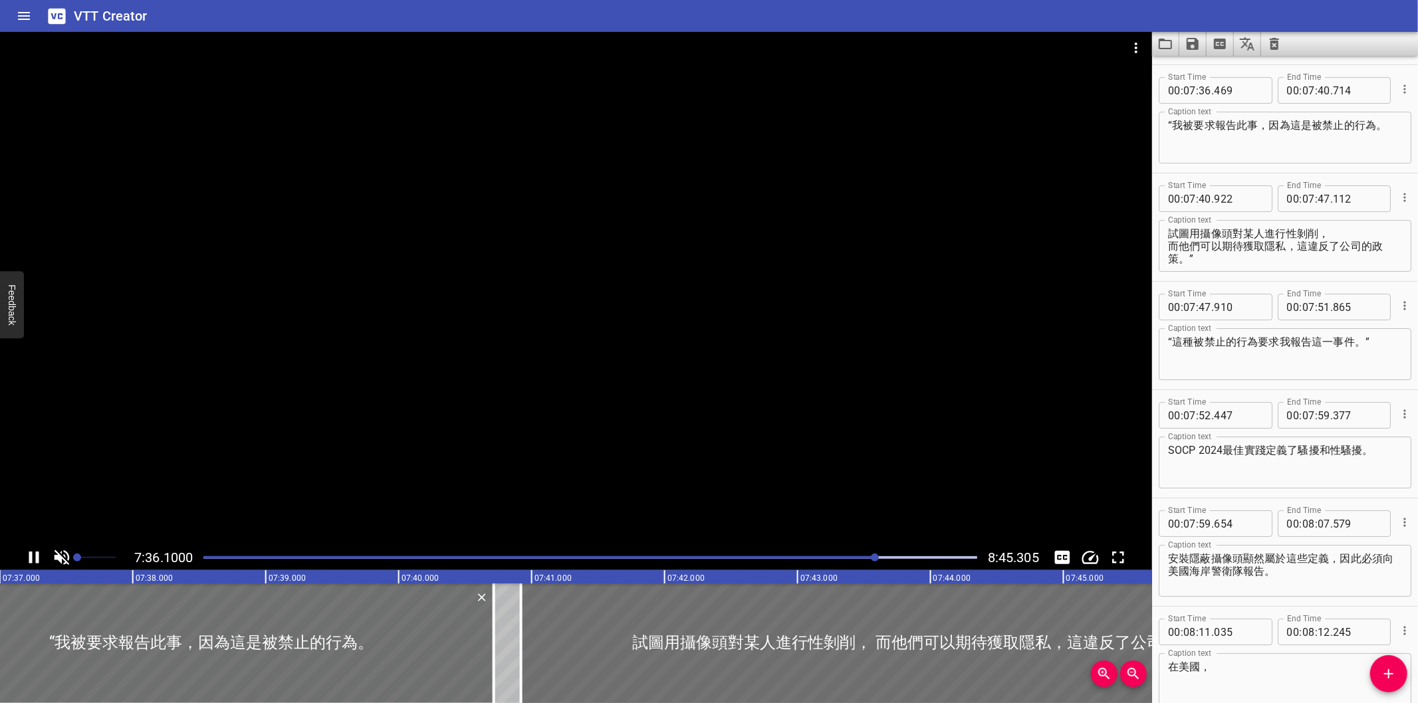
click at [873, 560] on div at bounding box center [589, 558] width 789 height 19
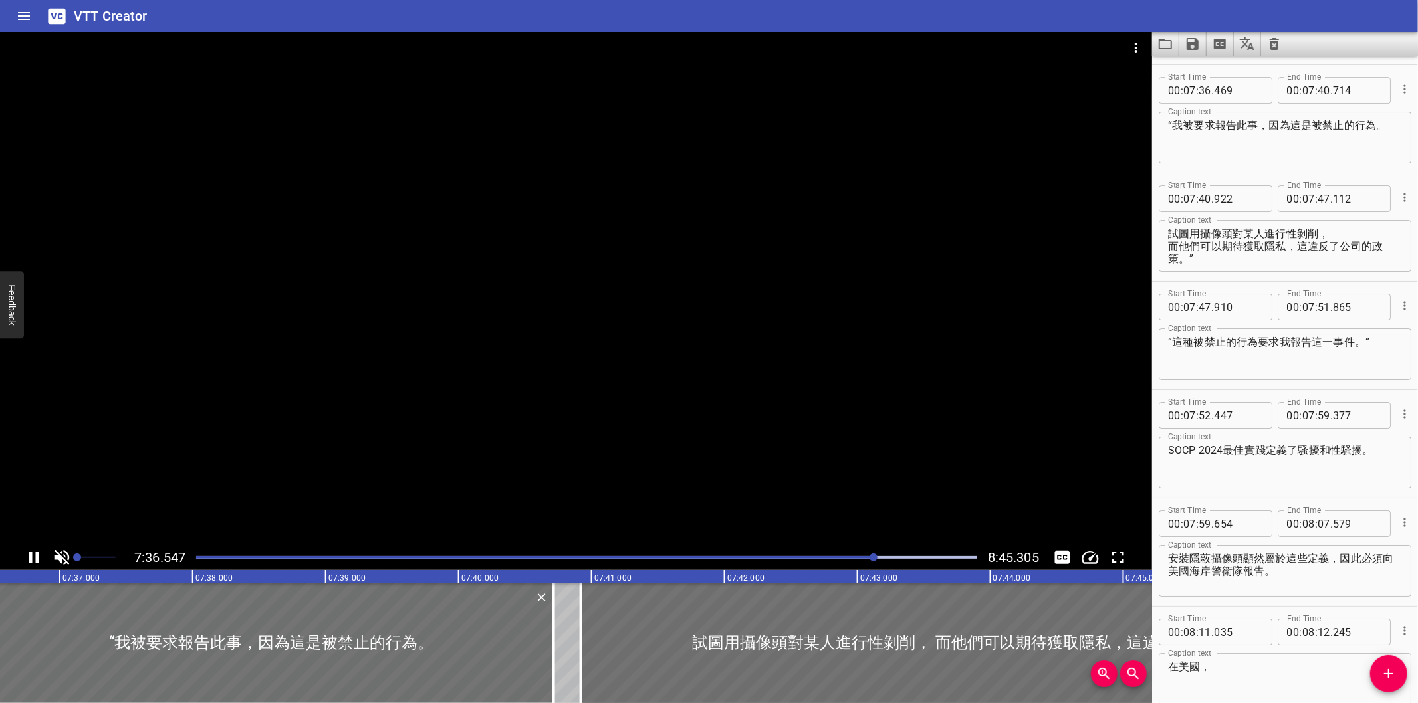
click at [872, 560] on div at bounding box center [874, 558] width 8 height 8
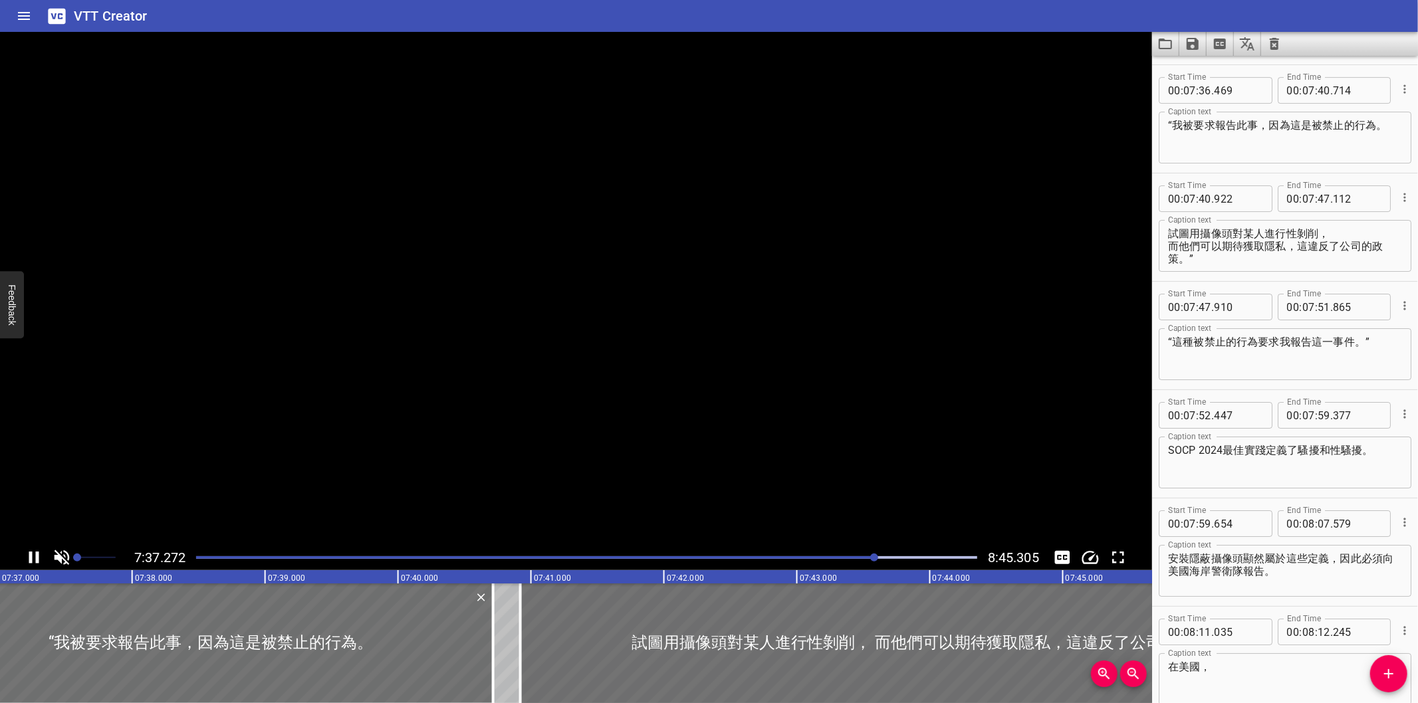
scroll to position [0, 60805]
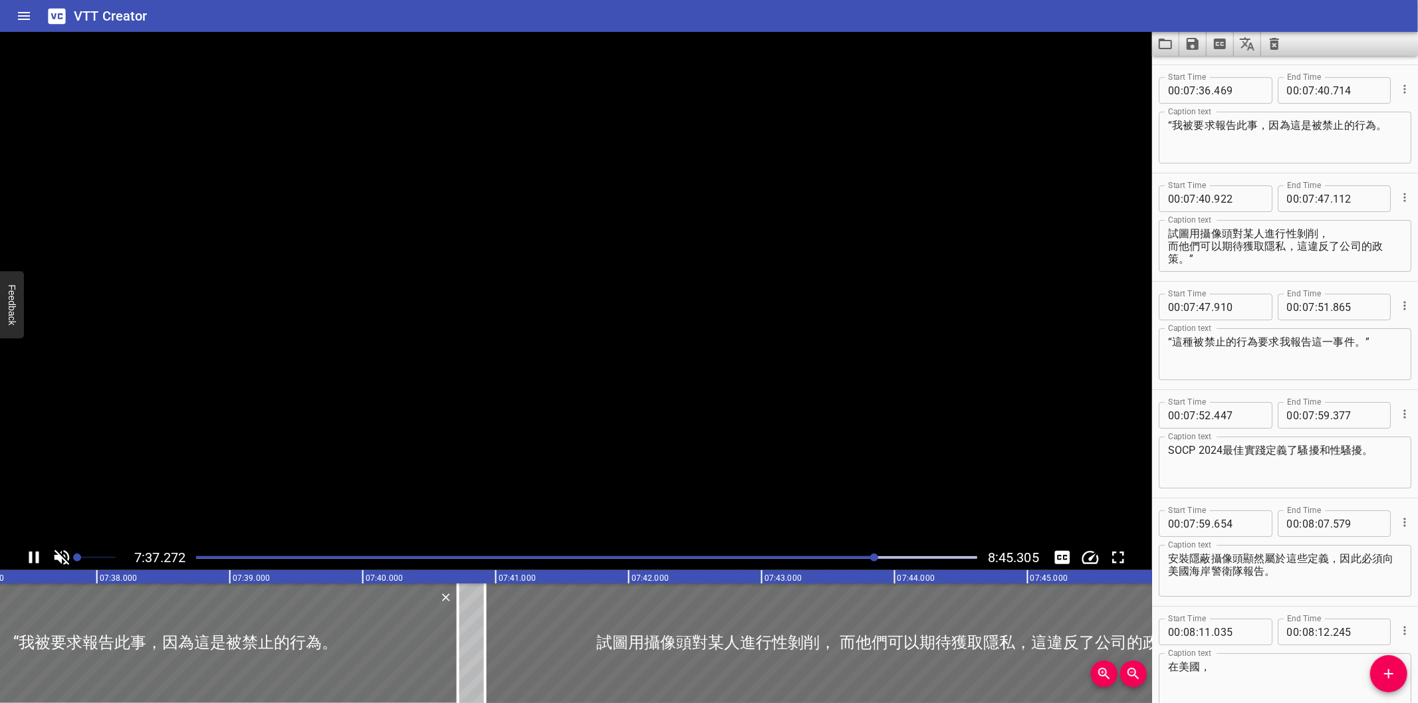
click at [872, 560] on div at bounding box center [874, 558] width 8 height 8
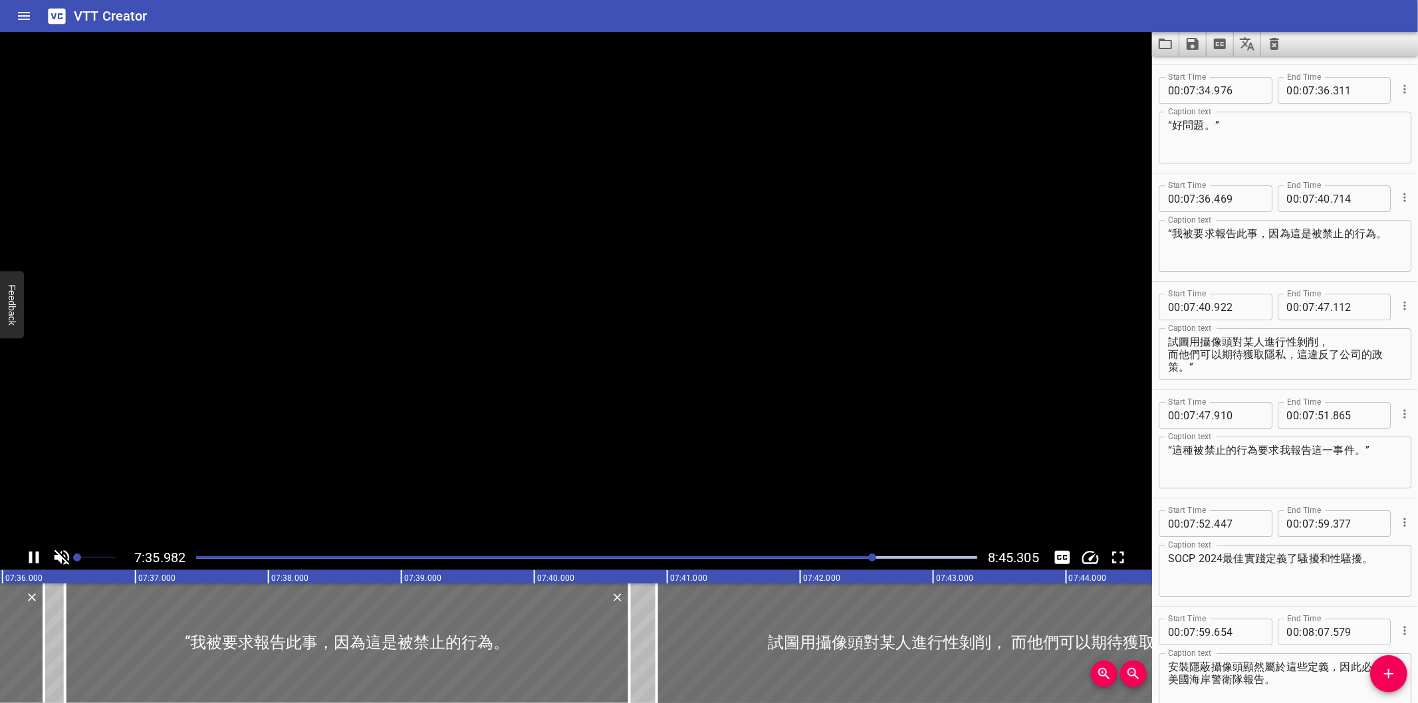
scroll to position [0, 60668]
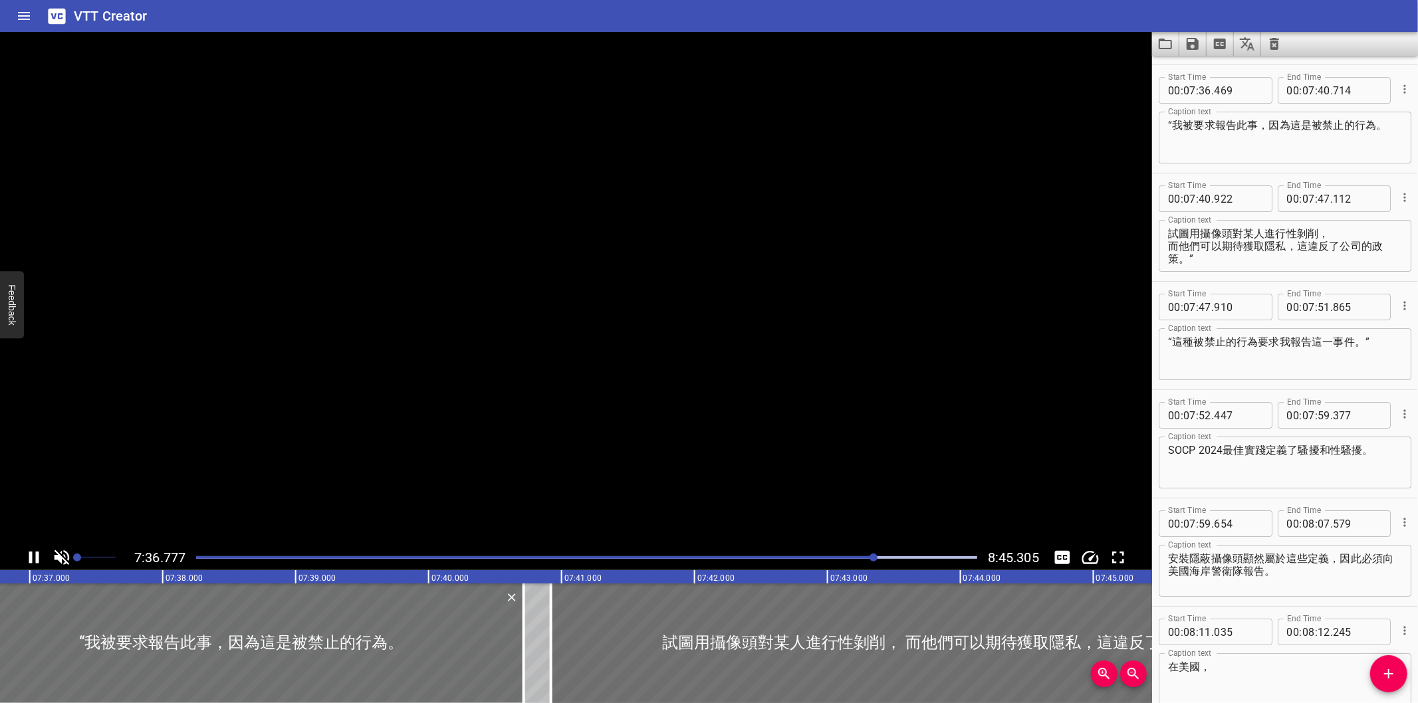
click at [872, 560] on div at bounding box center [874, 558] width 8 height 8
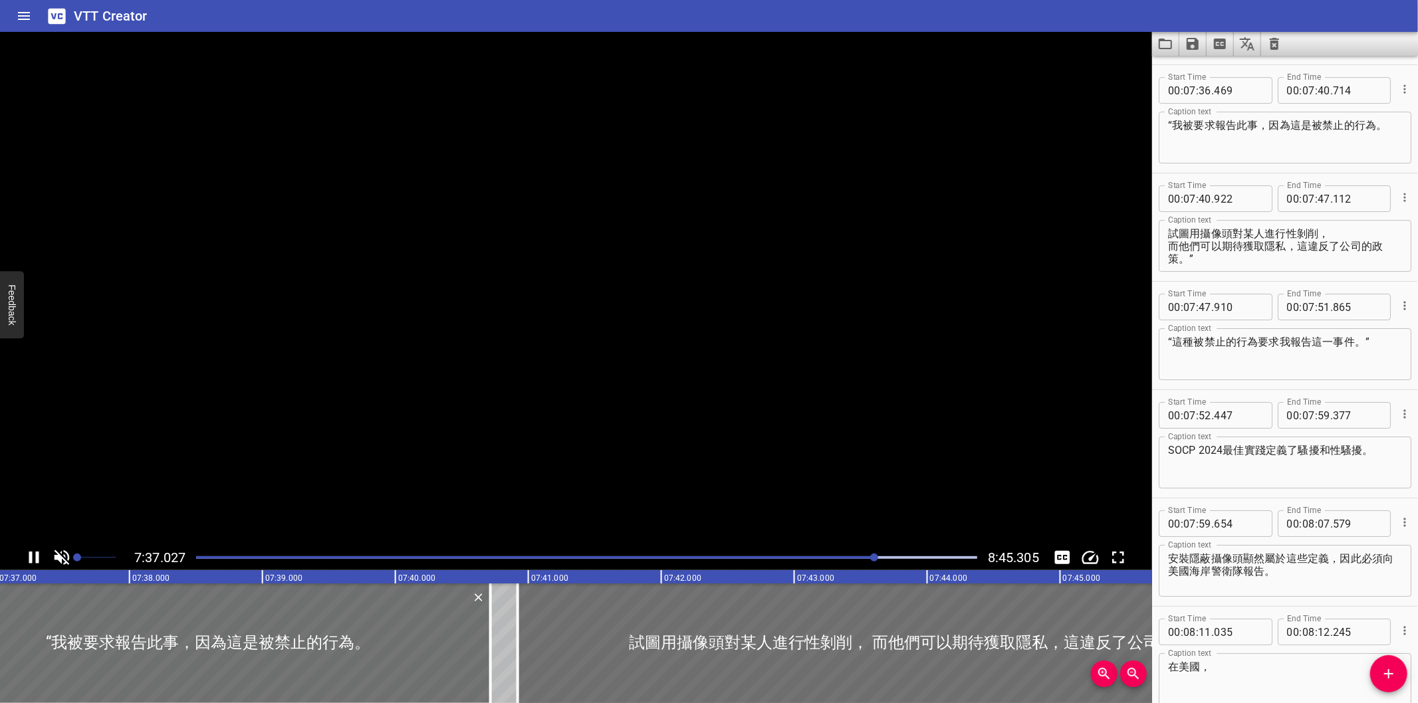
click at [871, 560] on div at bounding box center [874, 558] width 8 height 8
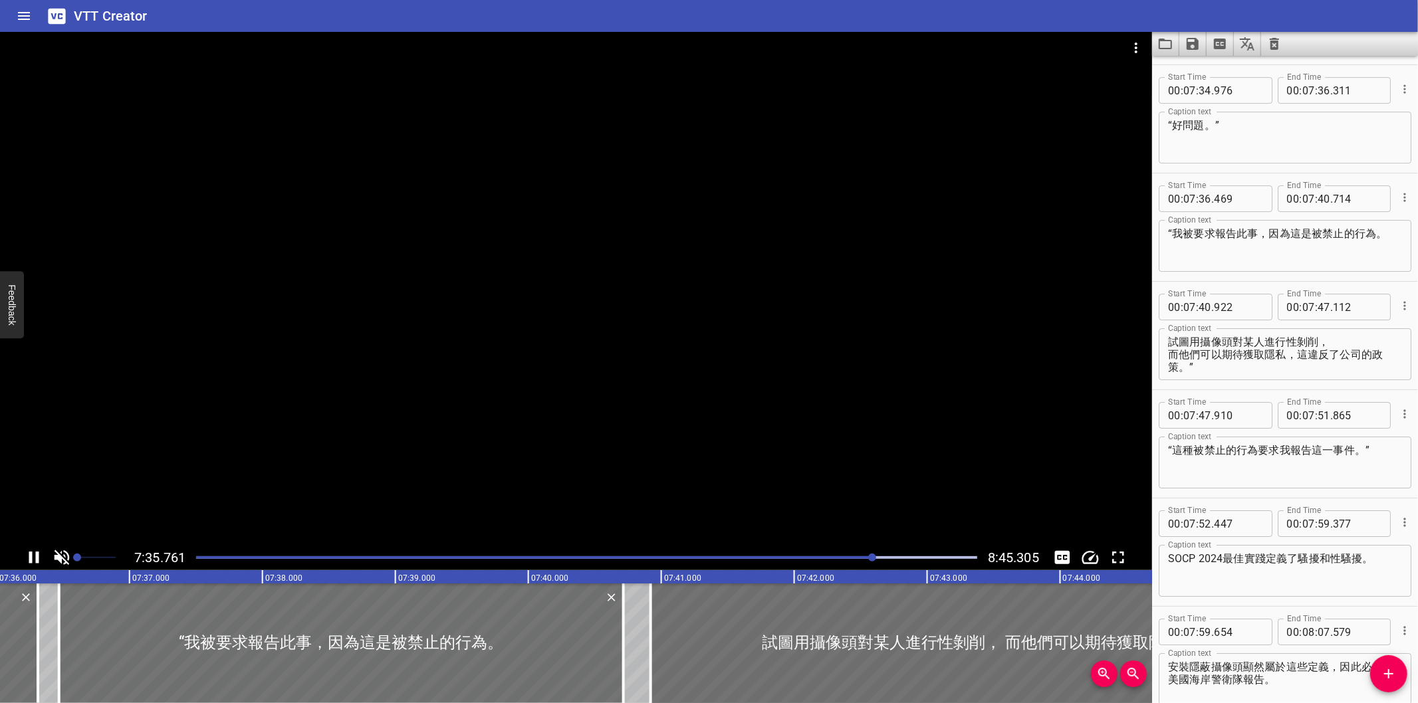
click at [871, 560] on div at bounding box center [872, 558] width 8 height 8
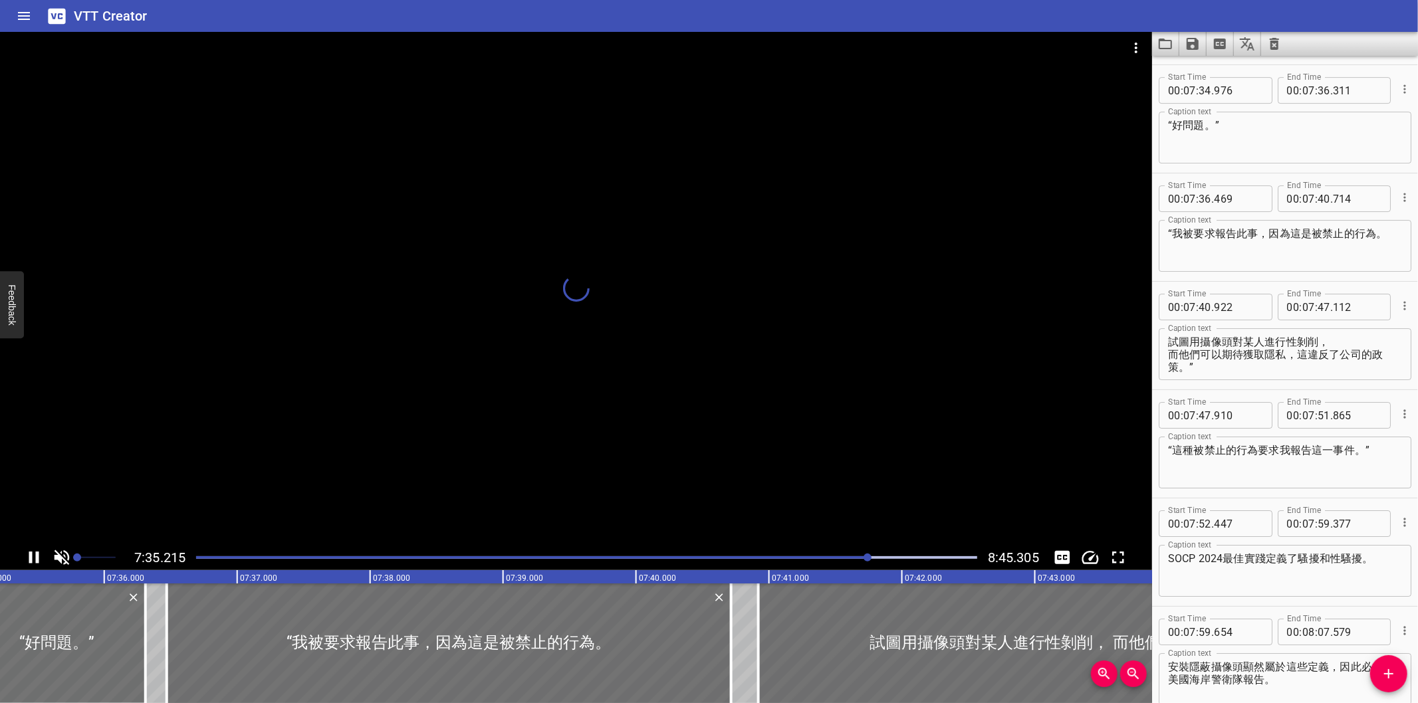
click at [869, 562] on div at bounding box center [868, 558] width 8 height 8
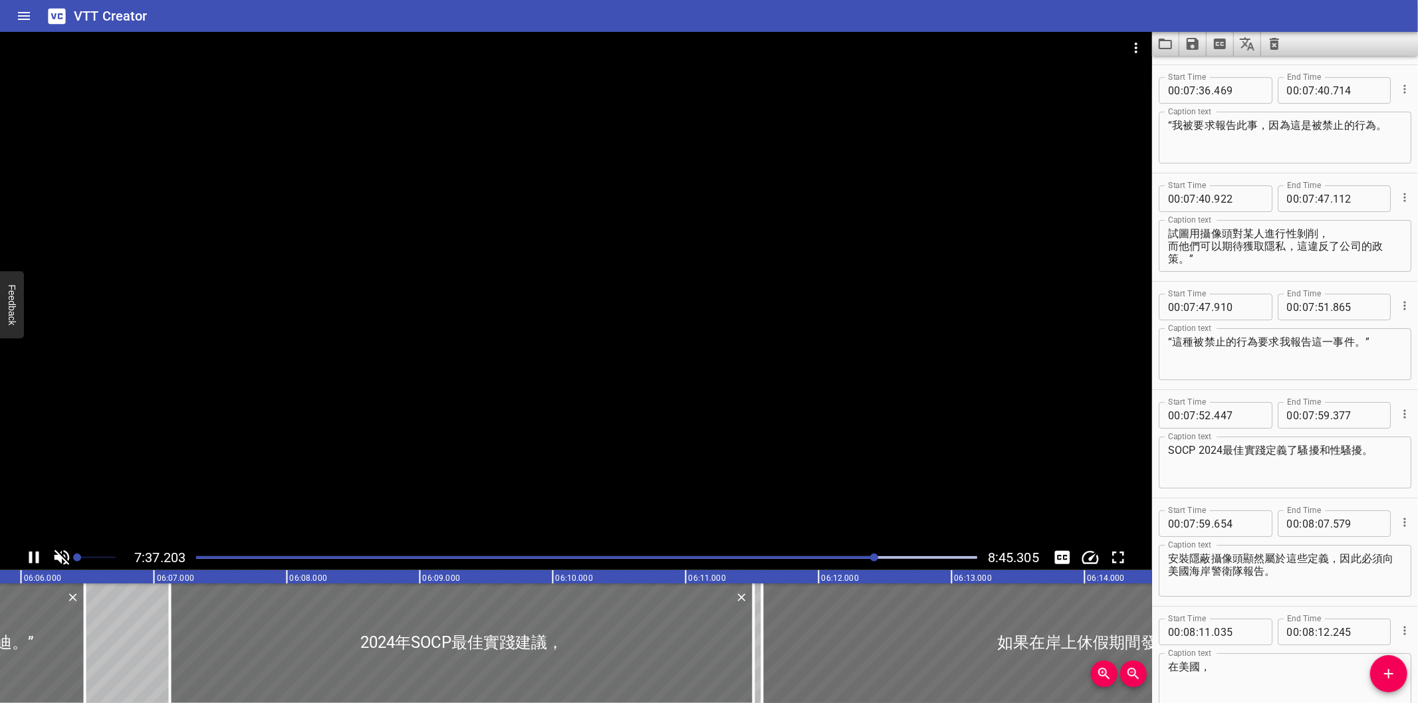
drag, startPoint x: 869, startPoint y: 562, endPoint x: 840, endPoint y: 459, distance: 107.8
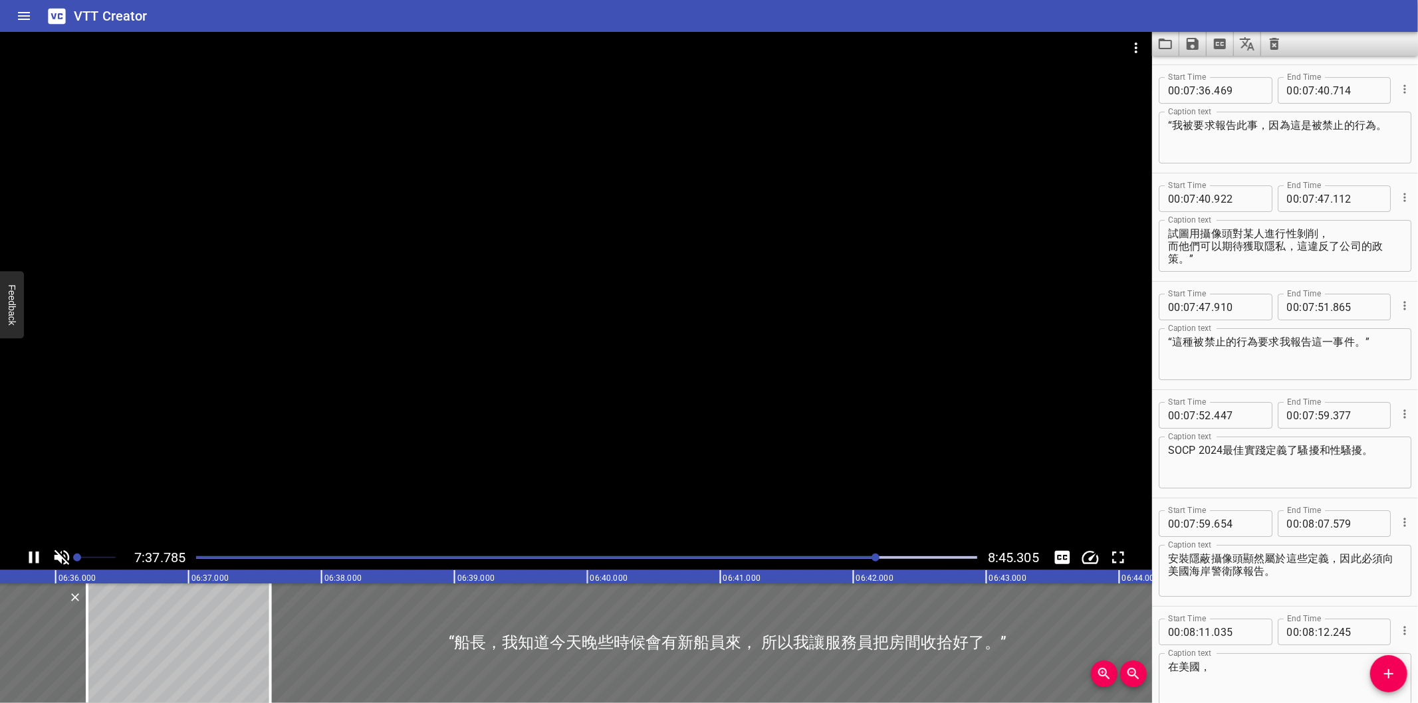
drag, startPoint x: 840, startPoint y: 459, endPoint x: 597, endPoint y: 441, distance: 243.3
click at [598, 442] on div at bounding box center [576, 288] width 1152 height 513
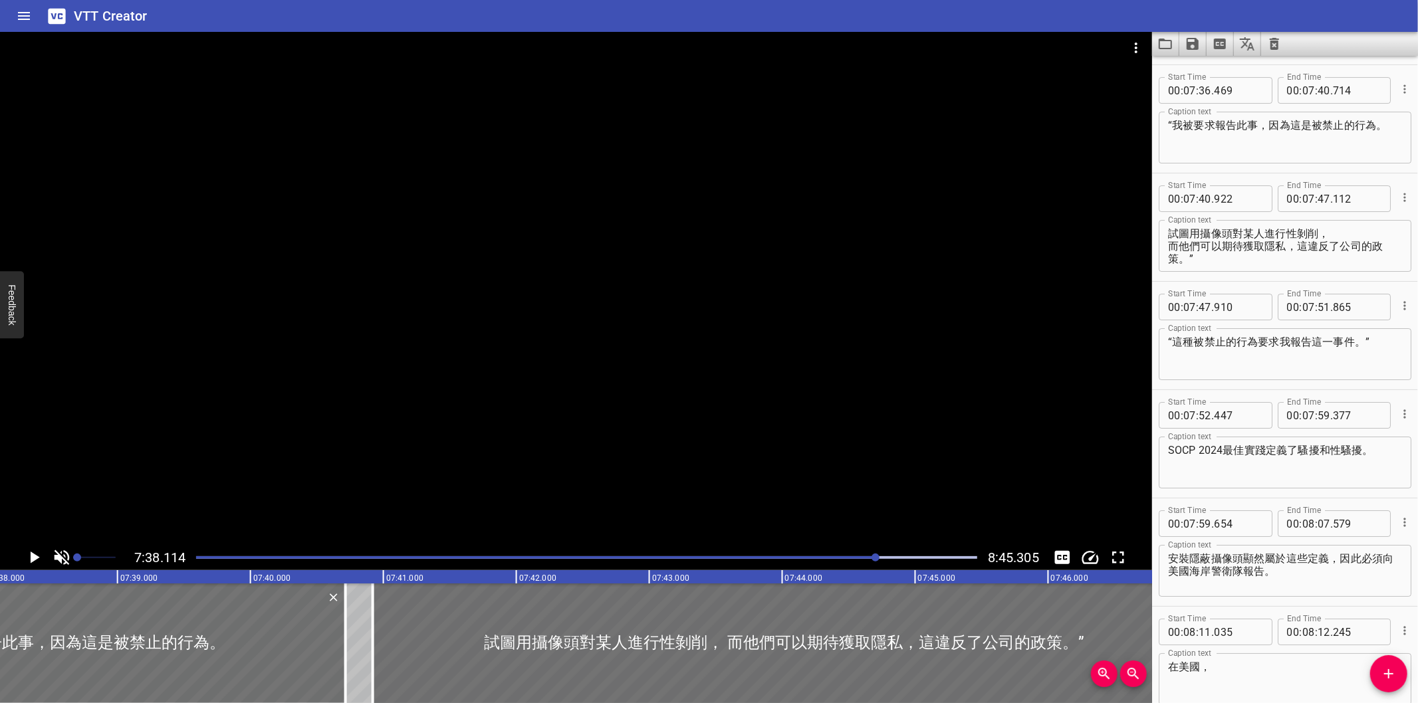
click at [576, 432] on div at bounding box center [576, 288] width 1152 height 513
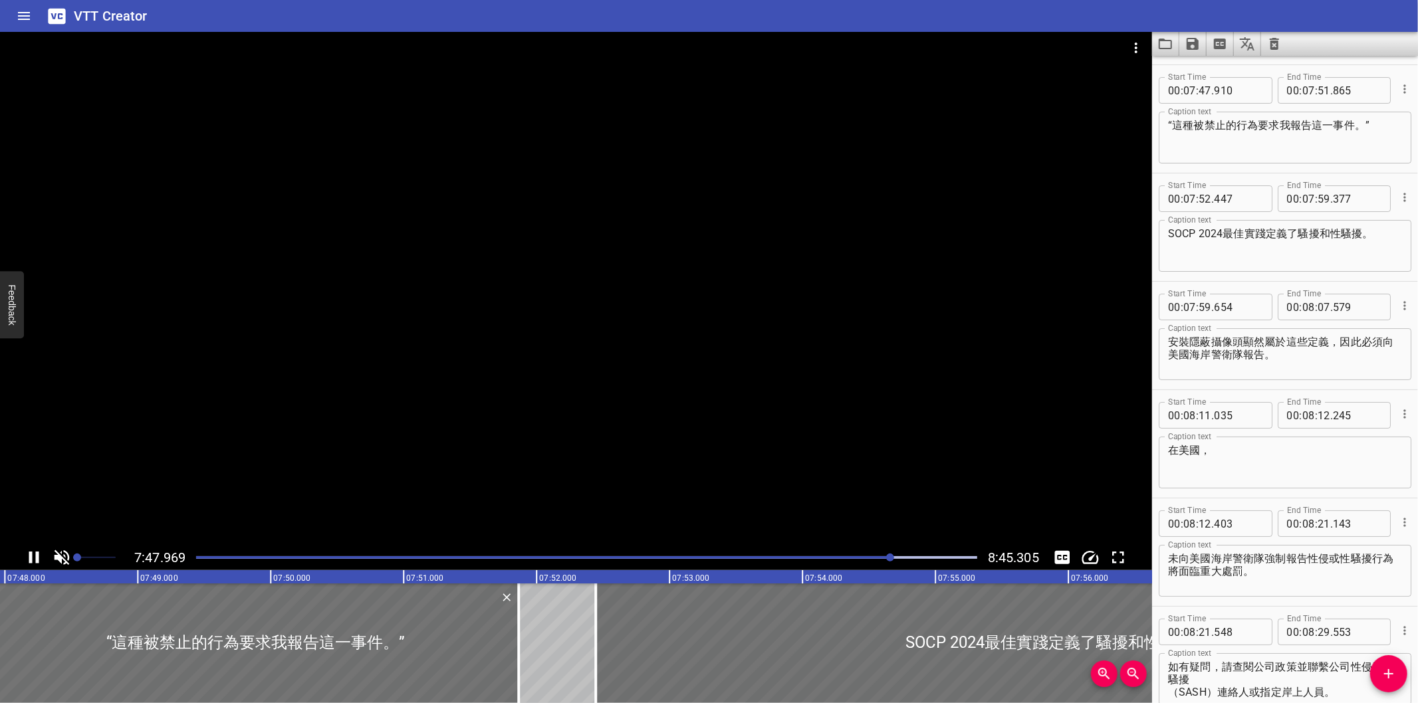
click at [689, 427] on div at bounding box center [576, 288] width 1152 height 513
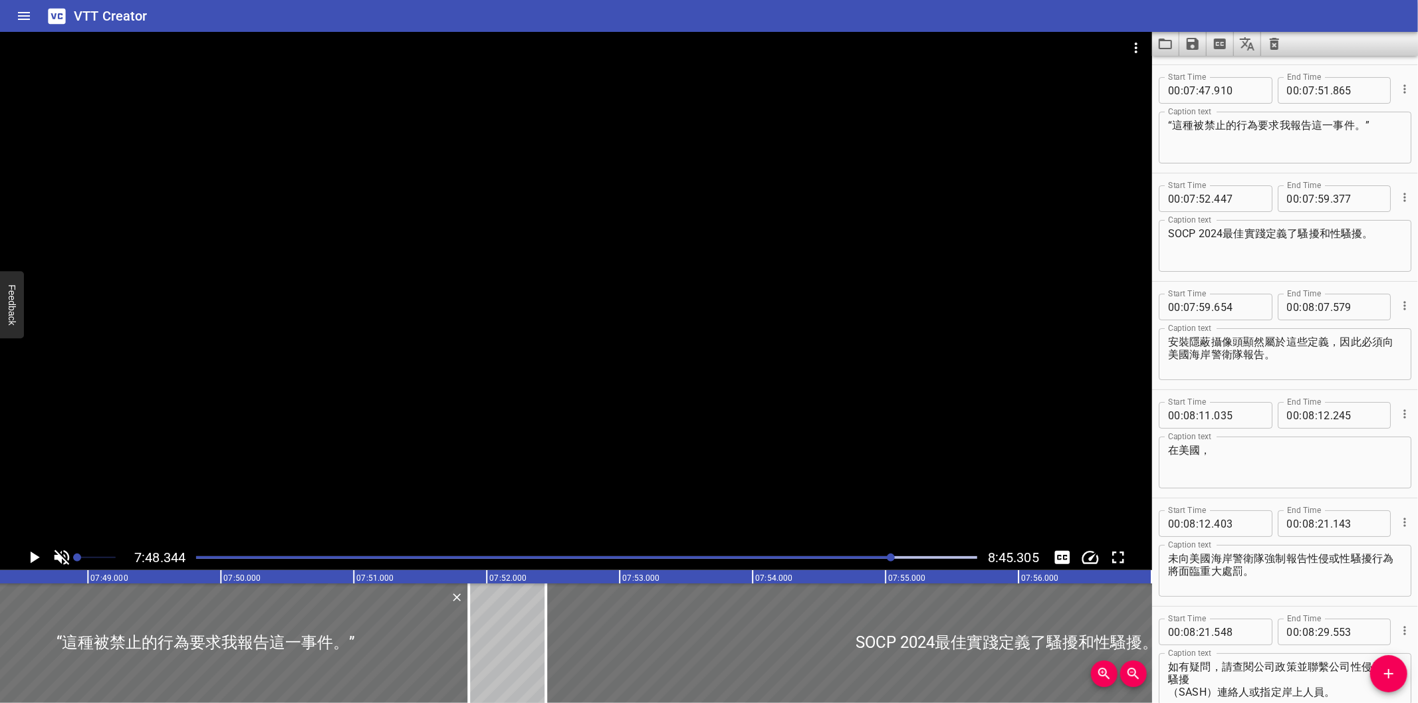
click at [686, 443] on div at bounding box center [576, 288] width 1152 height 513
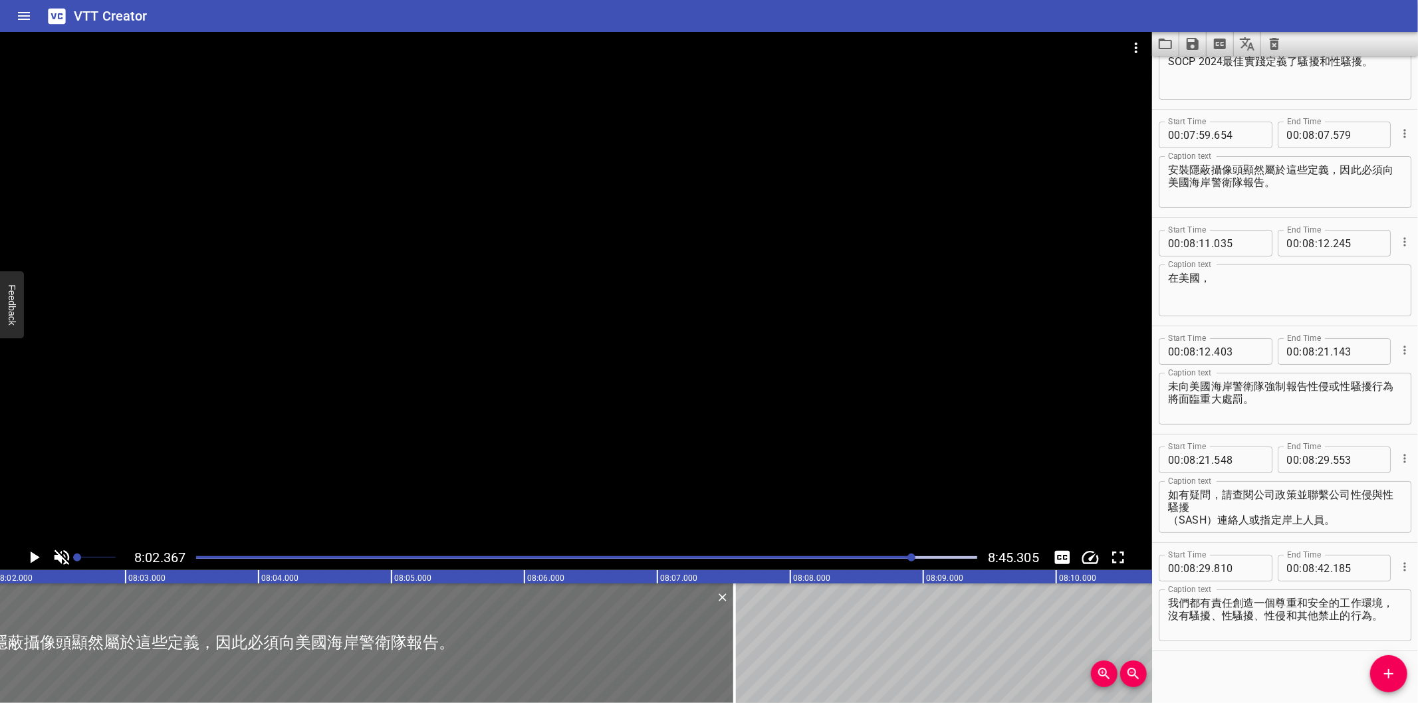
scroll to position [0, 64142]
